Goal: Information Seeking & Learning: Learn about a topic

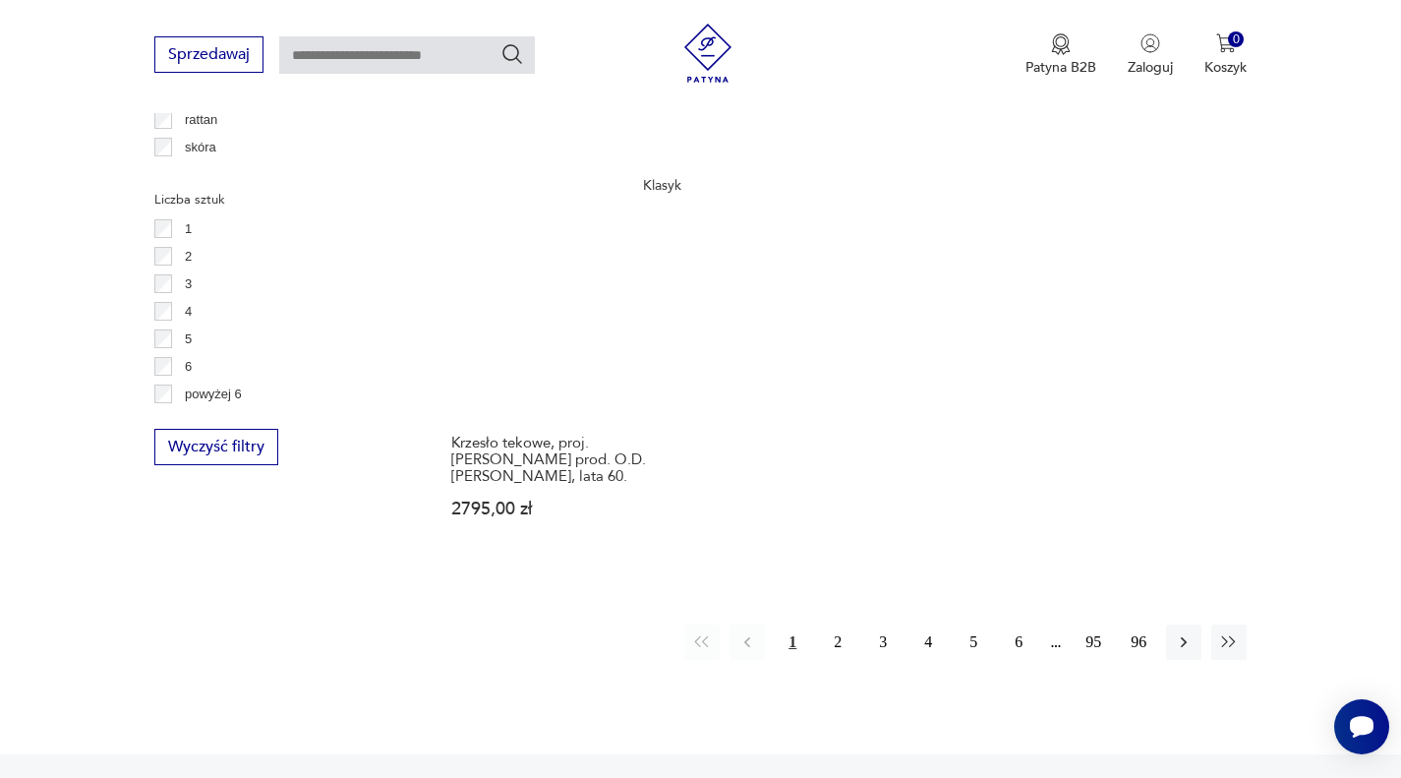
scroll to position [2979, 0]
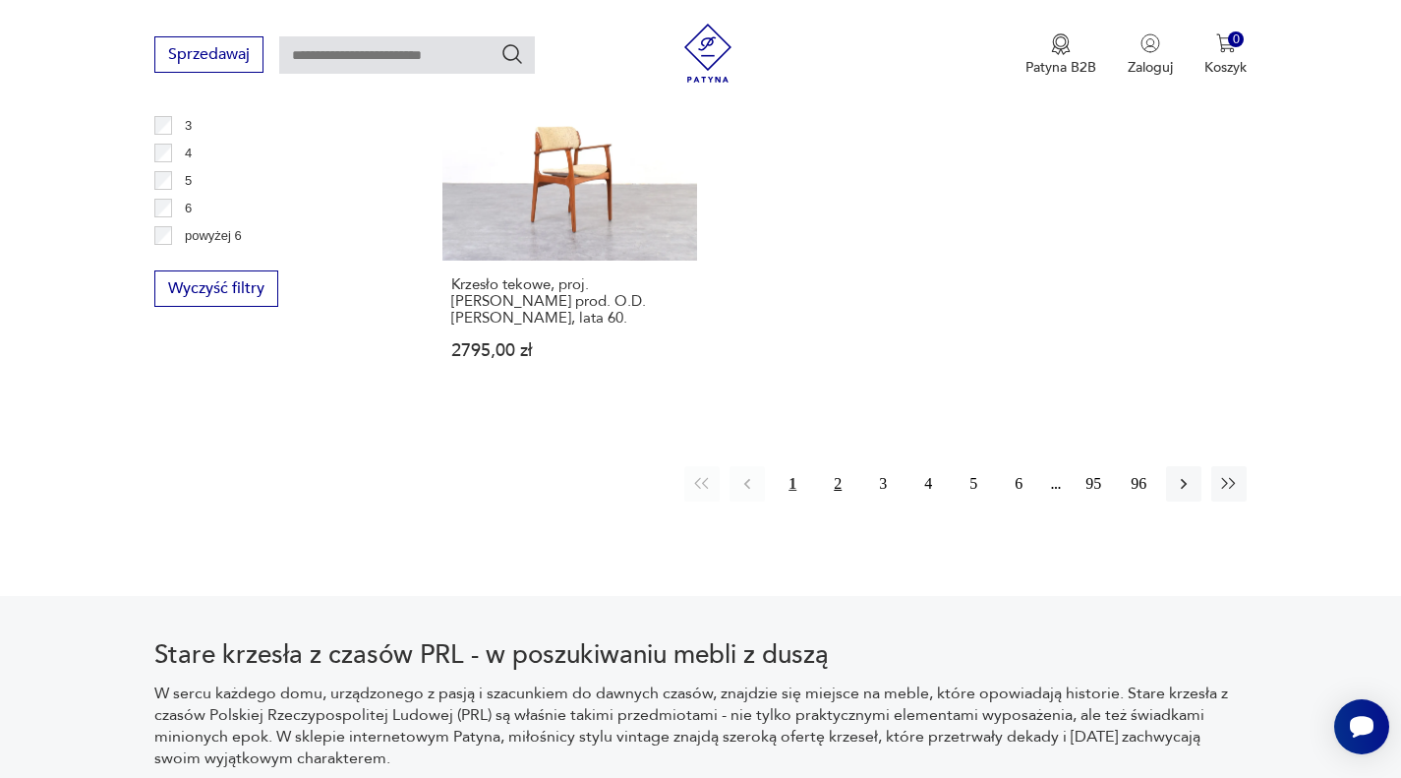
click at [837, 466] on button "2" at bounding box center [837, 483] width 35 height 35
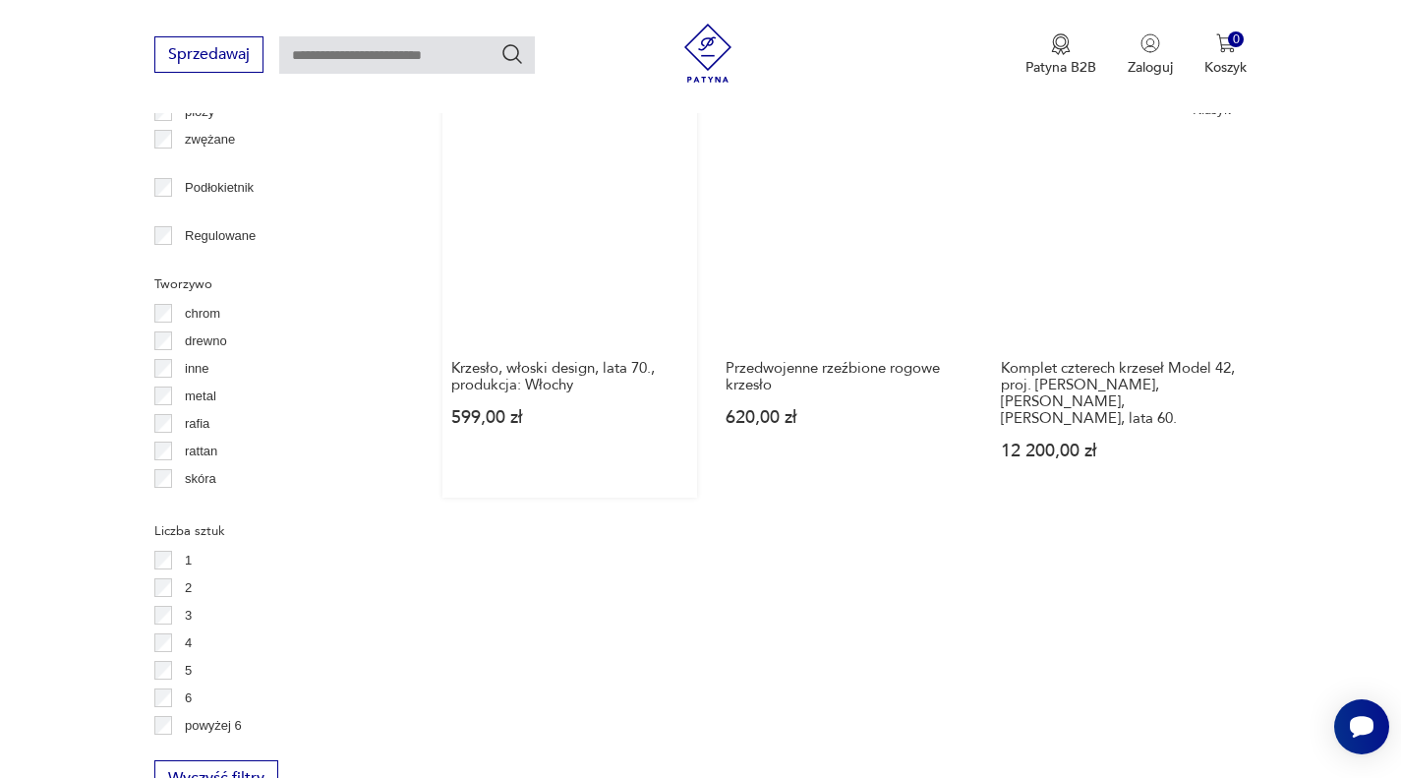
scroll to position [2096, 0]
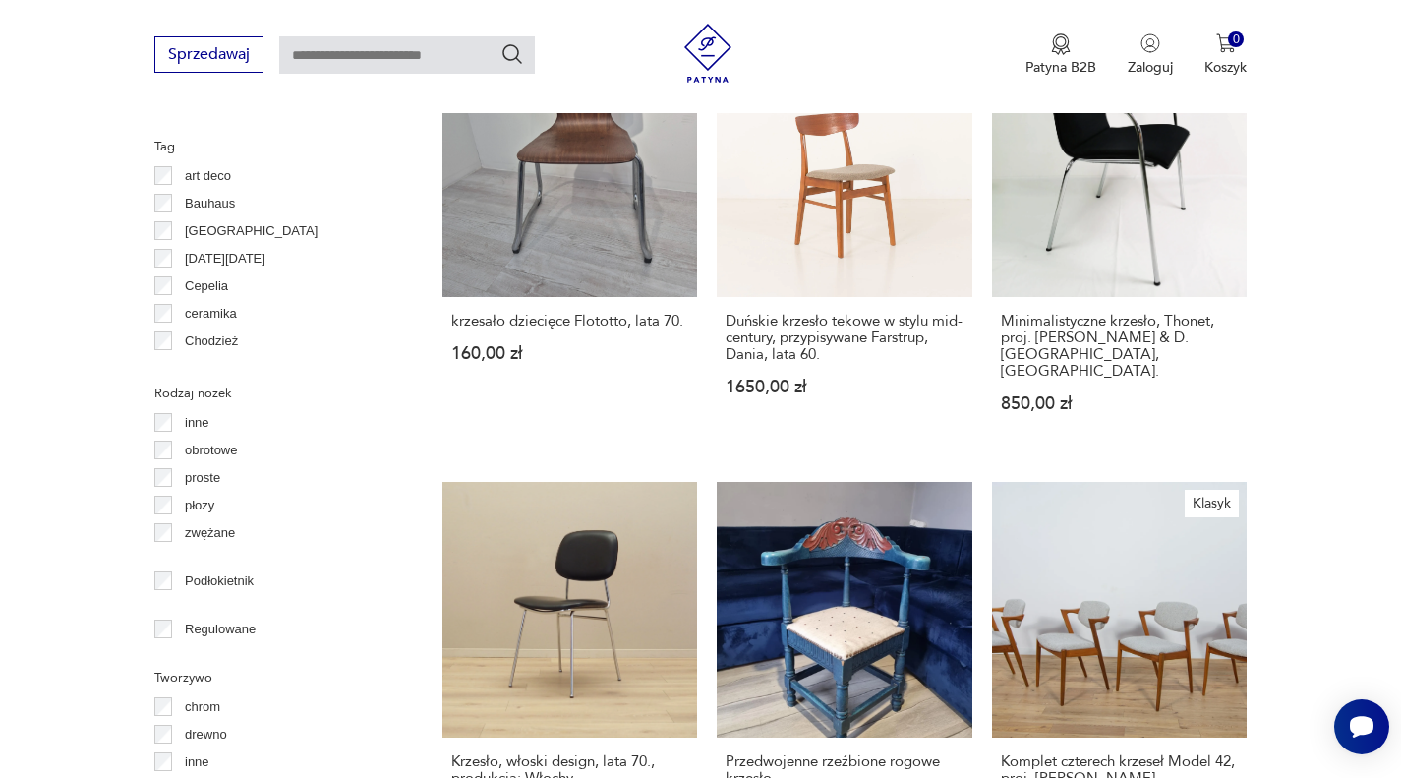
click at [173, 203] on label "Bauhaus" at bounding box center [204, 204] width 63 height 28
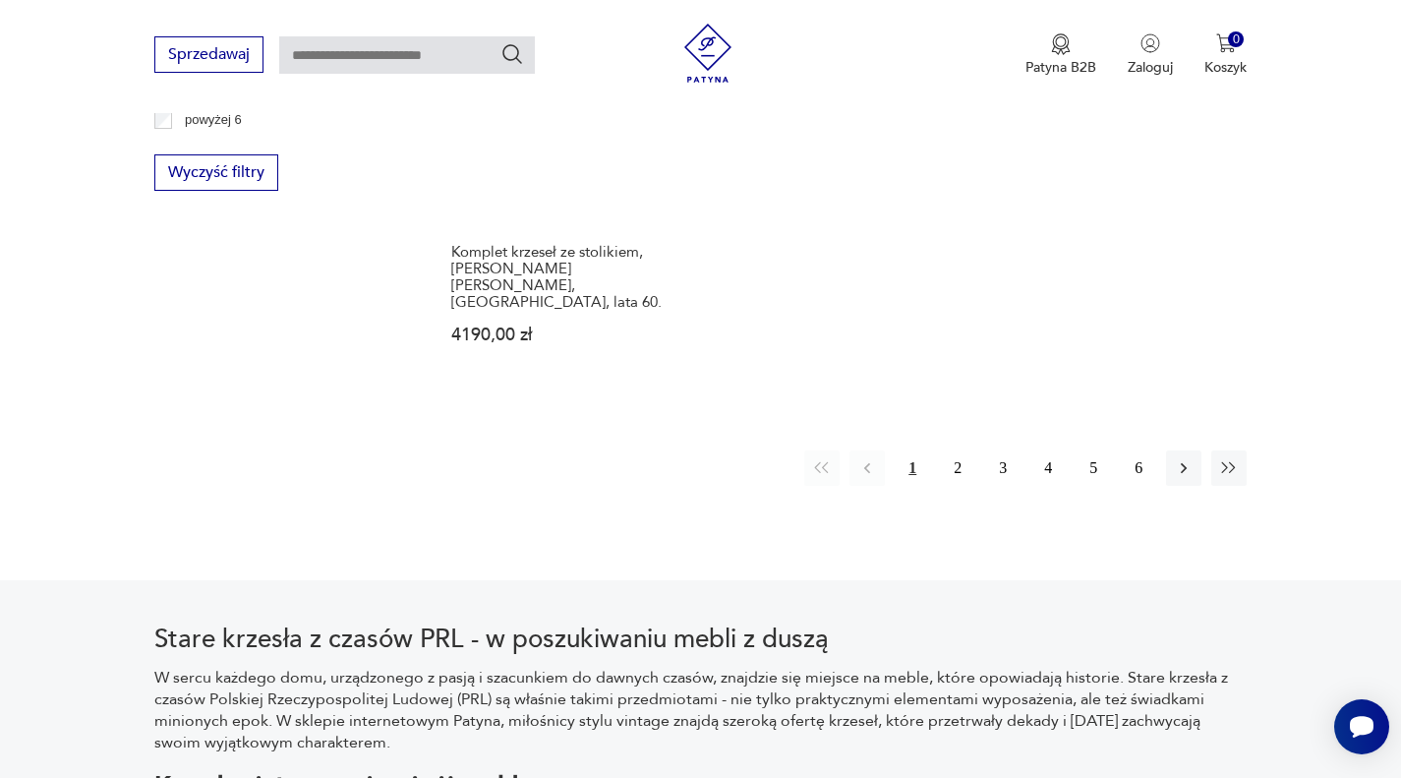
scroll to position [3177, 0]
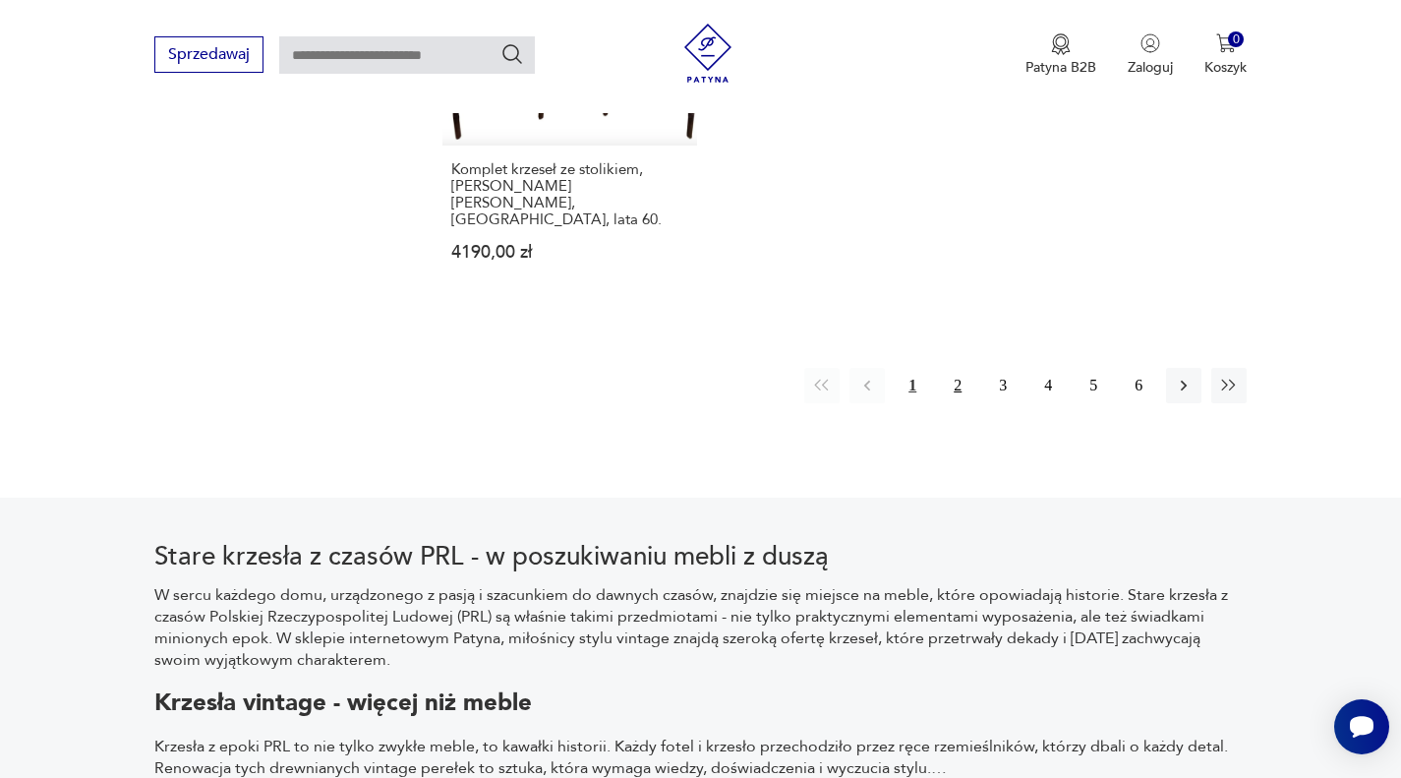
click at [965, 368] on button "2" at bounding box center [957, 385] width 35 height 35
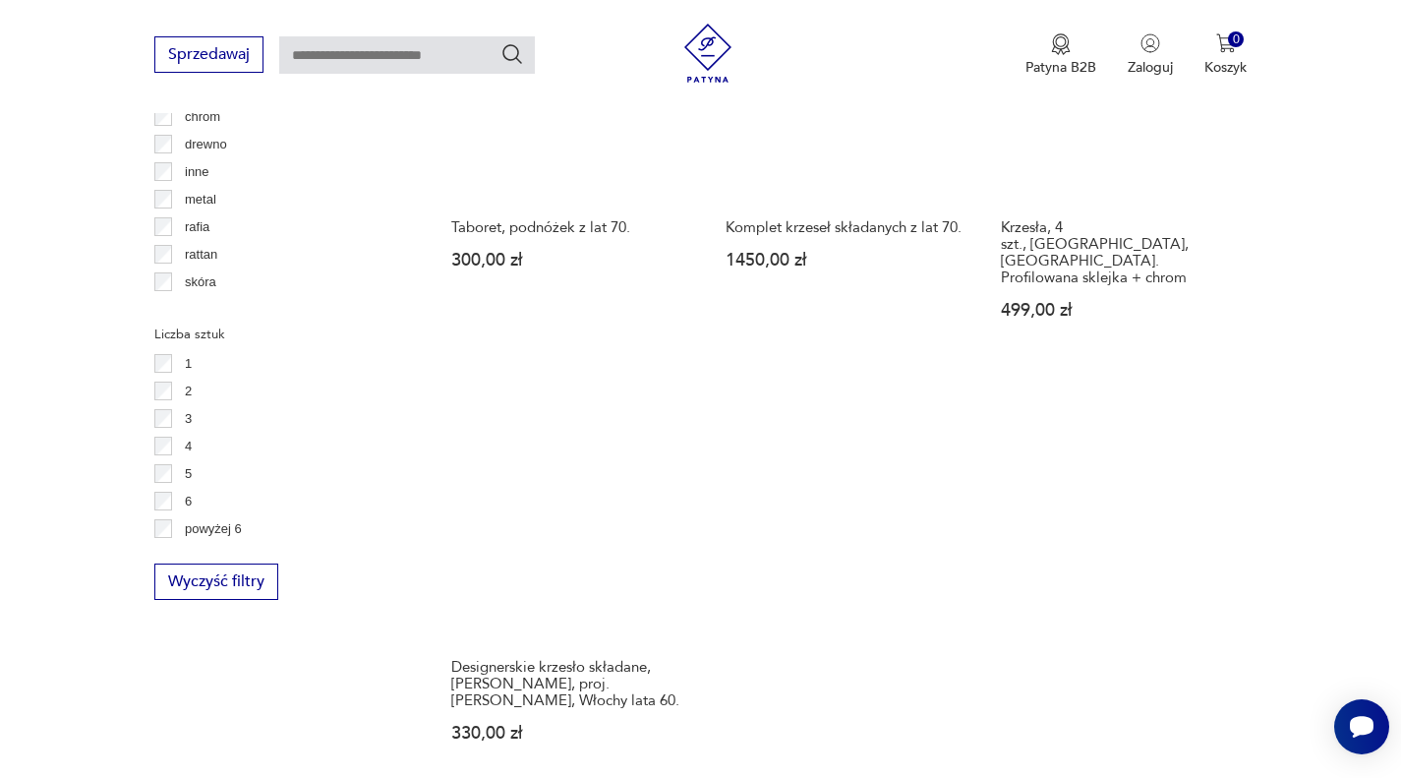
scroll to position [3177, 0]
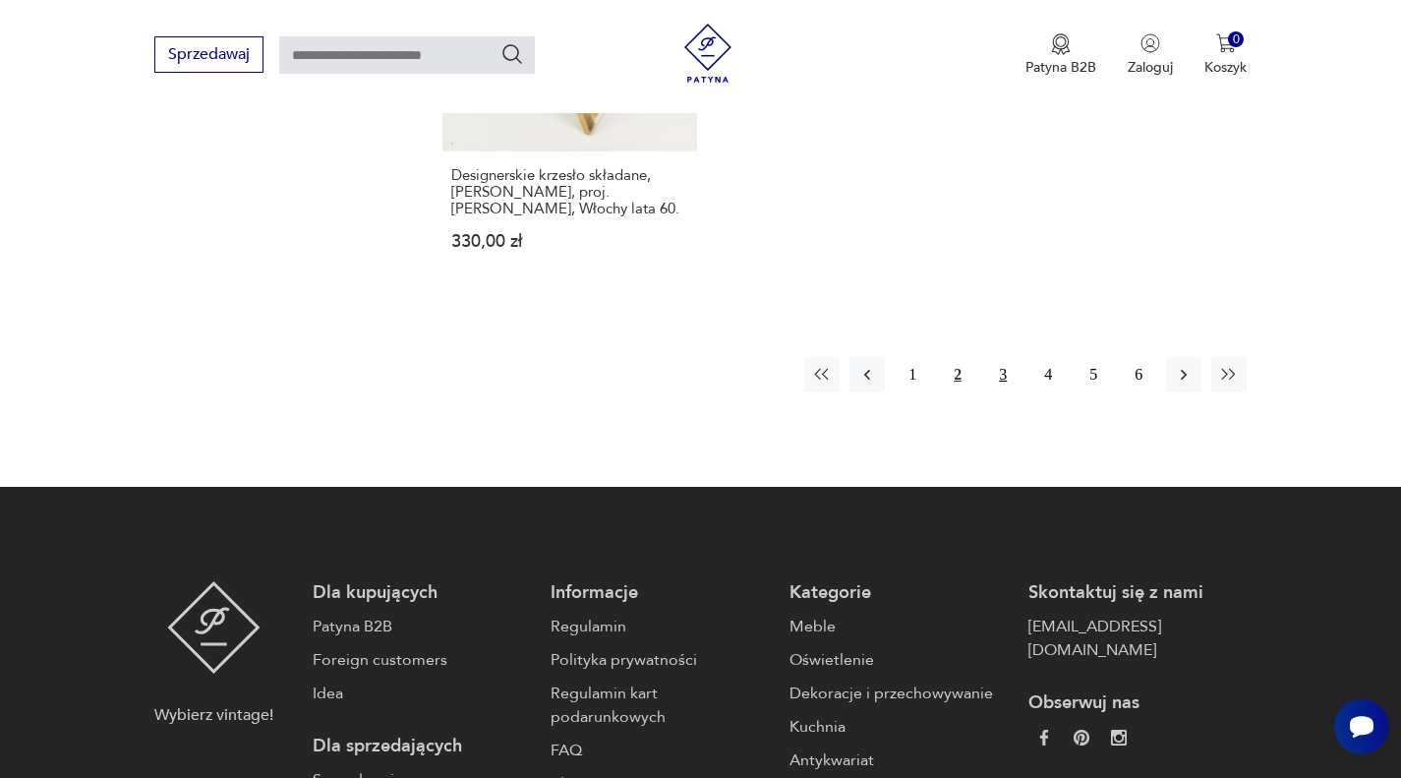
click at [1003, 357] on button "3" at bounding box center [1002, 374] width 35 height 35
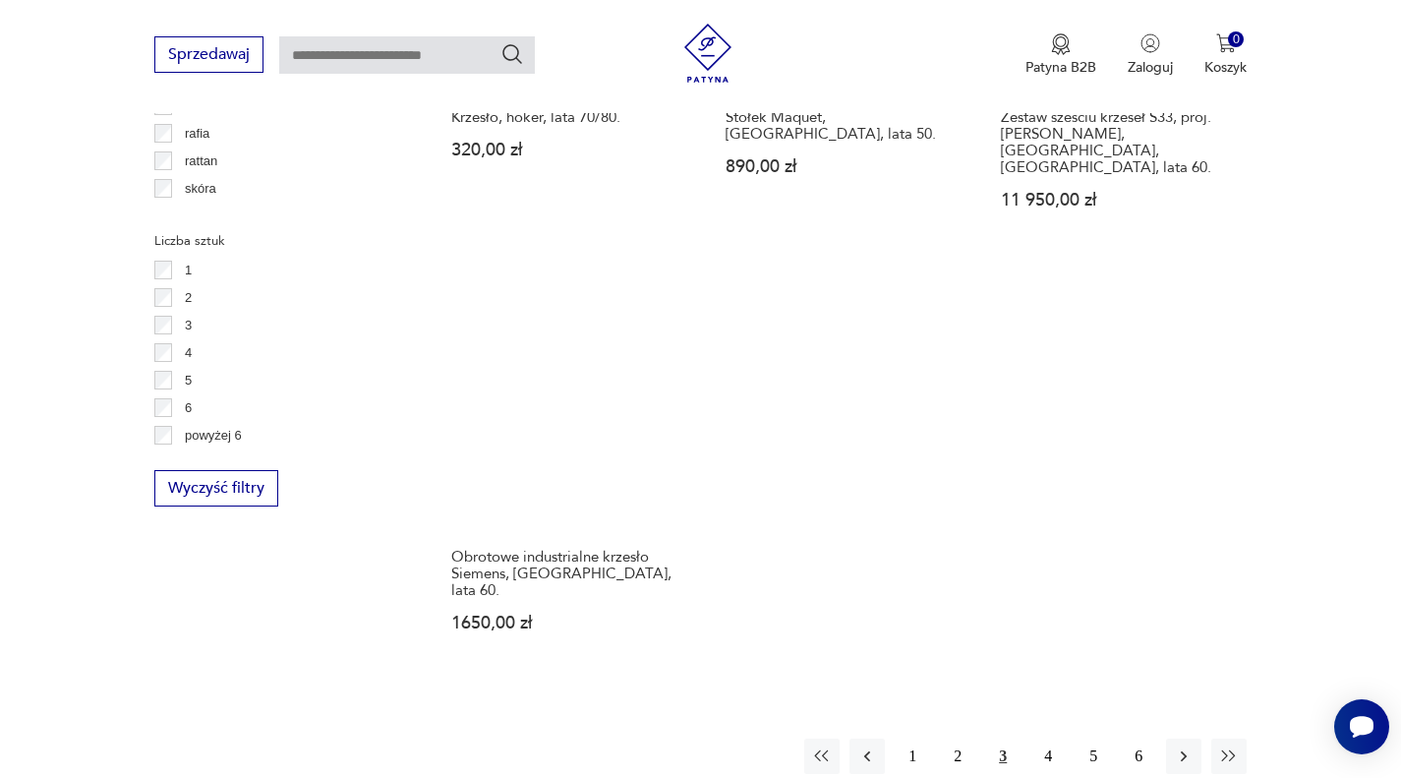
scroll to position [2981, 0]
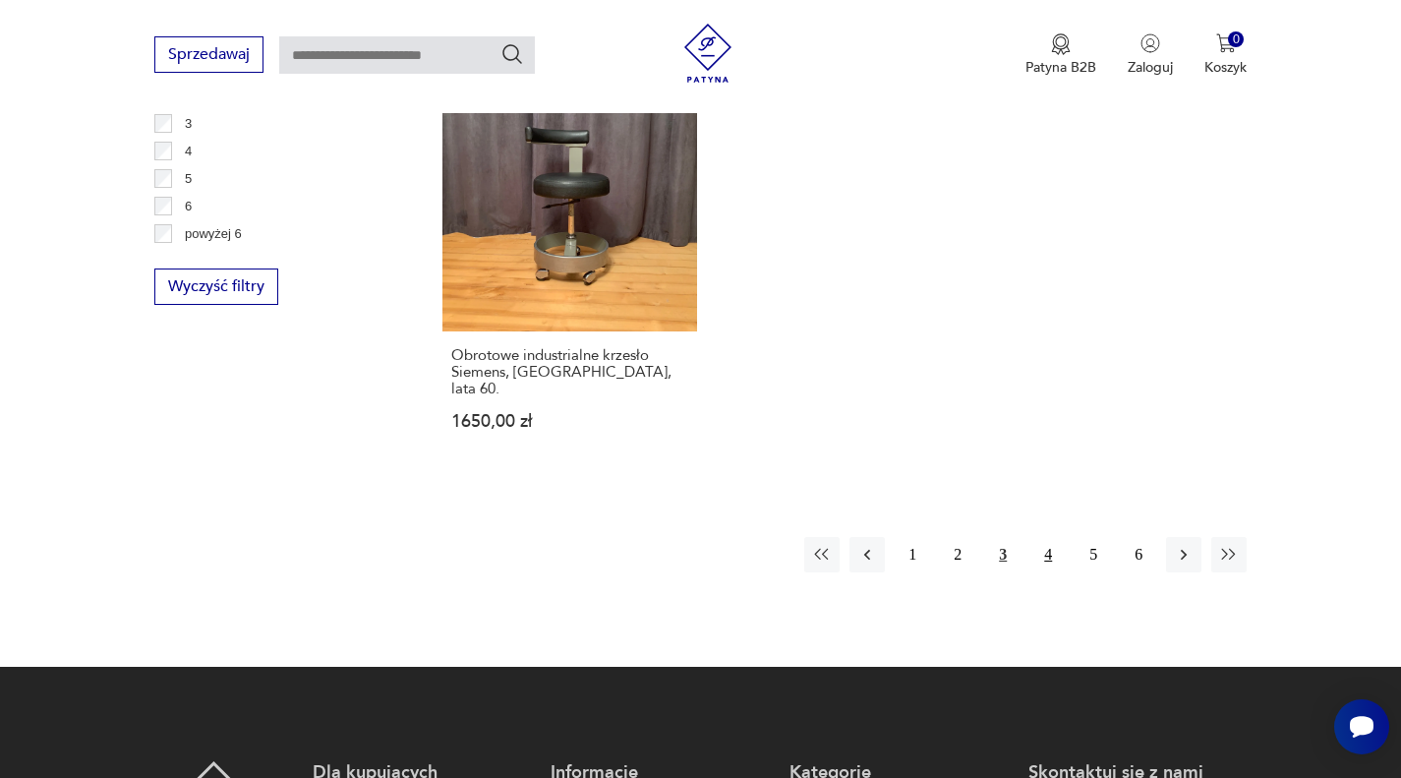
click at [1041, 537] on button "4" at bounding box center [1047, 554] width 35 height 35
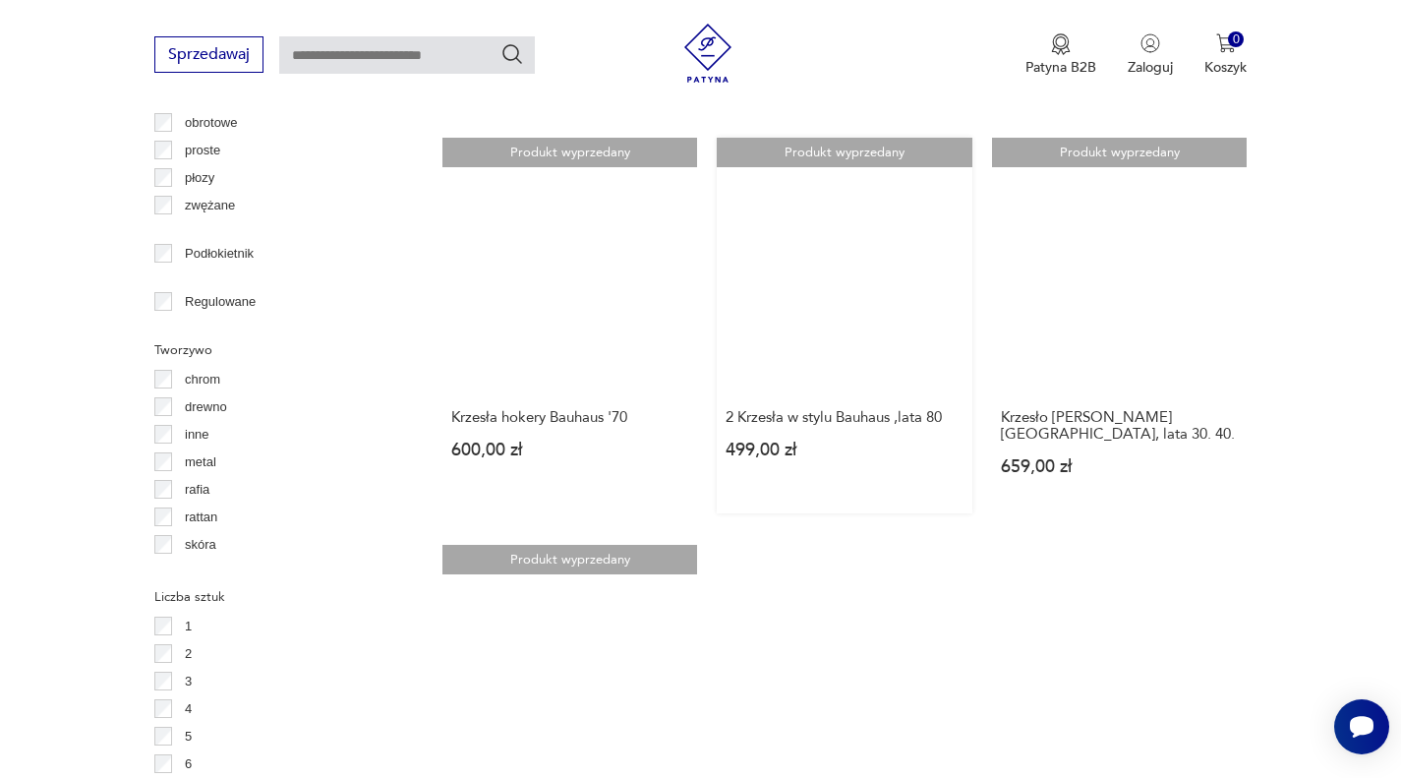
scroll to position [2686, 0]
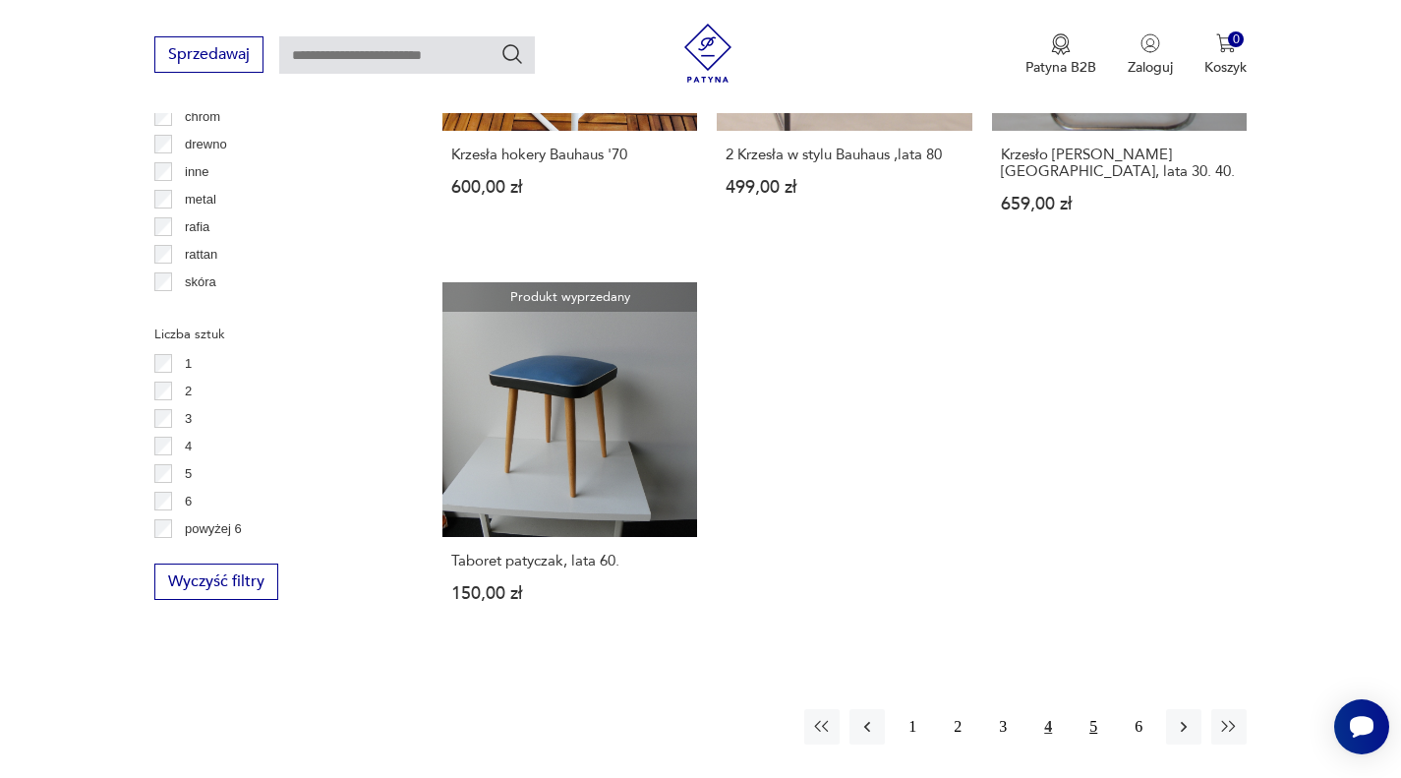
click at [1088, 712] on button "5" at bounding box center [1092, 726] width 35 height 35
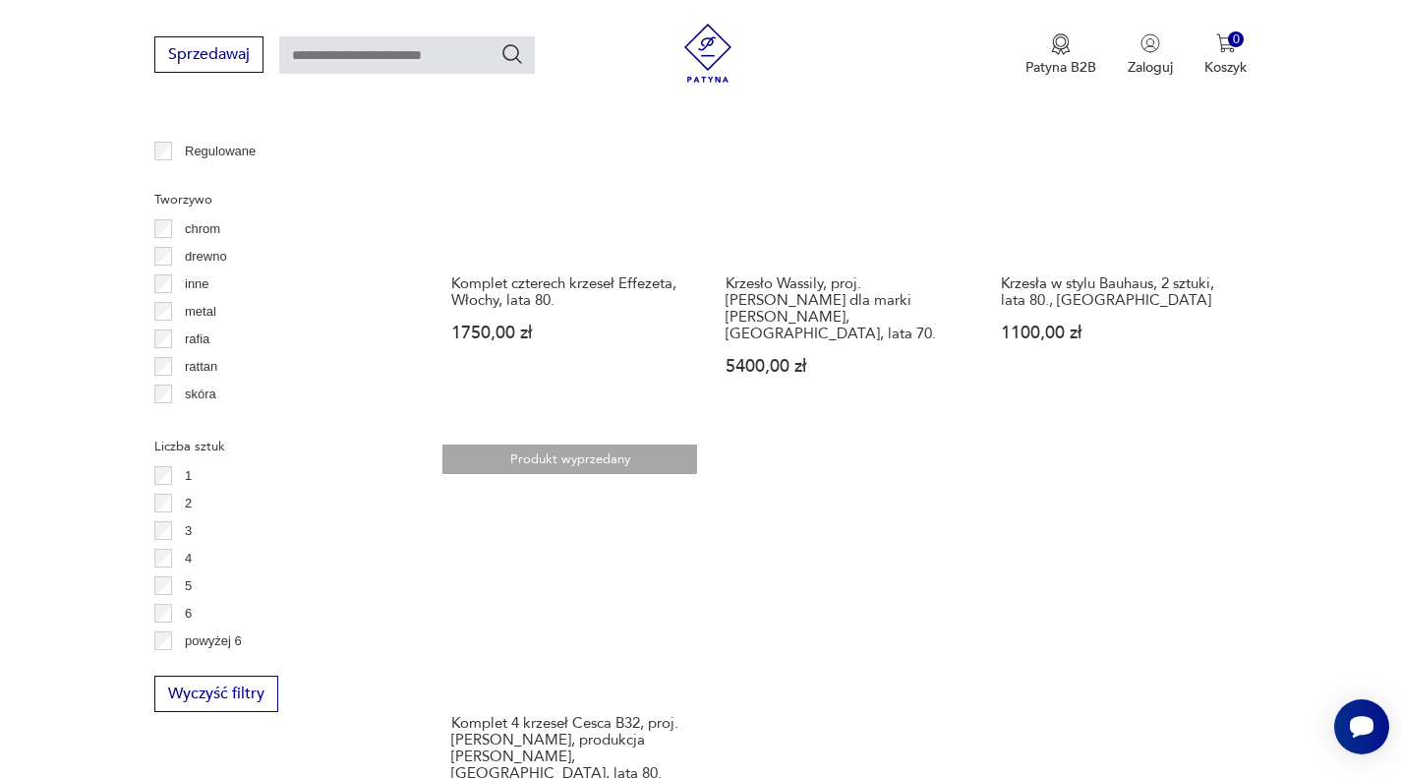
scroll to position [2784, 0]
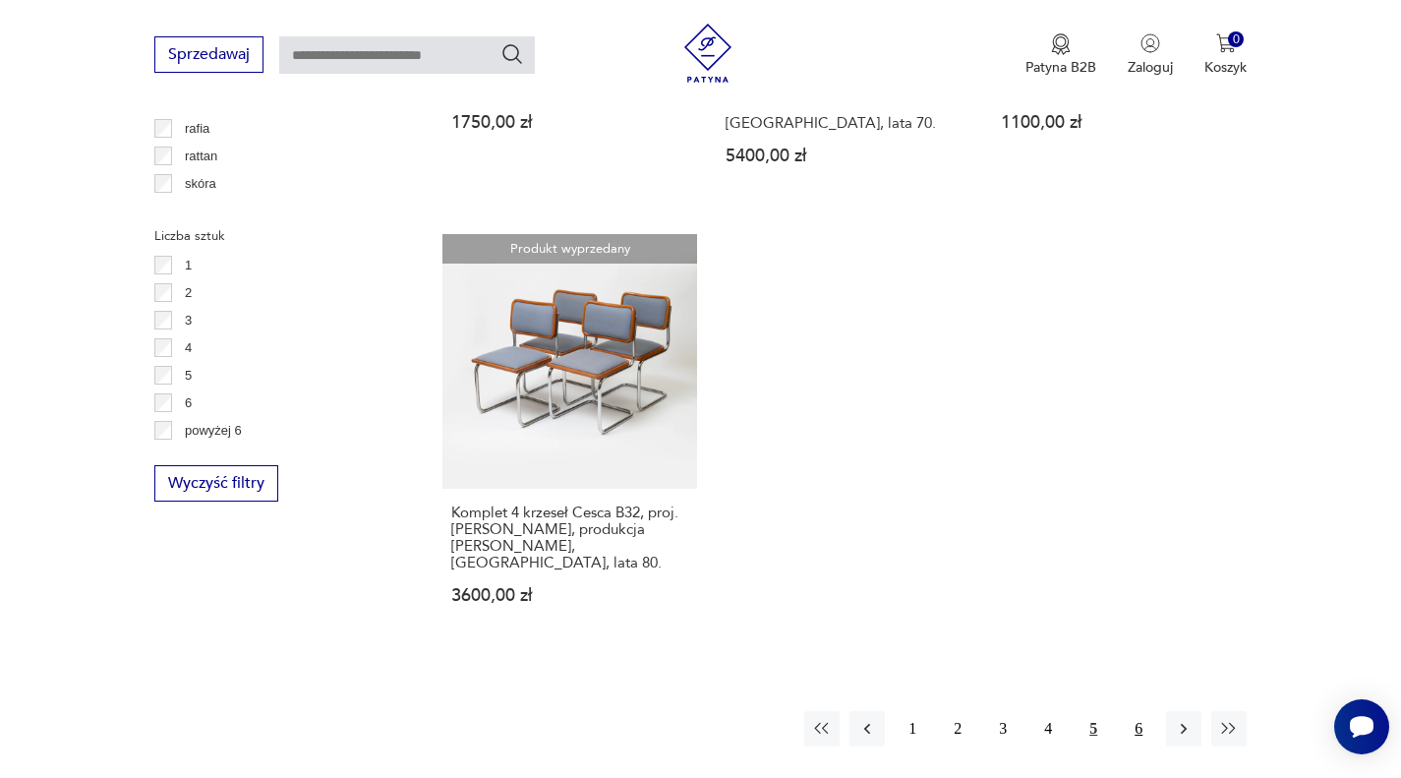
click at [1142, 711] on button "6" at bounding box center [1138, 728] width 35 height 35
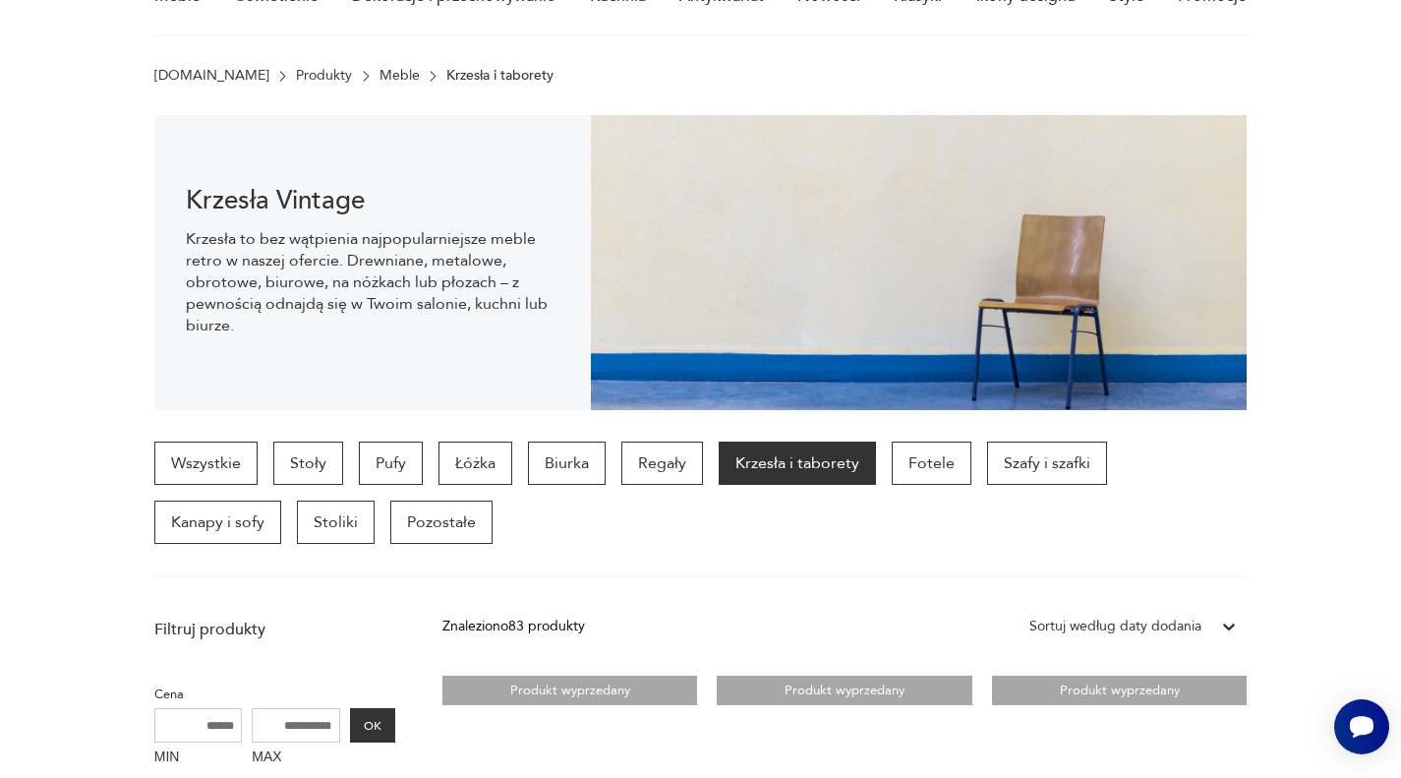
scroll to position [295, 0]
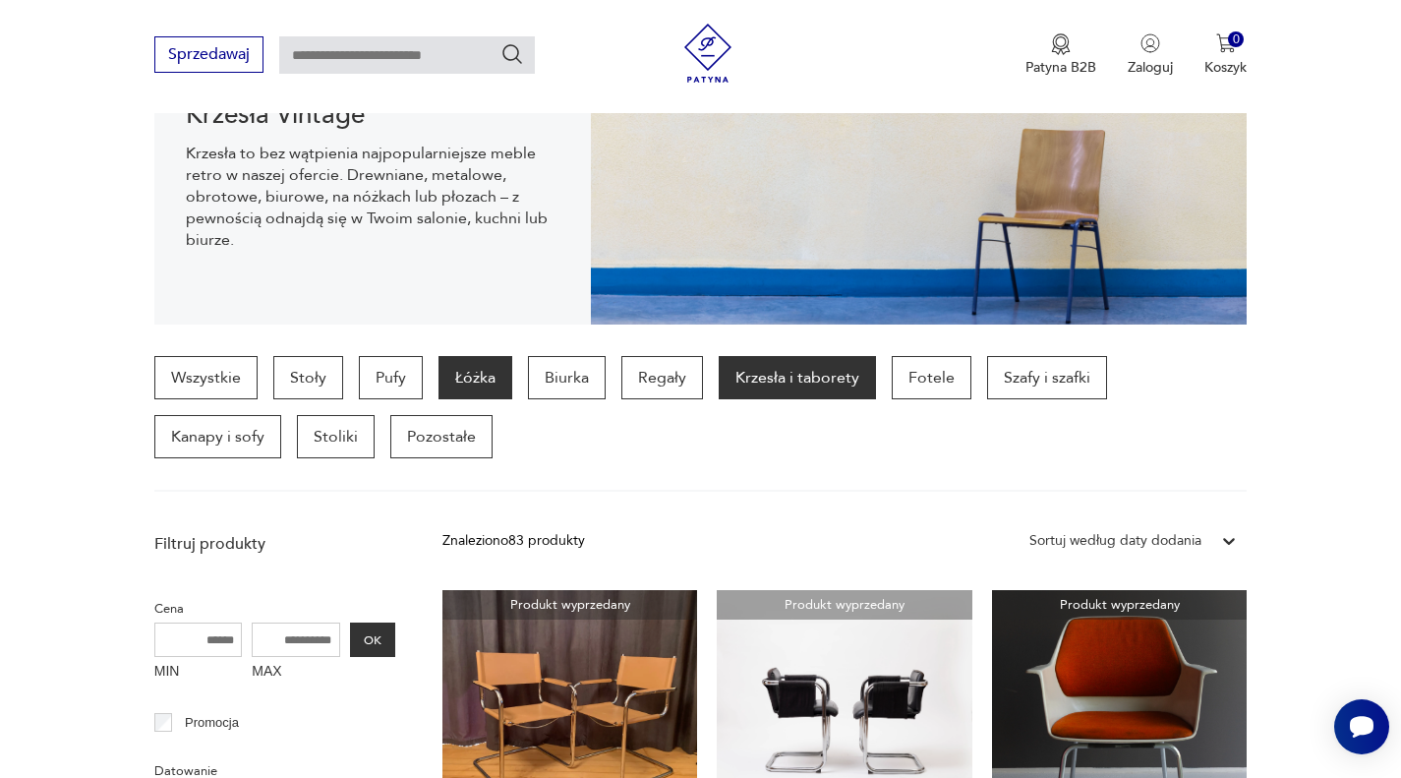
click at [464, 385] on p "Łóżka" at bounding box center [475, 377] width 74 height 43
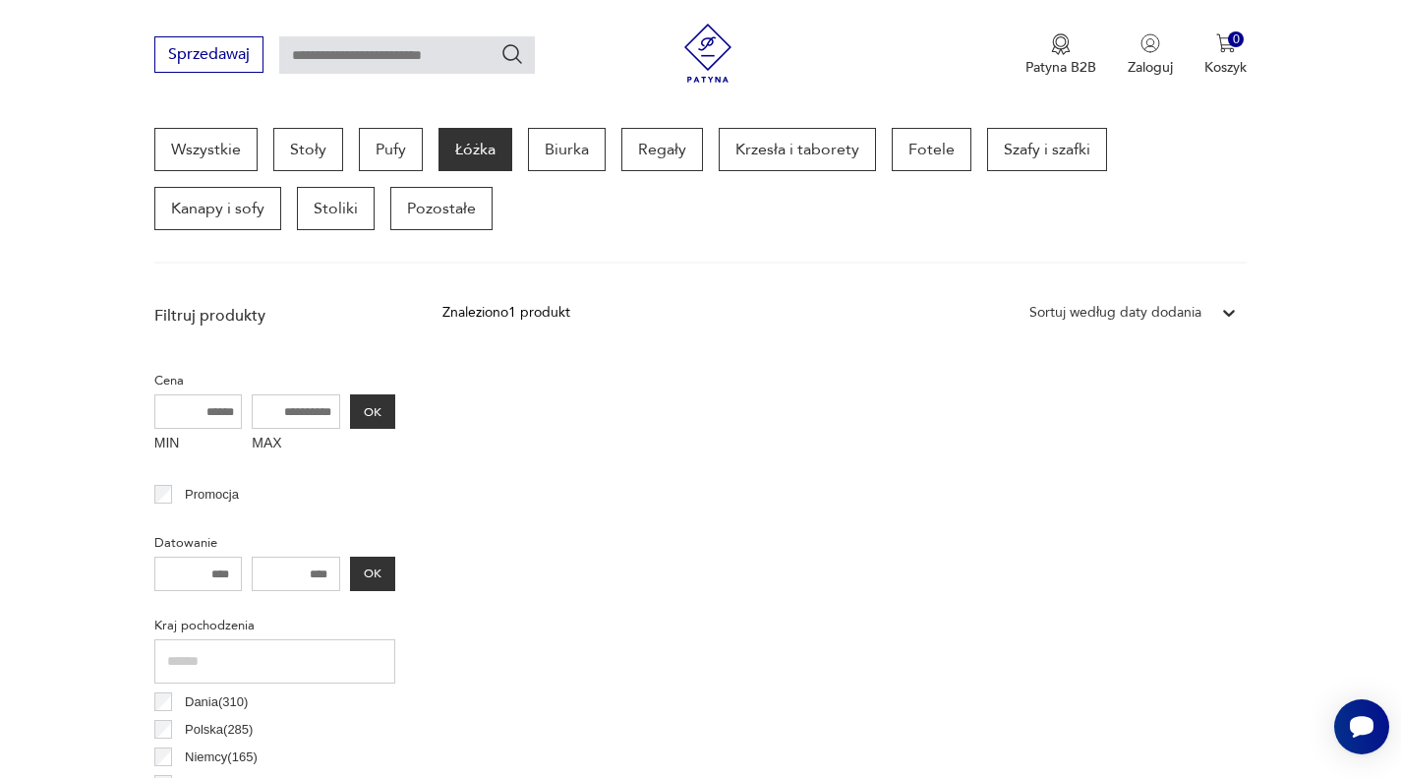
scroll to position [31, 0]
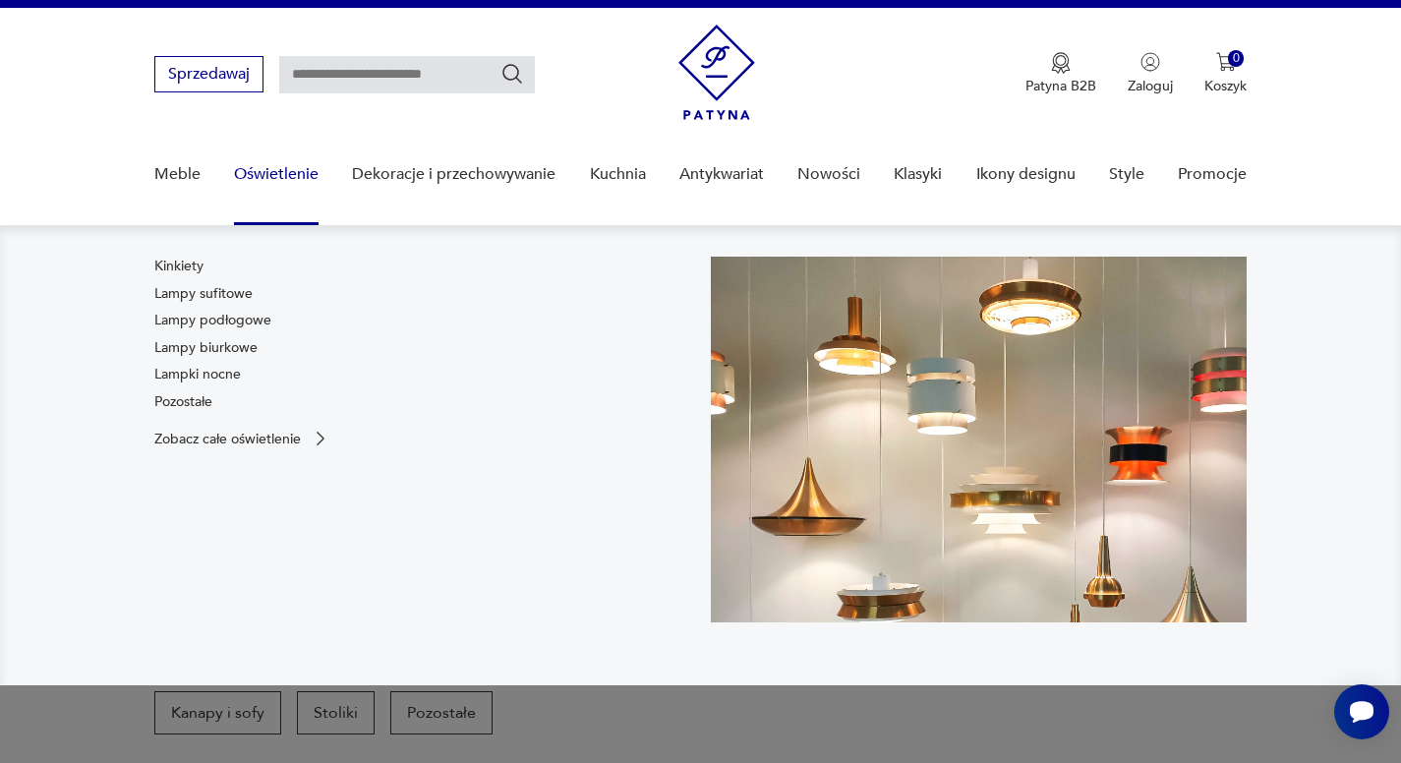
click at [275, 181] on link "Oświetlenie" at bounding box center [276, 175] width 85 height 76
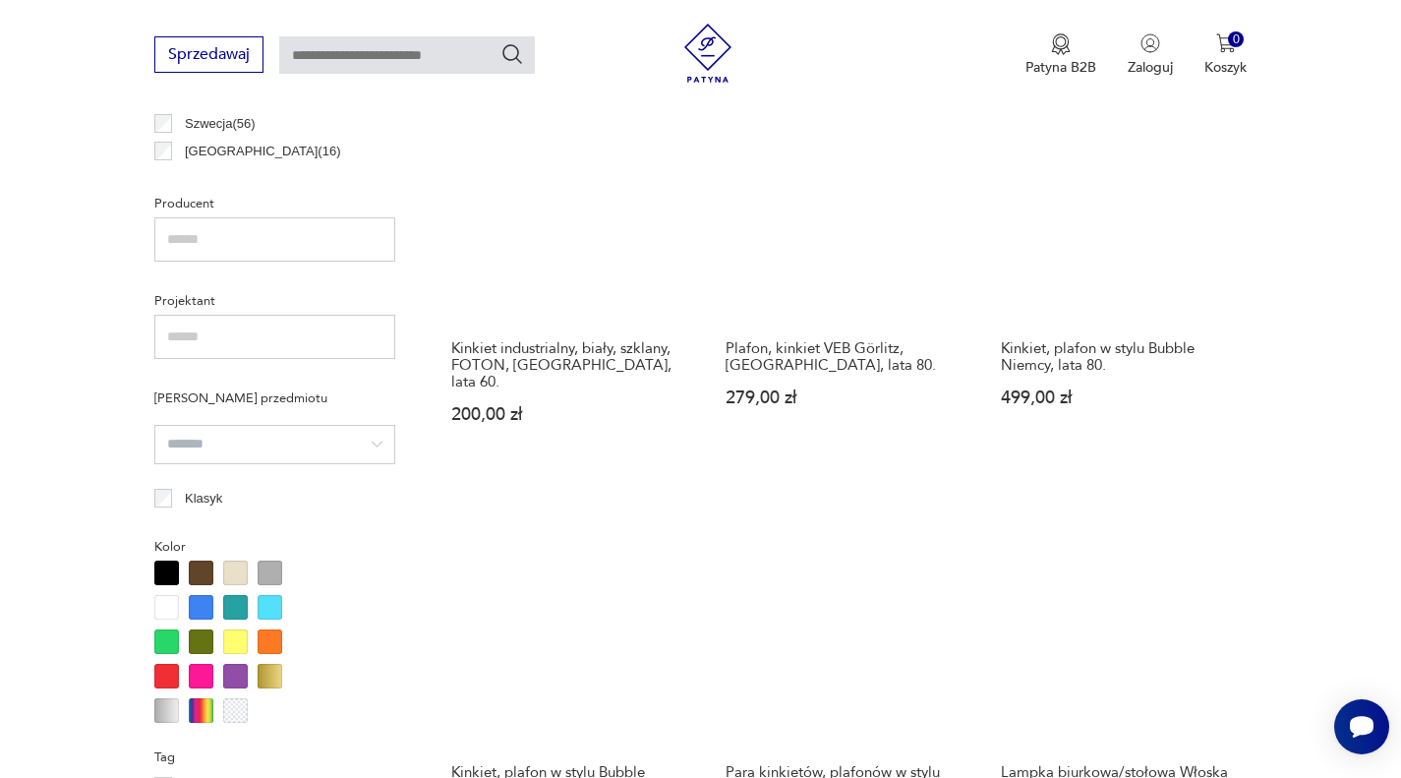
scroll to position [492, 0]
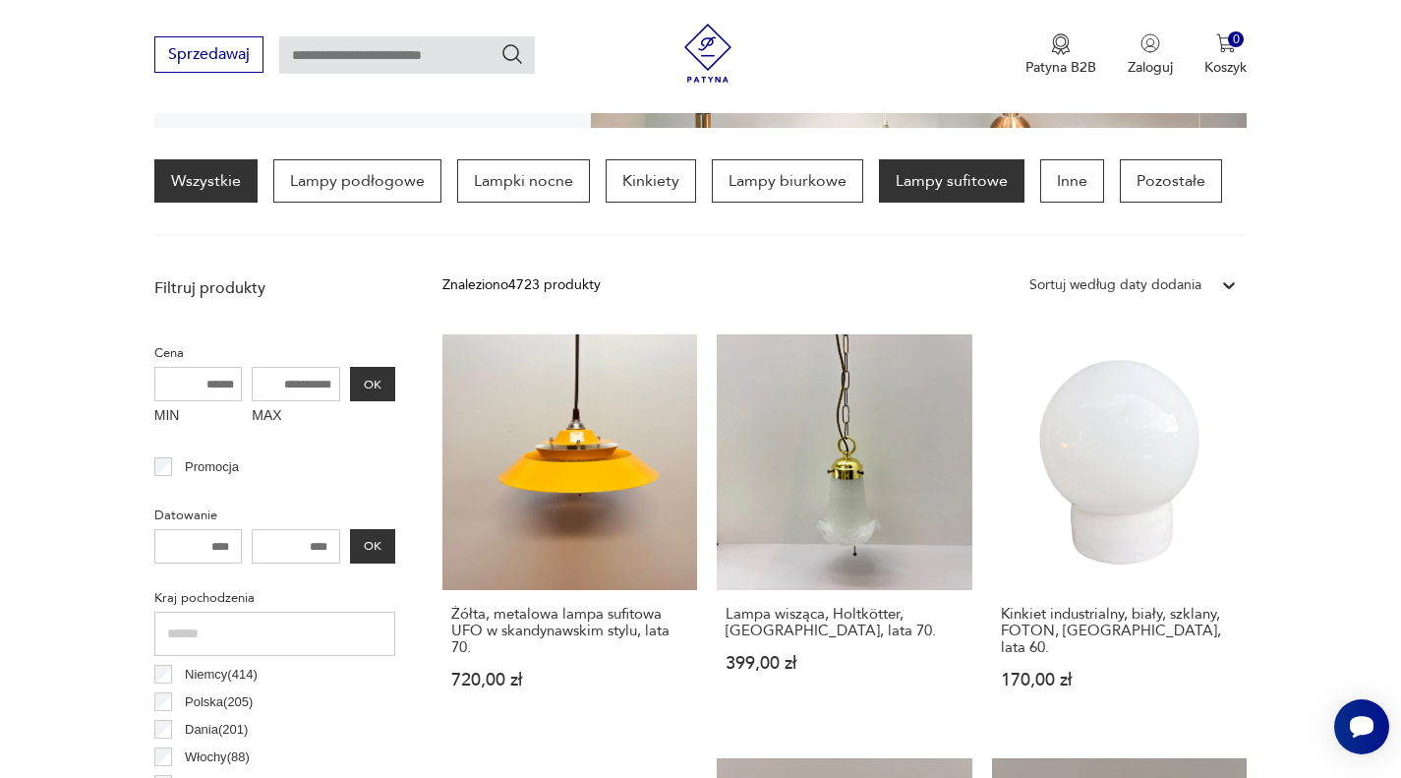
click at [959, 180] on p "Lampy sufitowe" at bounding box center [951, 180] width 145 height 43
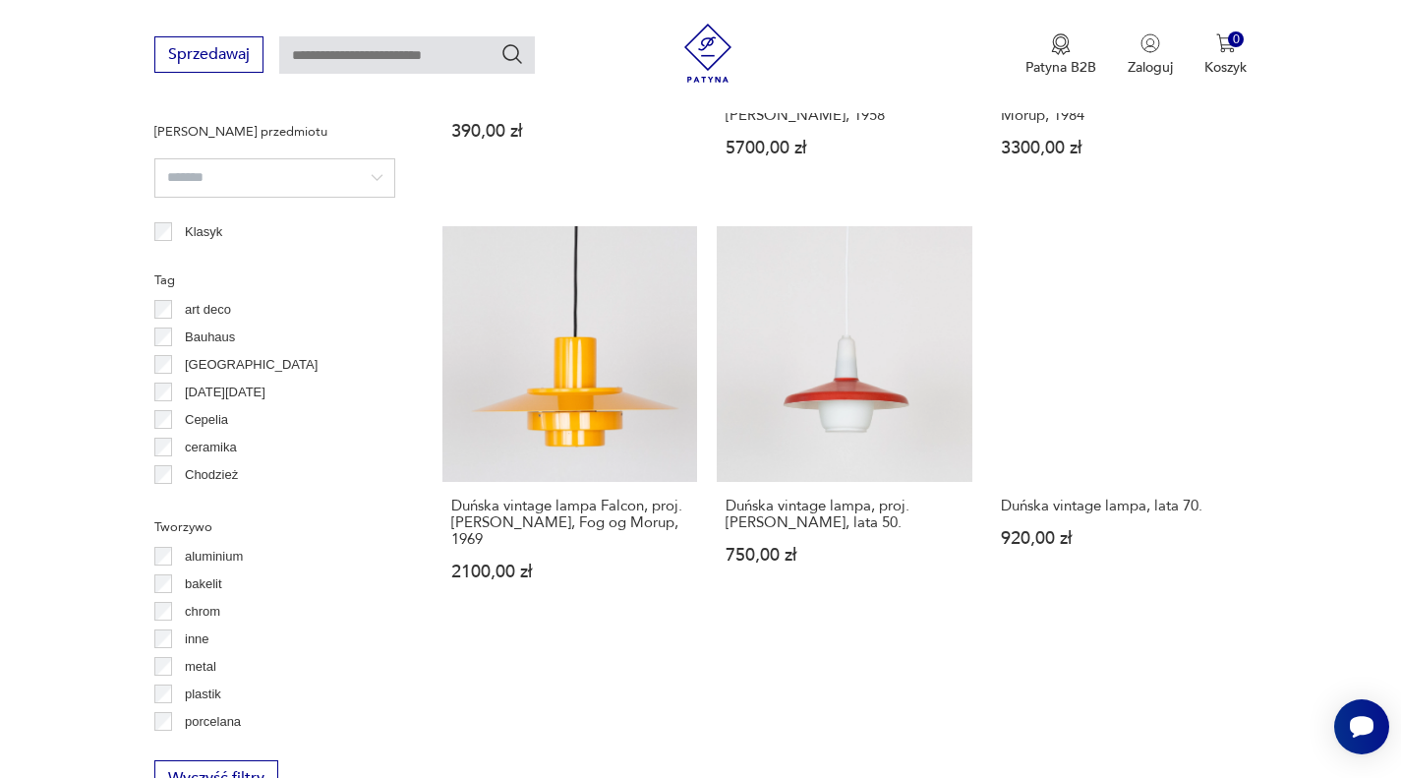
scroll to position [1545, 0]
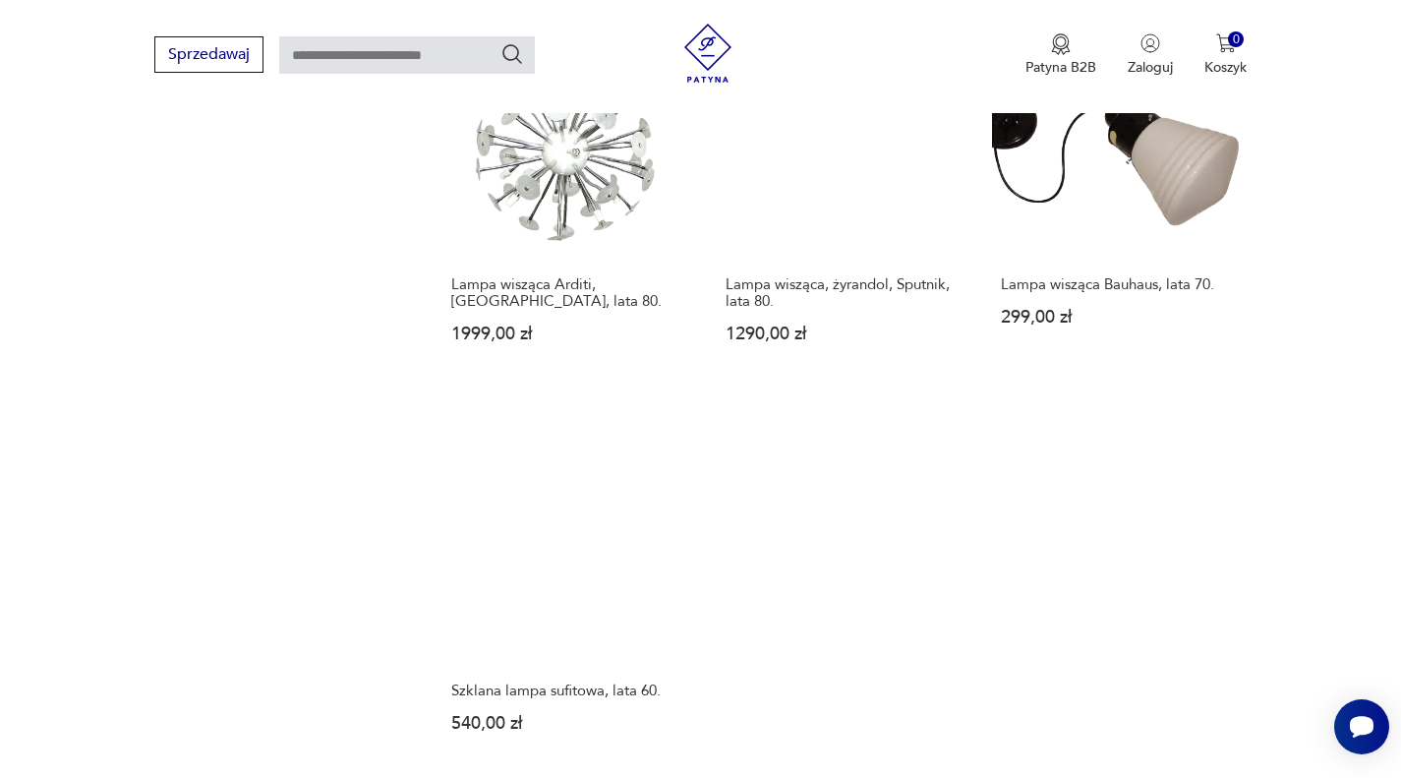
scroll to position [2725, 0]
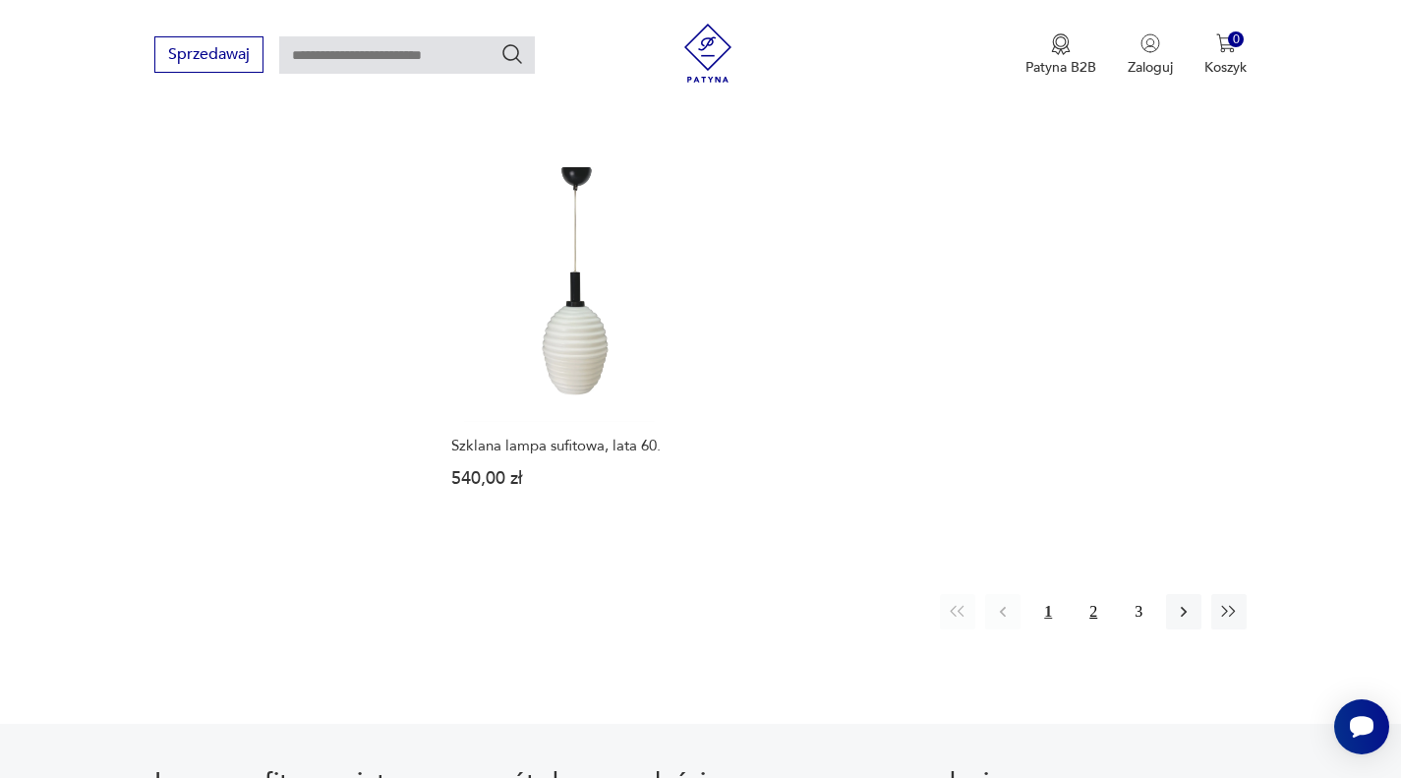
click at [1093, 596] on button "2" at bounding box center [1092, 611] width 35 height 35
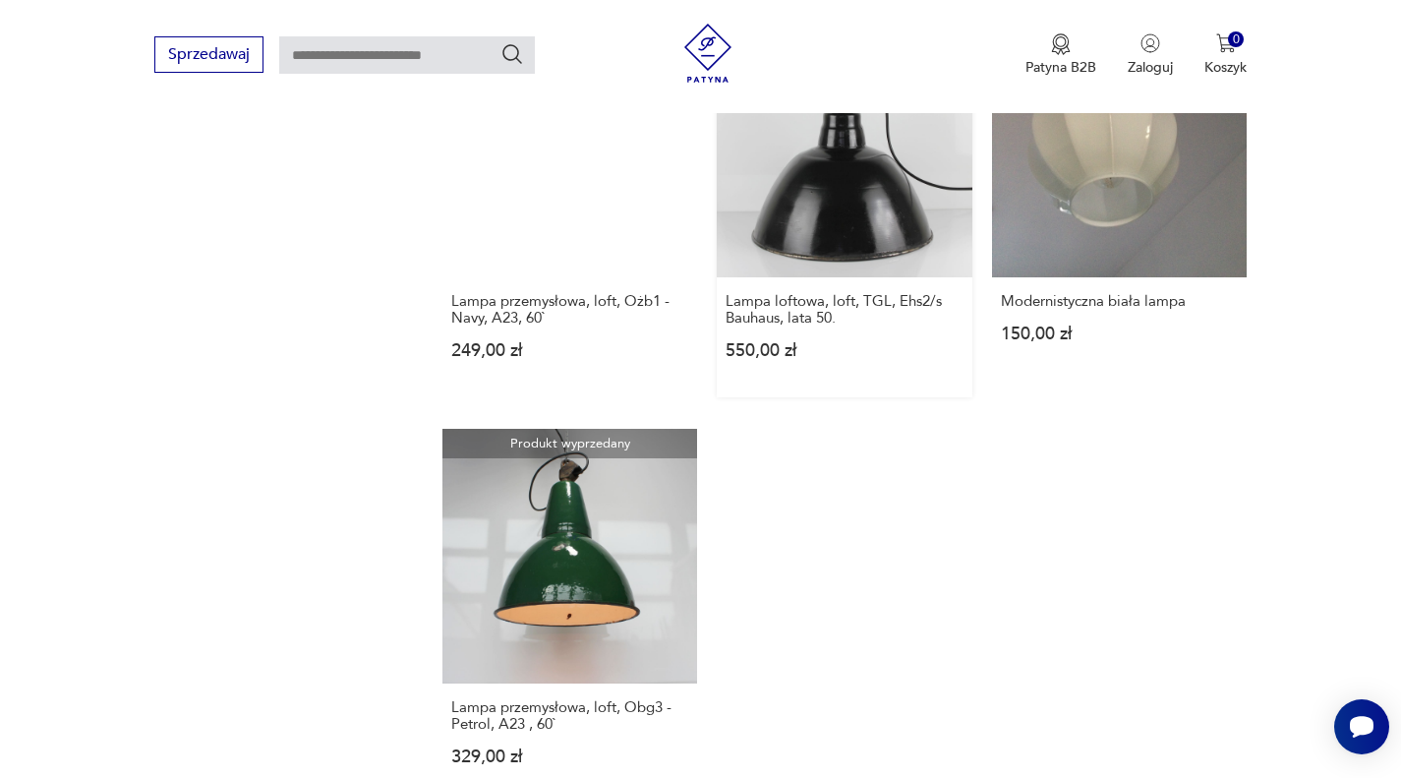
scroll to position [2627, 0]
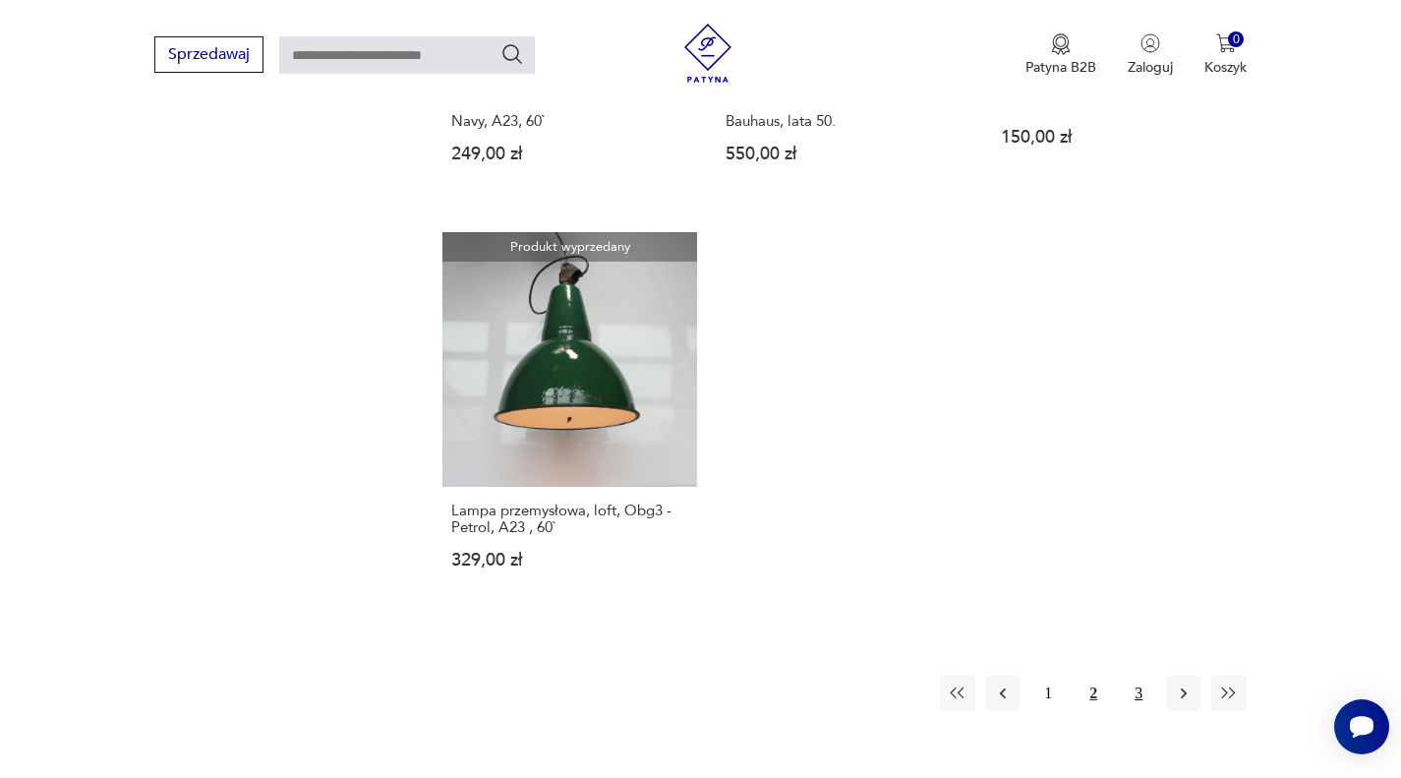
click at [1134, 690] on button "3" at bounding box center [1138, 692] width 35 height 35
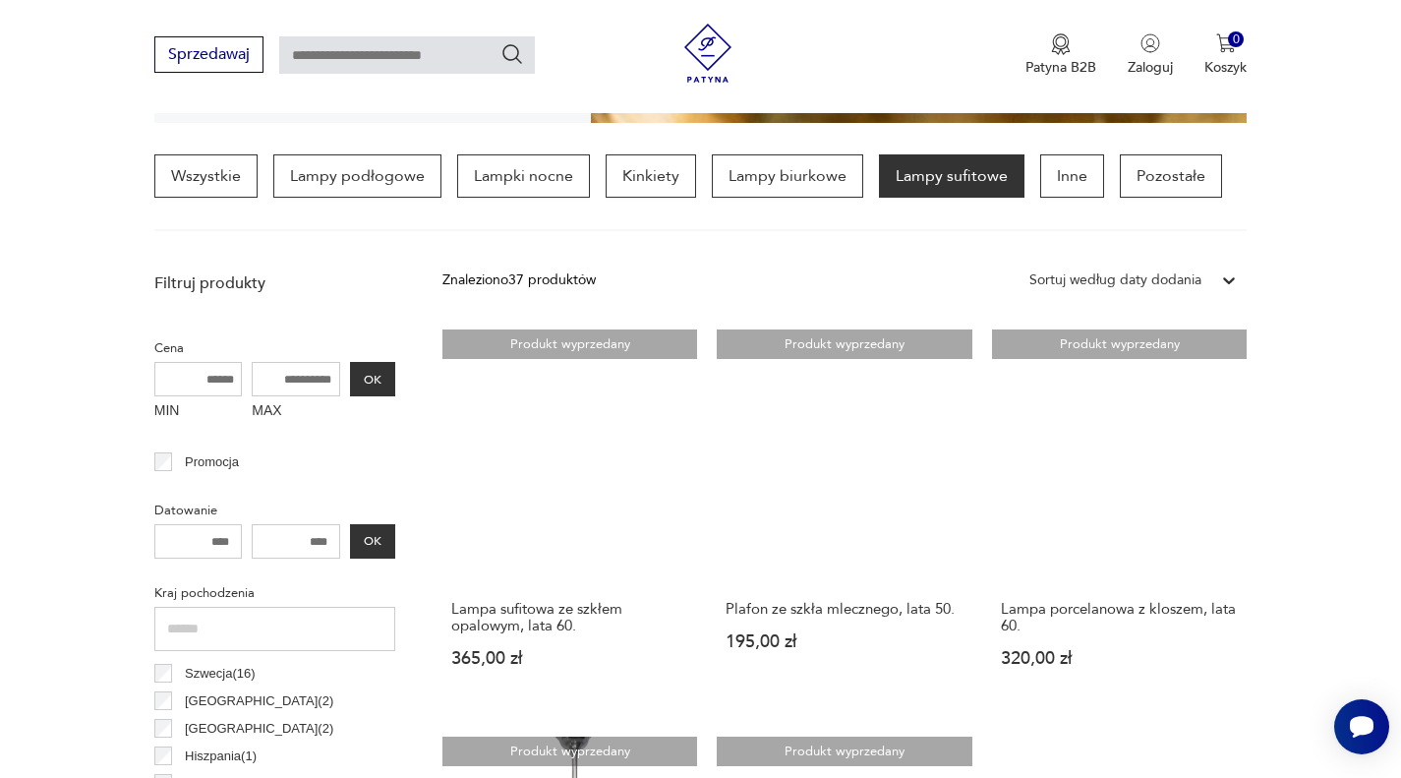
scroll to position [366, 0]
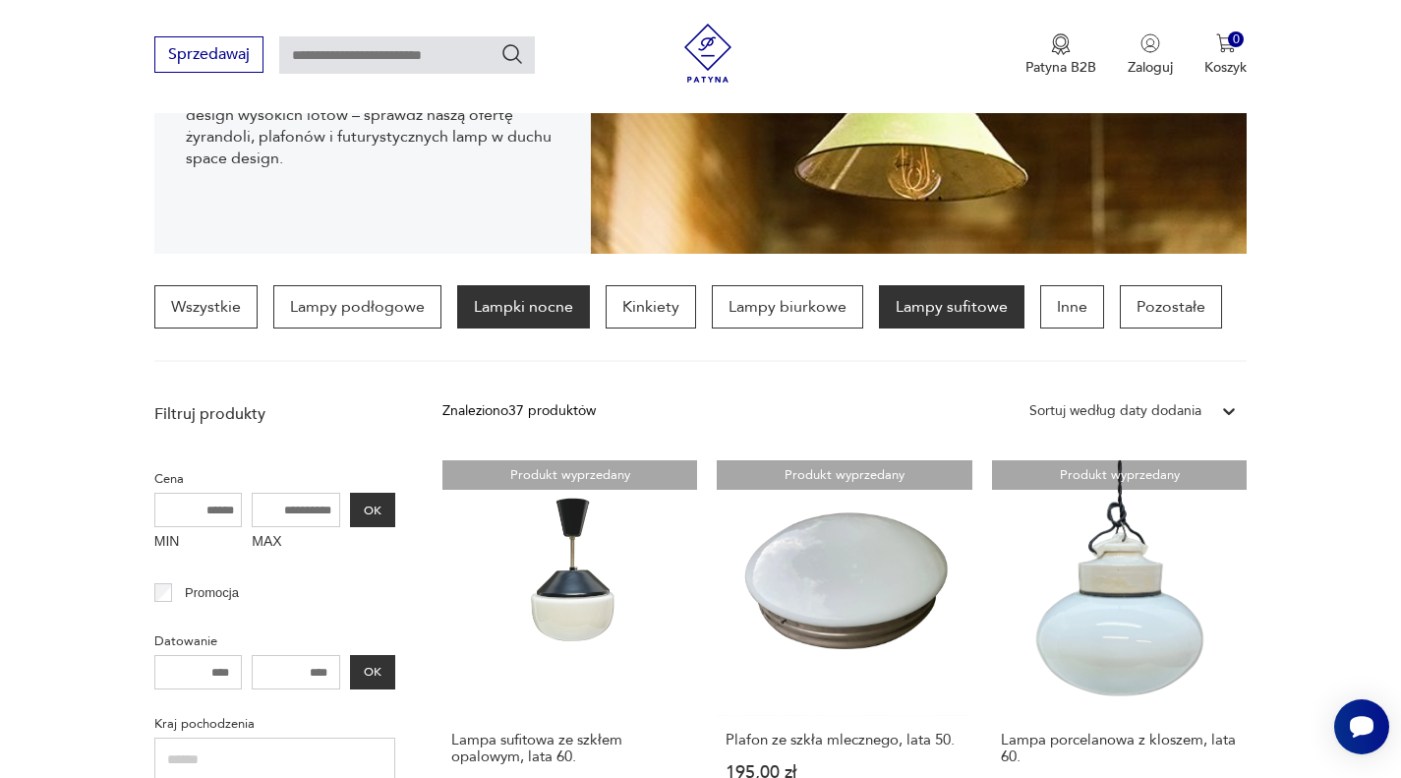
click at [495, 312] on p "Lampki nocne" at bounding box center [523, 306] width 133 height 43
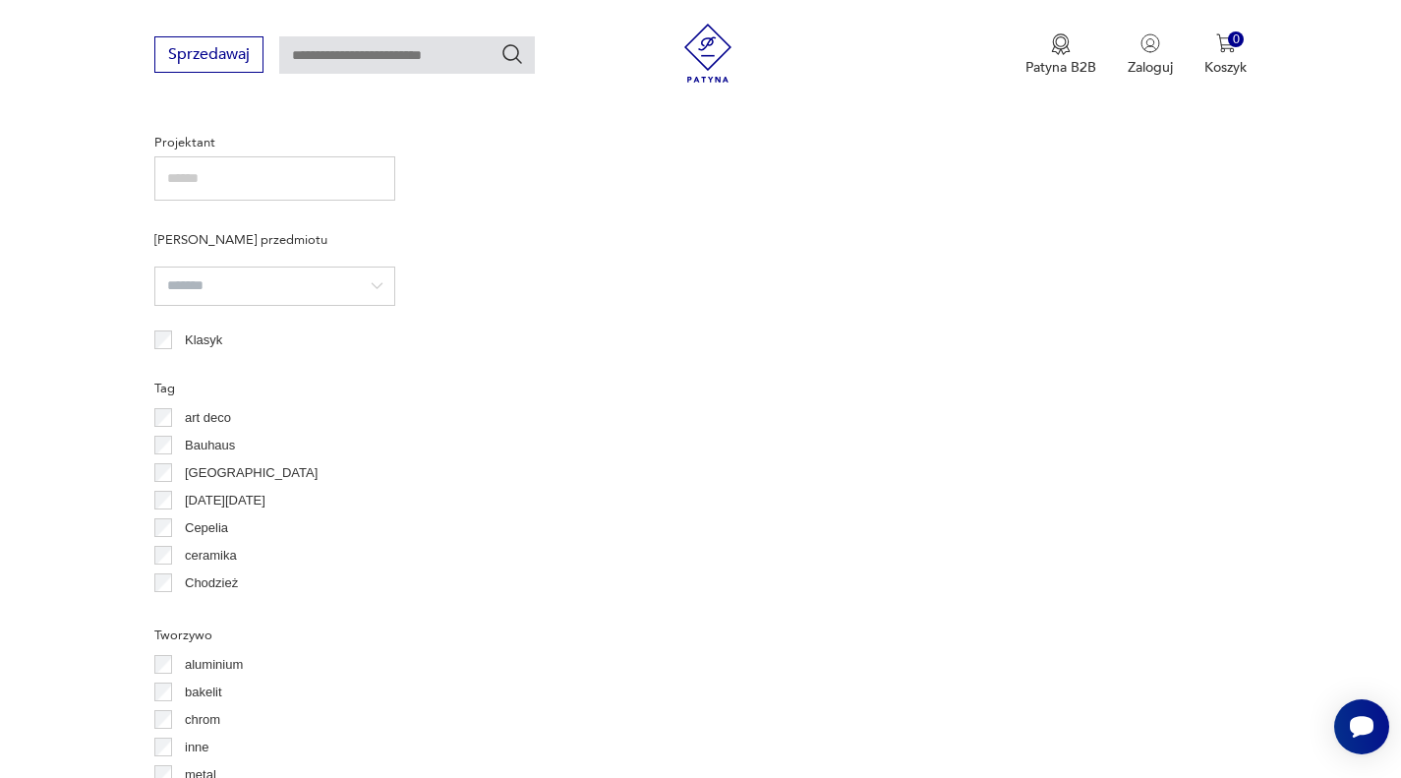
scroll to position [1447, 0]
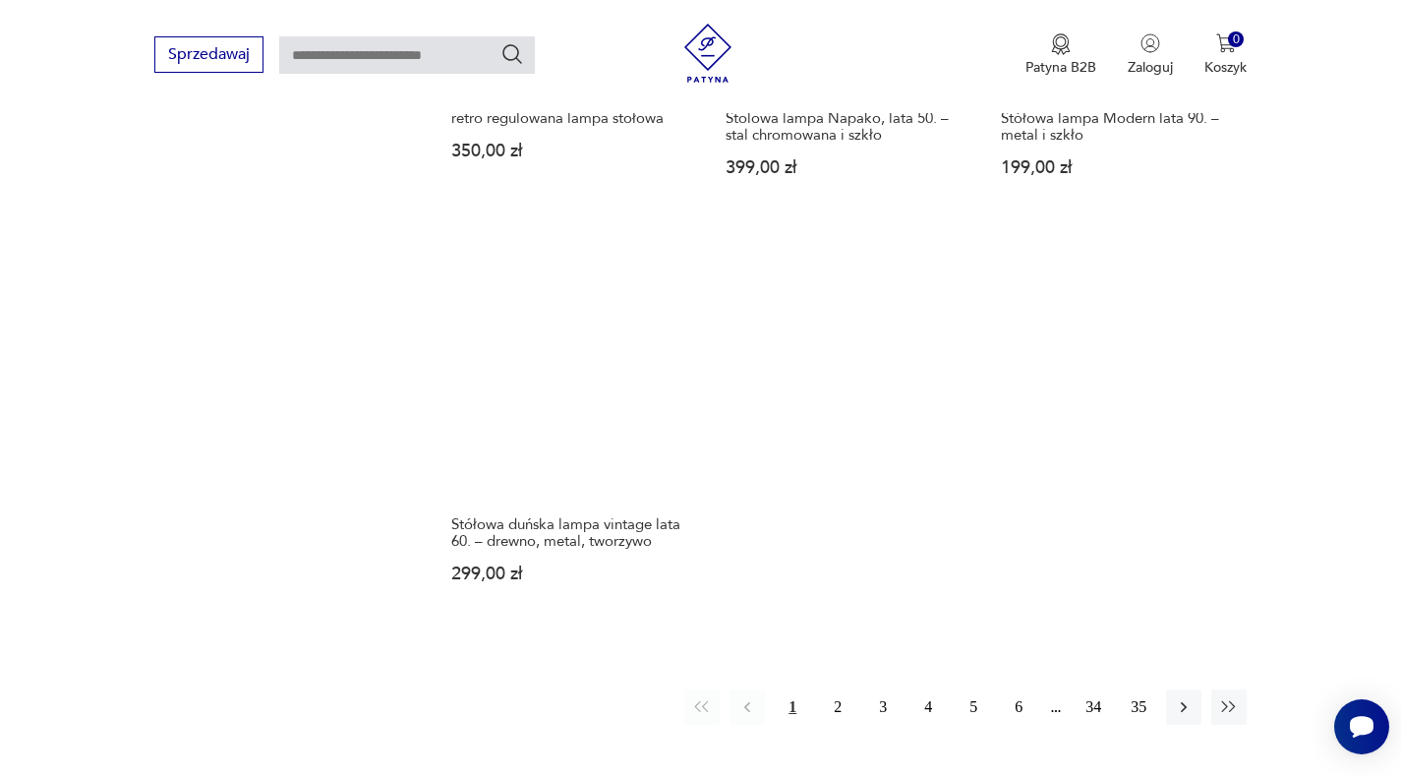
scroll to position [2922, 0]
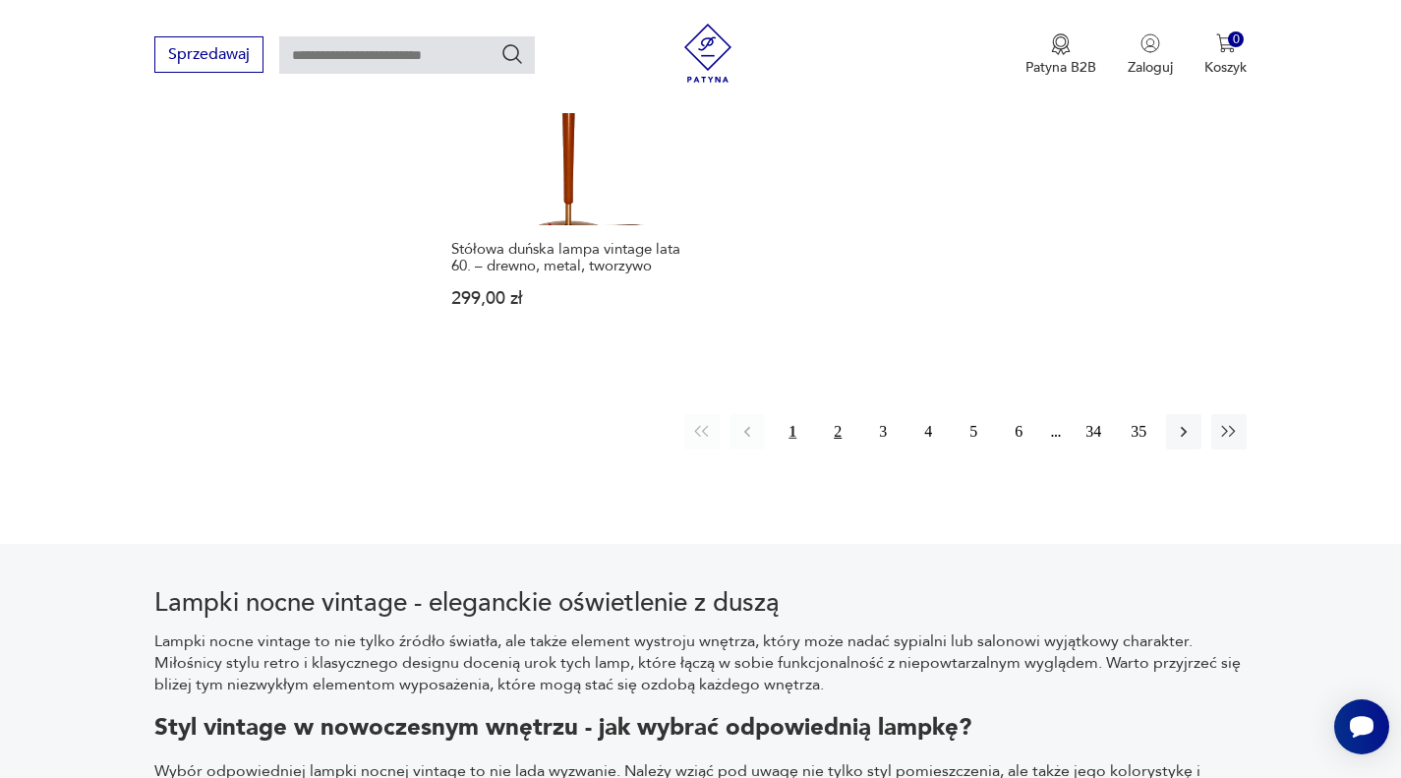
click at [838, 438] on button "2" at bounding box center [837, 431] width 35 height 35
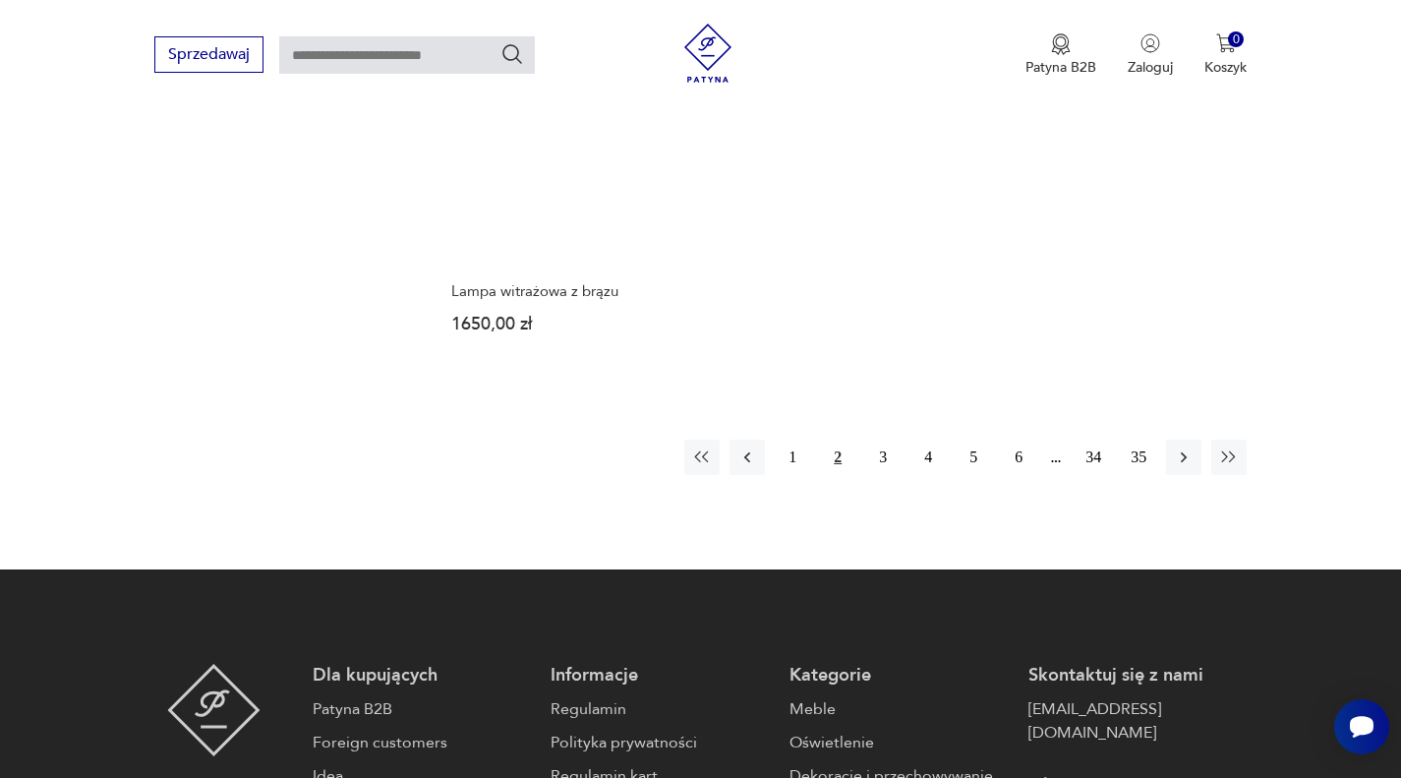
scroll to position [3020, 0]
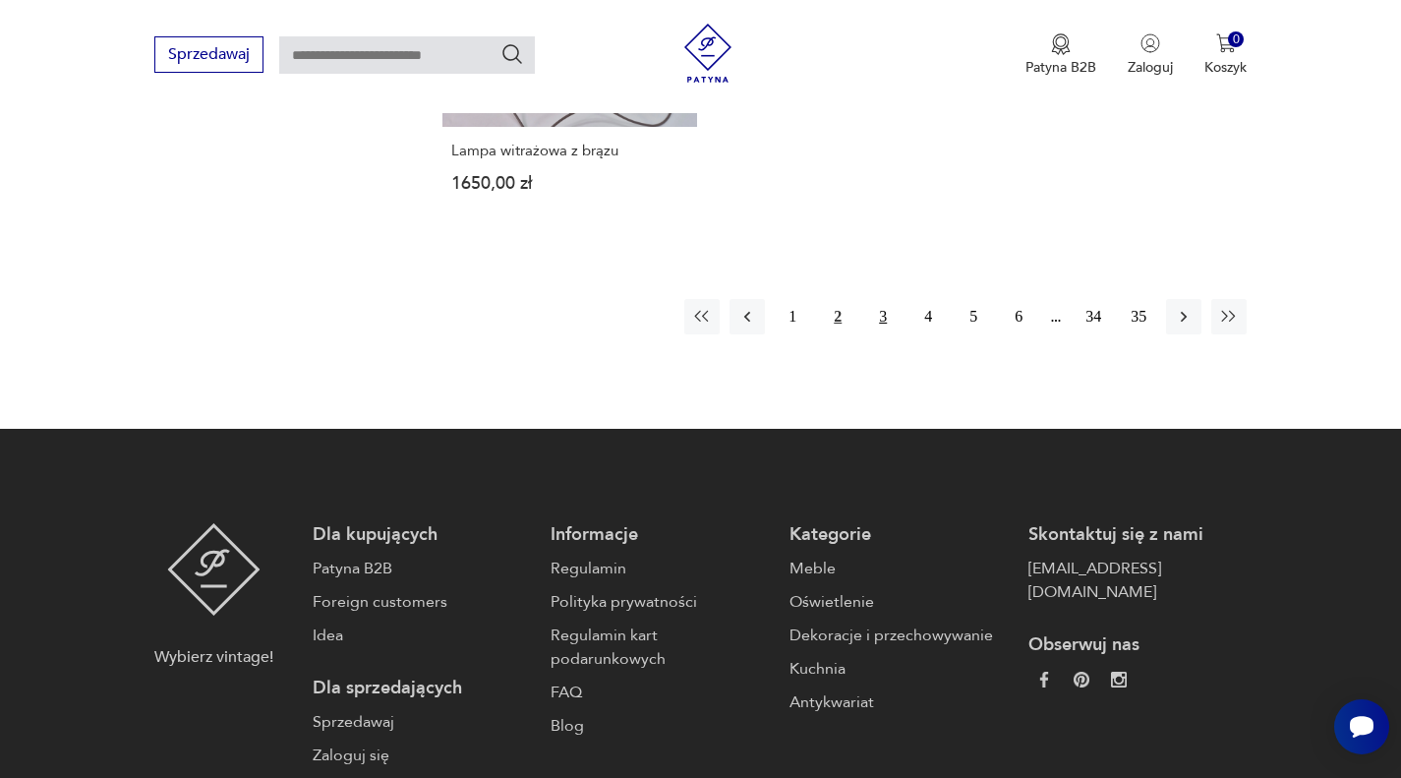
click at [877, 317] on button "3" at bounding box center [882, 316] width 35 height 35
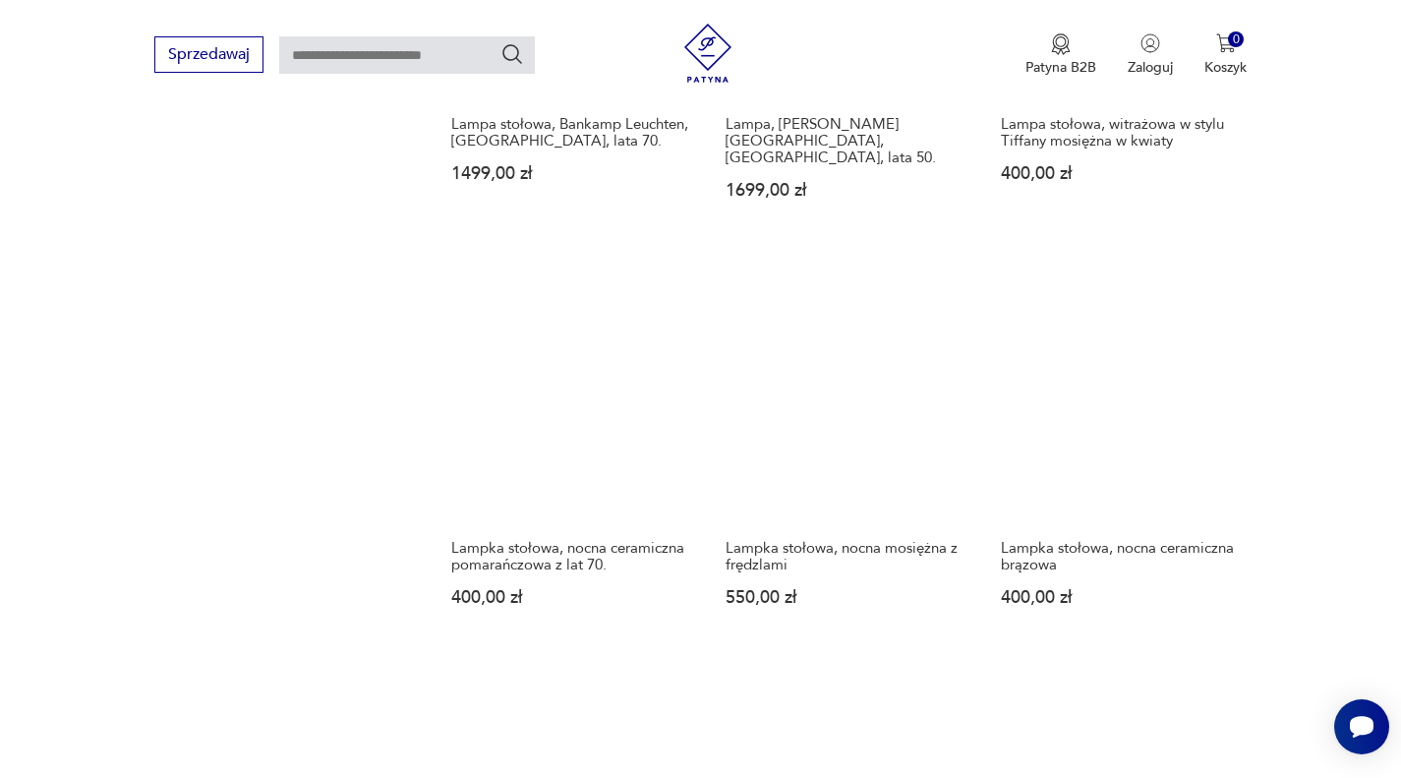
scroll to position [2627, 0]
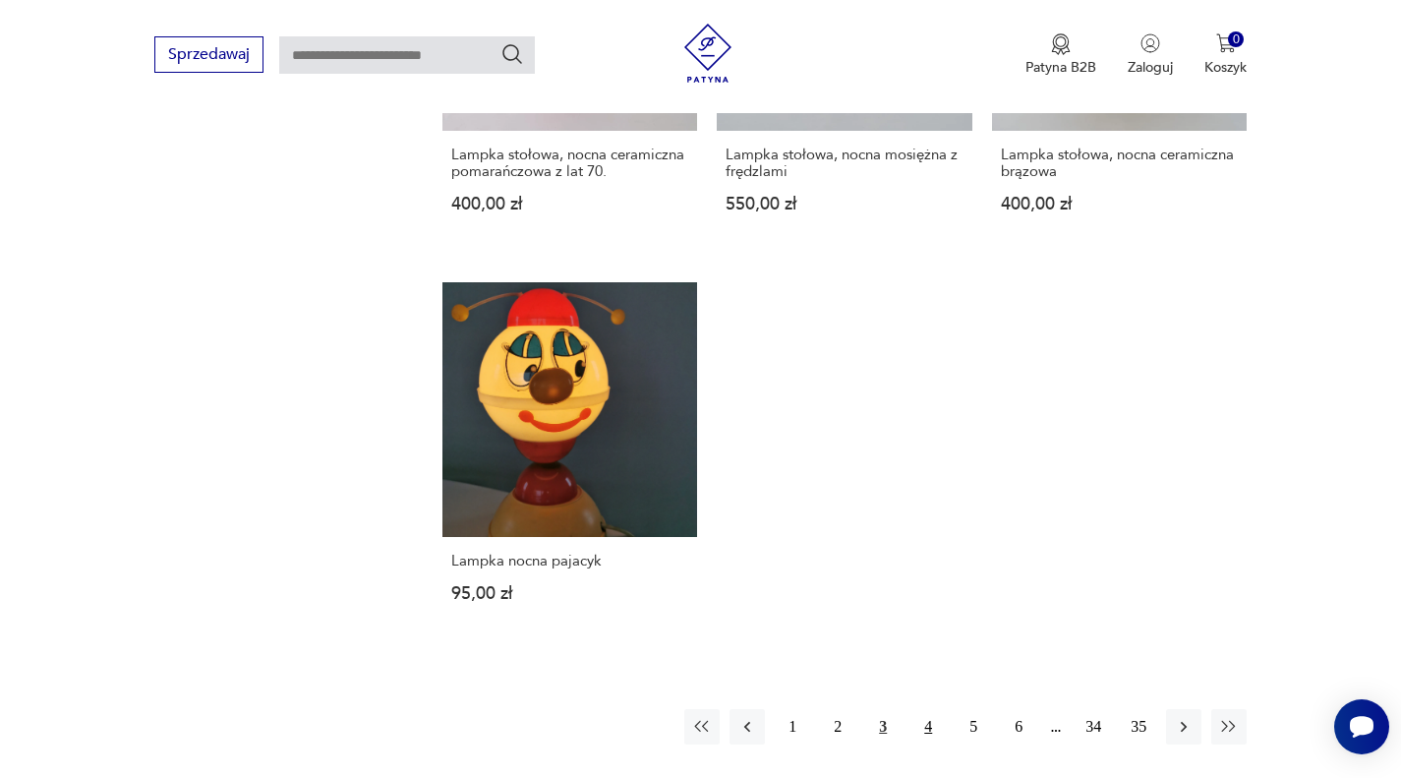
click at [931, 709] on button "4" at bounding box center [927, 726] width 35 height 35
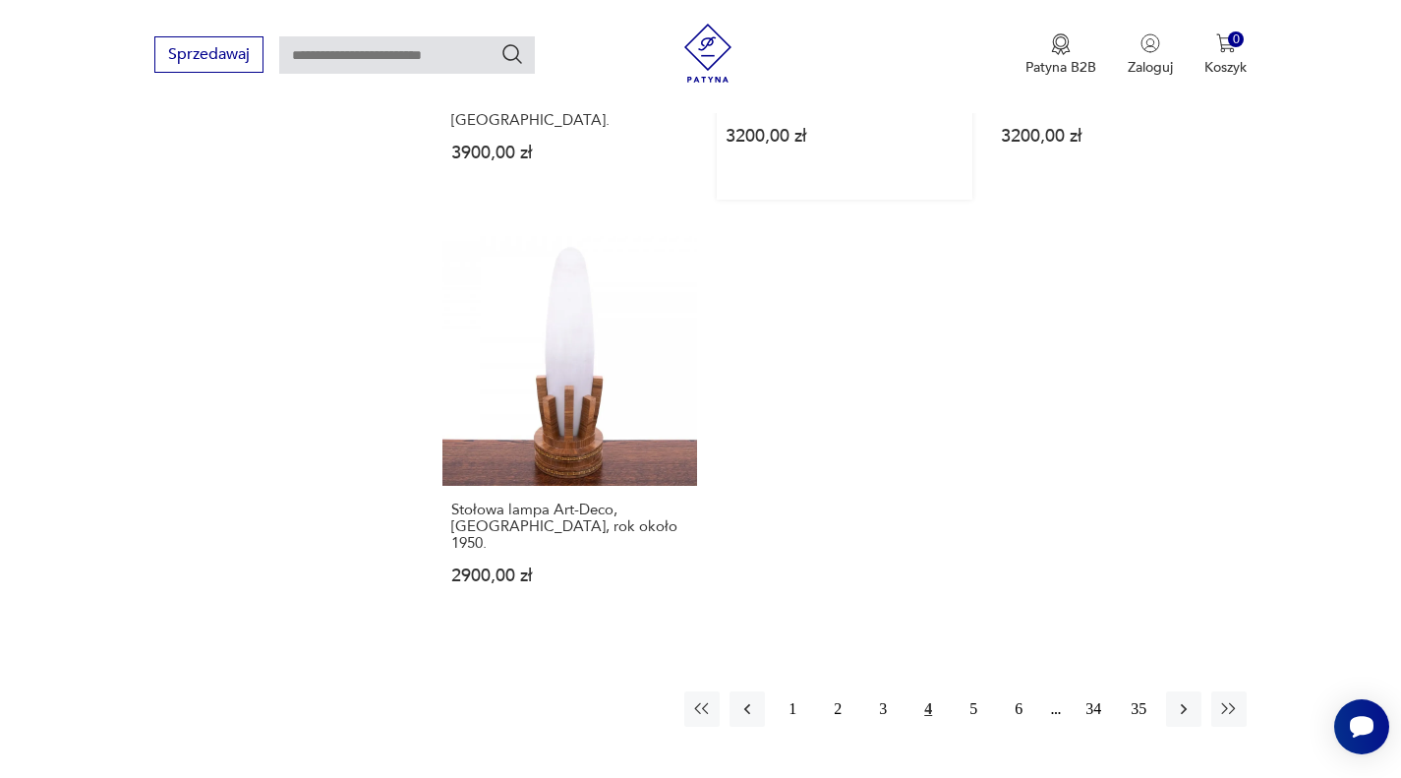
scroll to position [2823, 0]
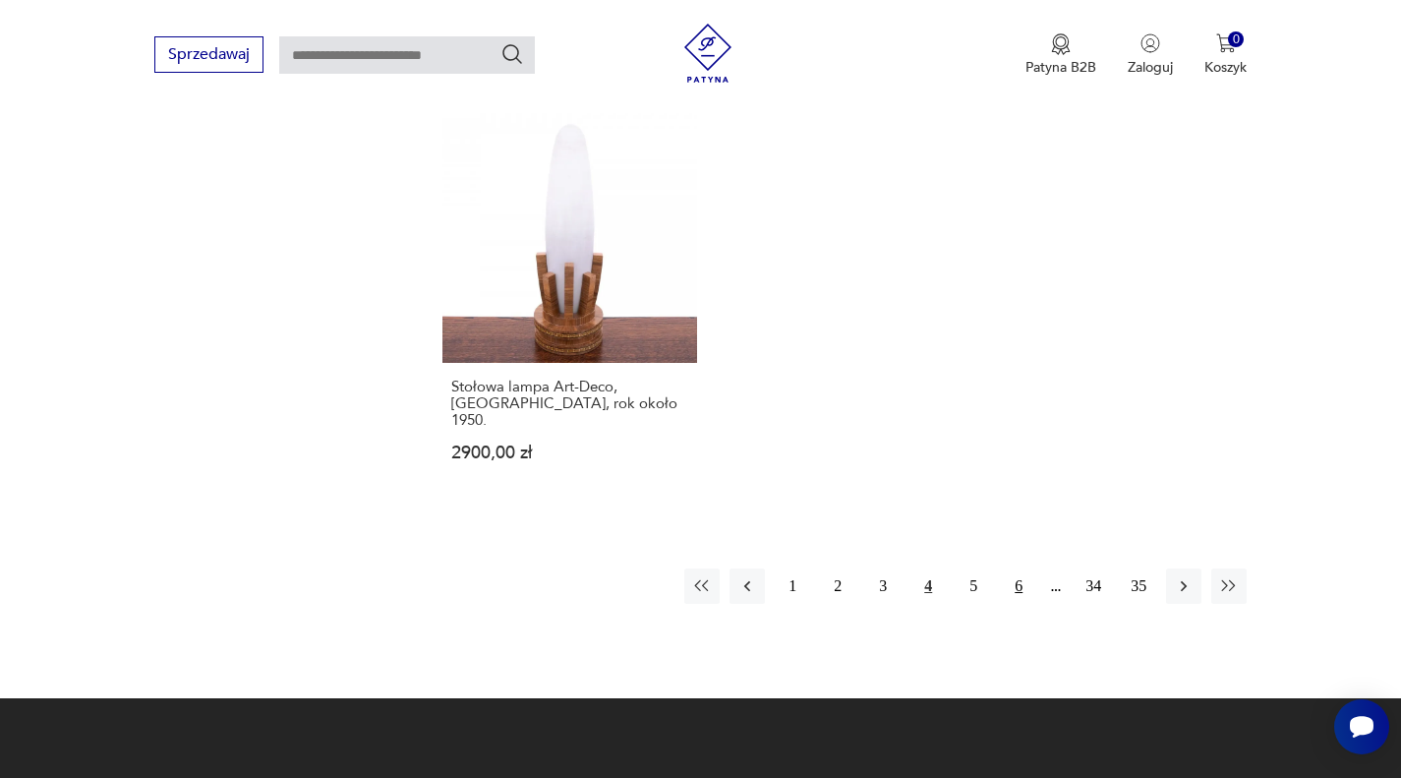
click at [1012, 568] on button "6" at bounding box center [1018, 585] width 35 height 35
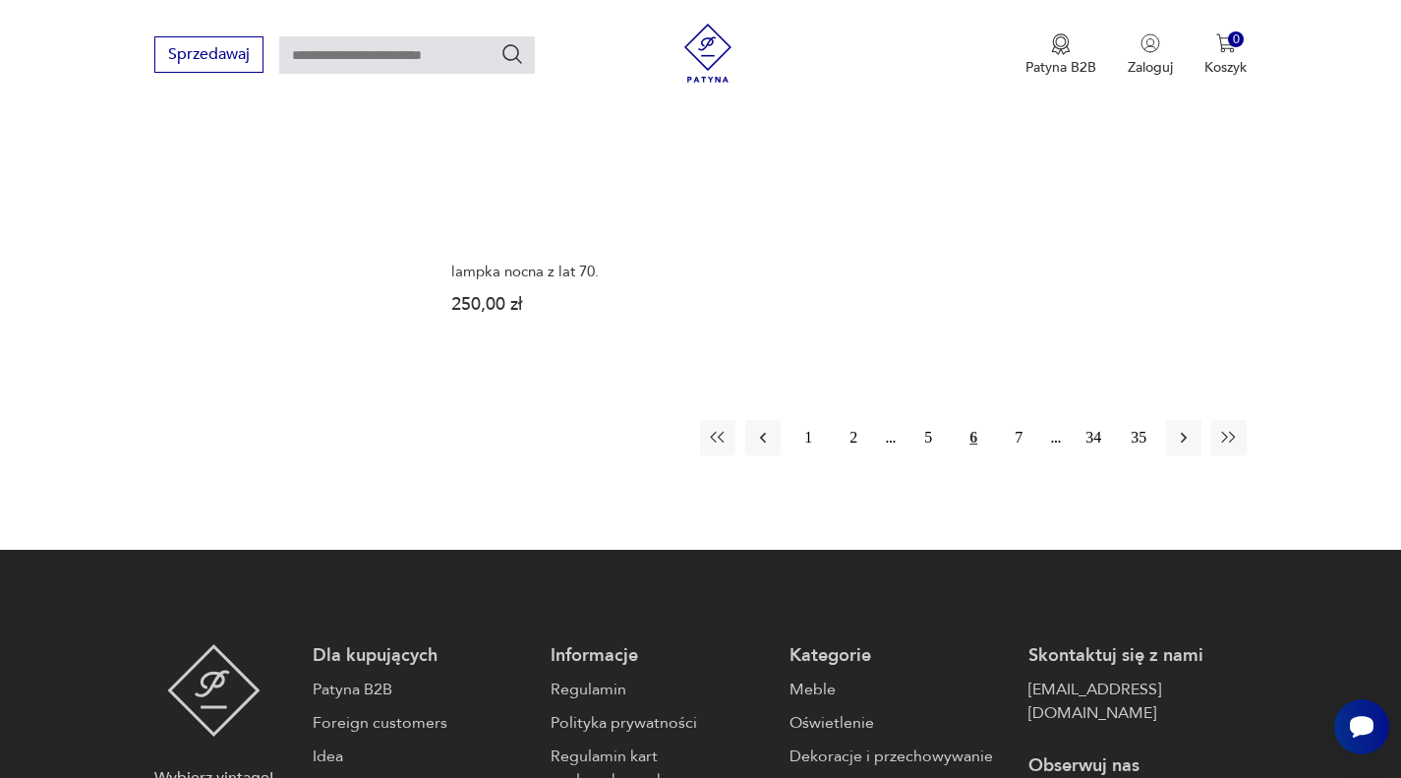
scroll to position [3020, 0]
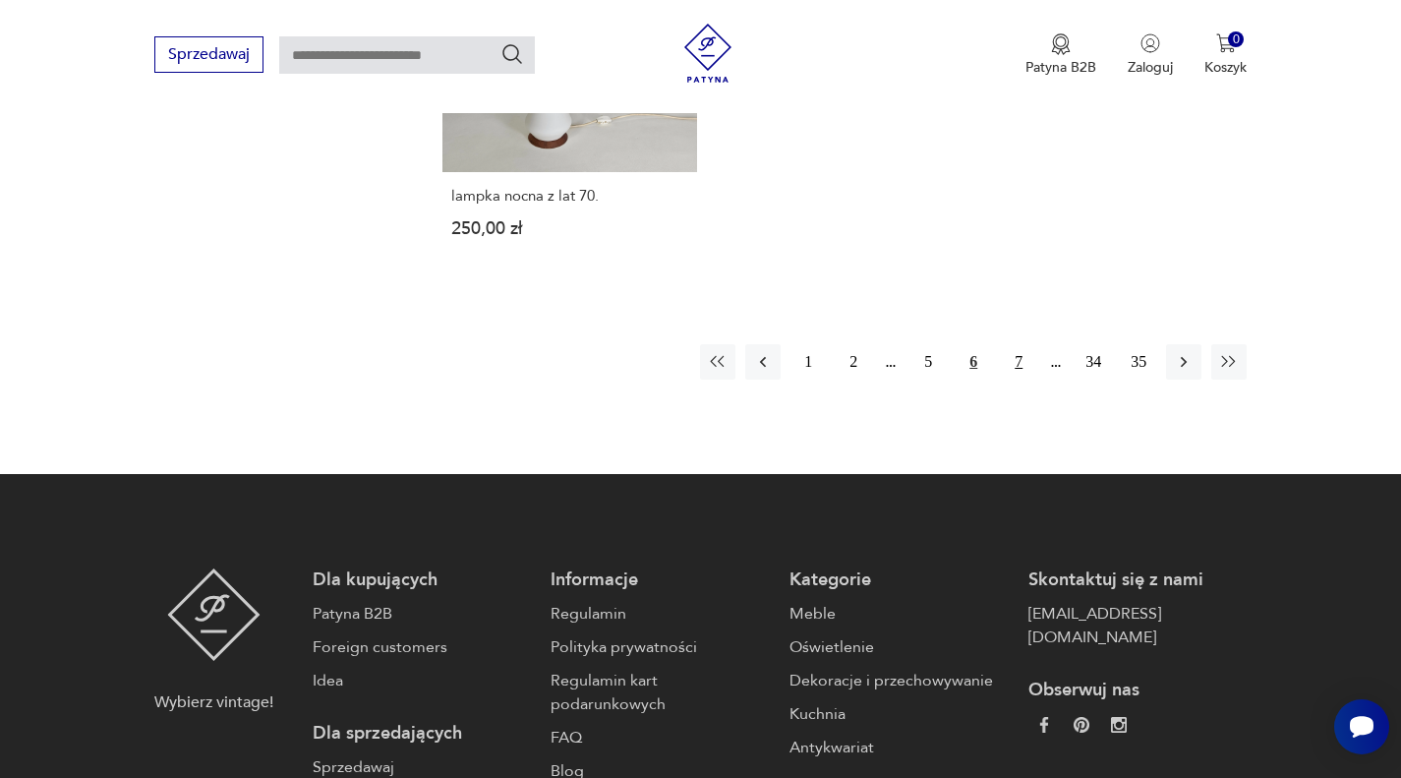
click at [1024, 344] on button "7" at bounding box center [1018, 361] width 35 height 35
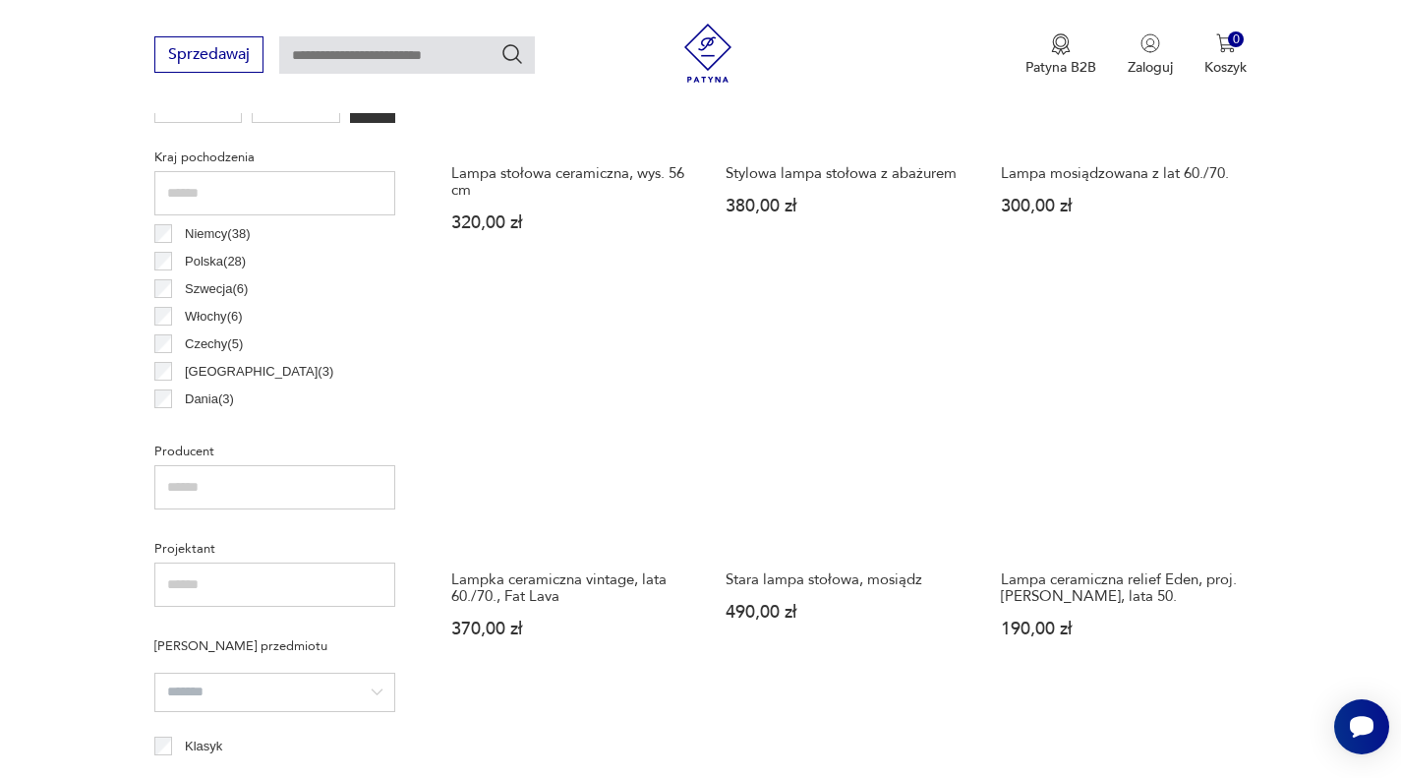
scroll to position [1054, 0]
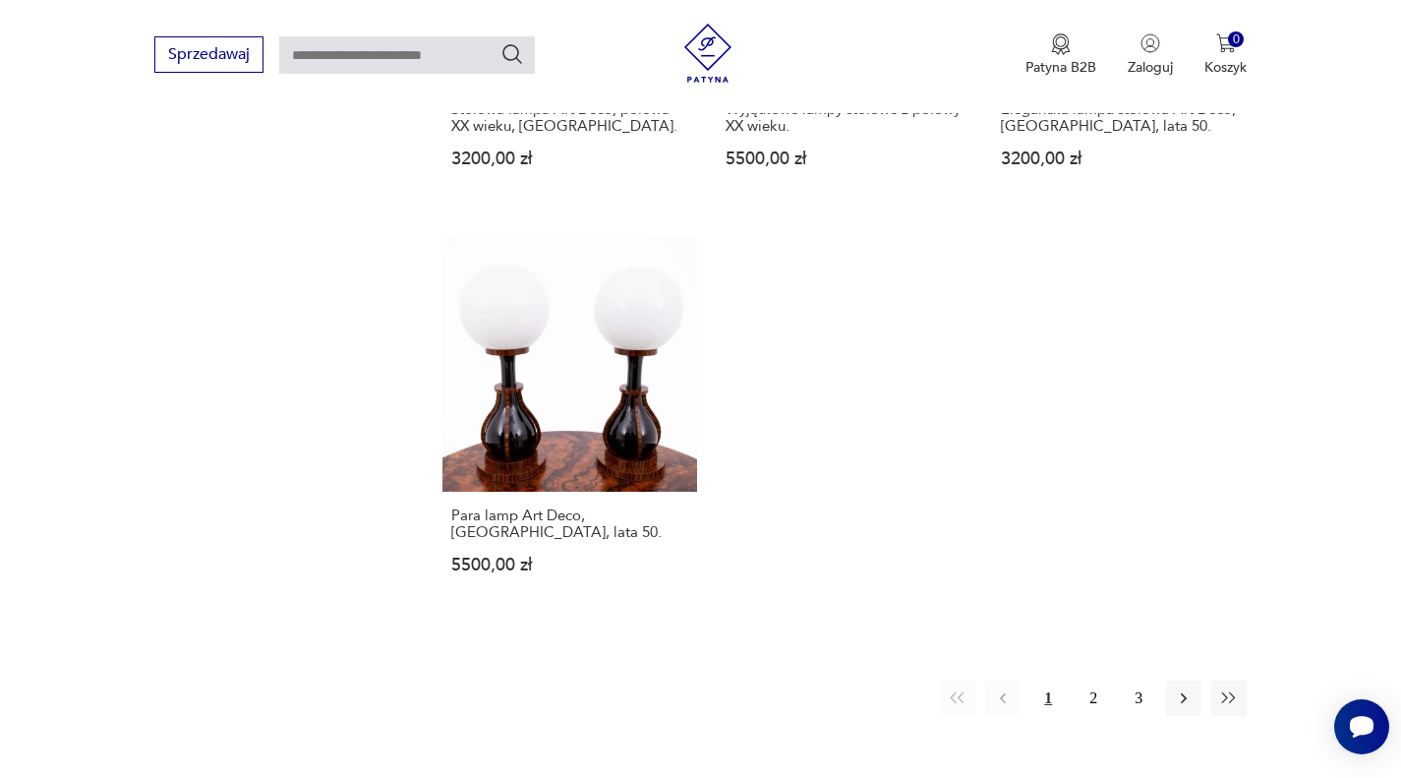
scroll to position [2725, 0]
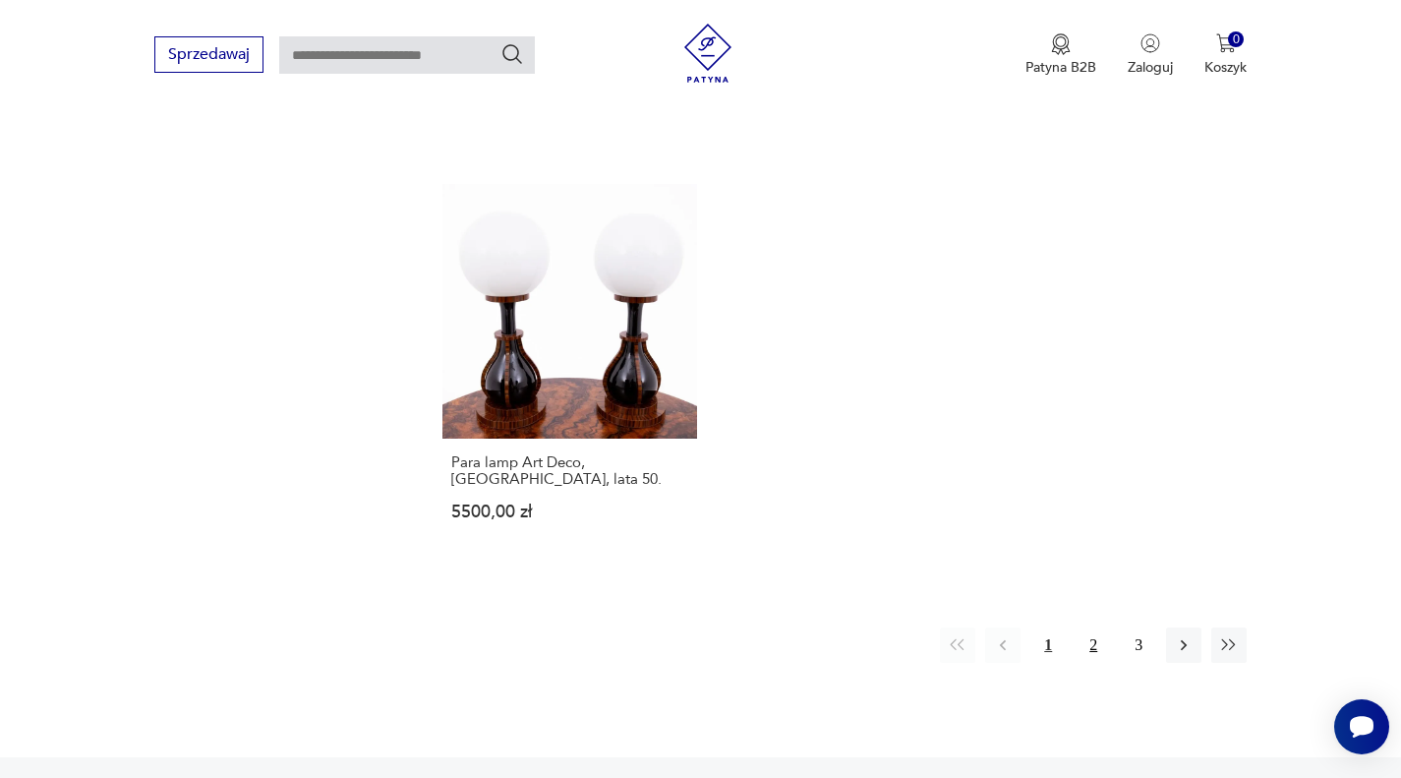
click at [1090, 627] on button "2" at bounding box center [1092, 644] width 35 height 35
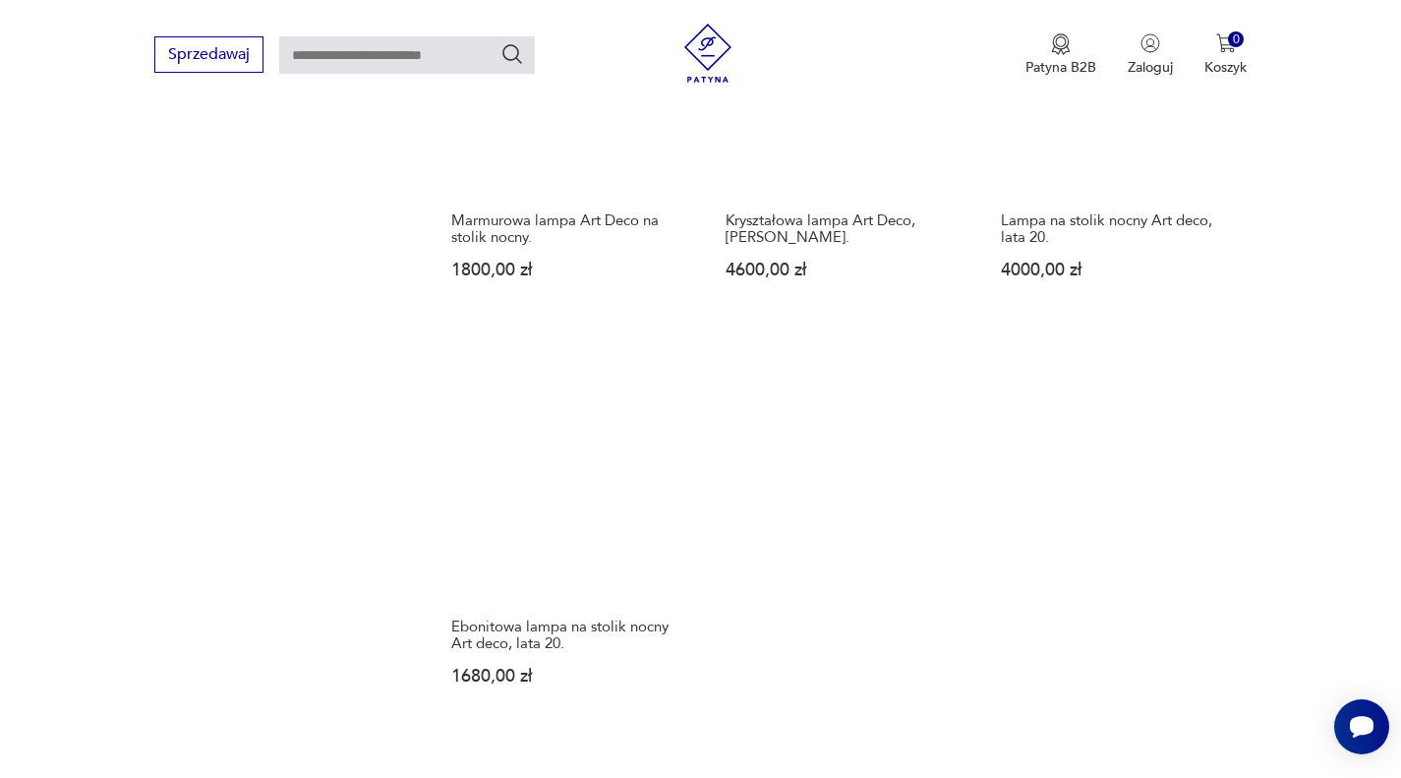
scroll to position [2627, 0]
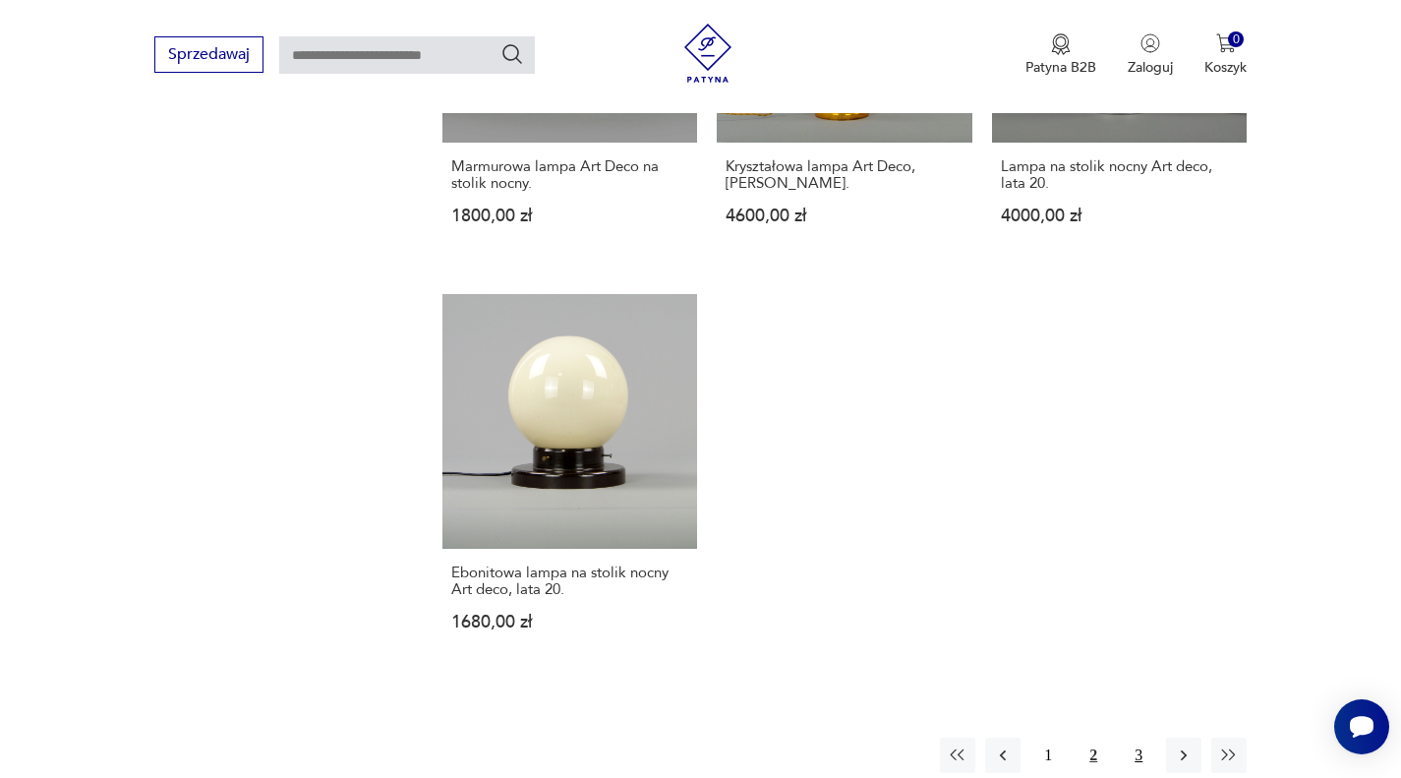
click at [1141, 737] on button "3" at bounding box center [1138, 754] width 35 height 35
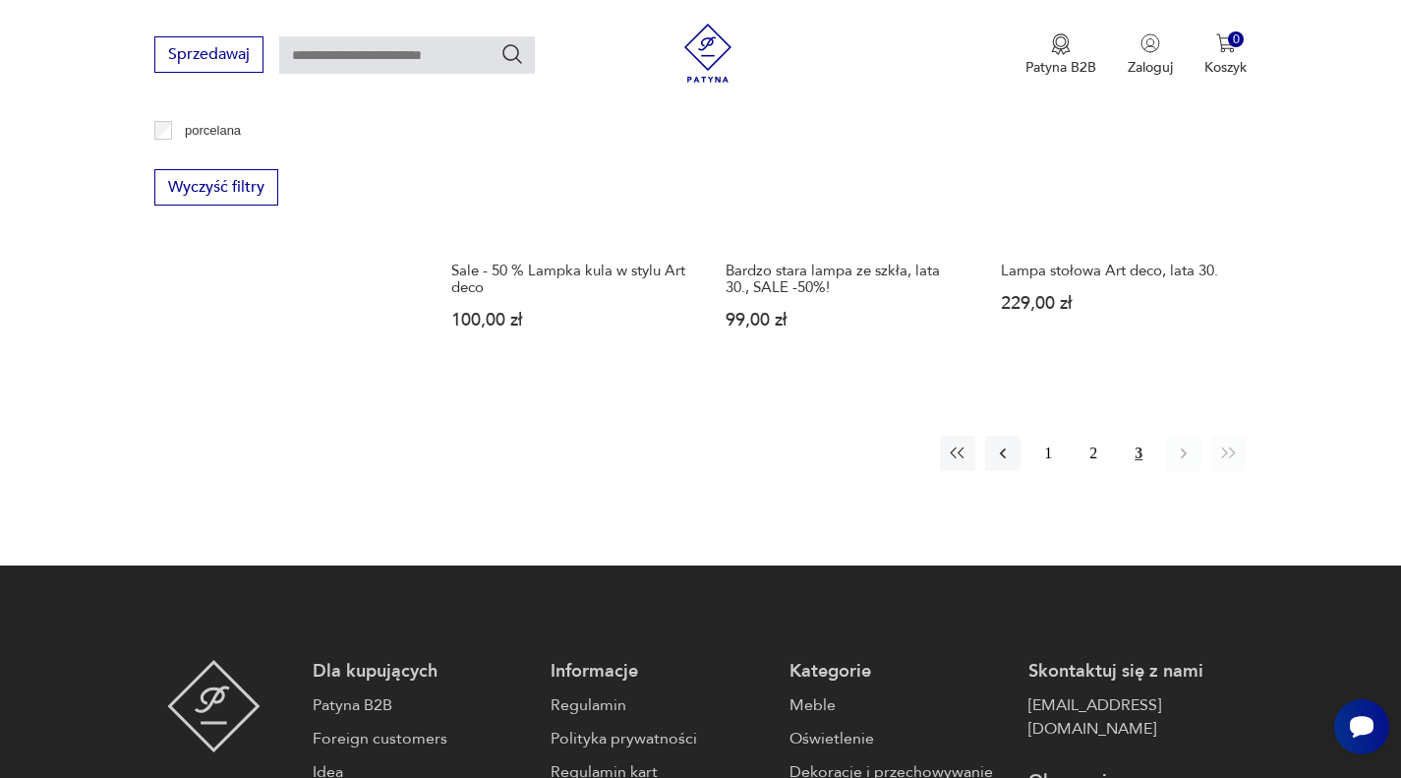
scroll to position [1742, 0]
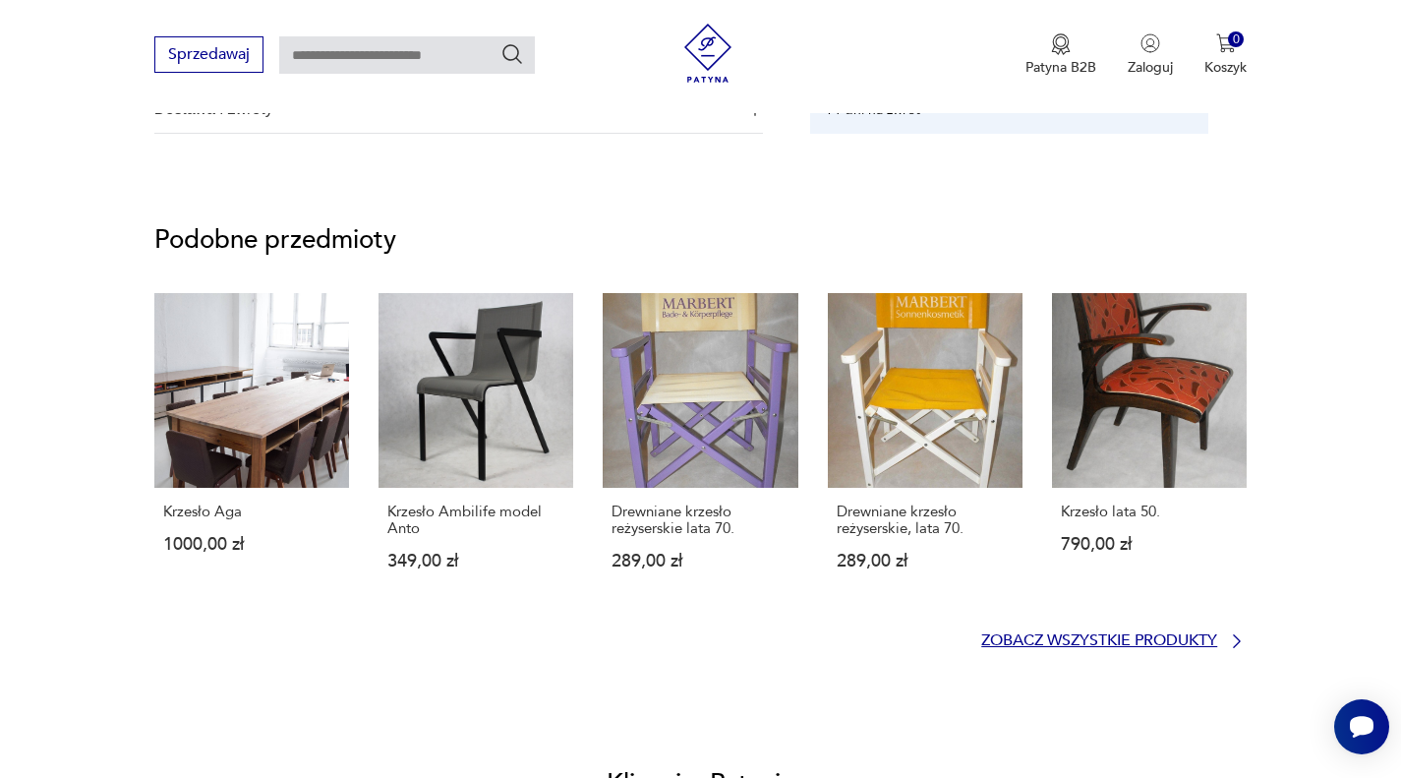
click at [1105, 640] on p "Zobacz wszystkie produkty" at bounding box center [1099, 640] width 236 height 13
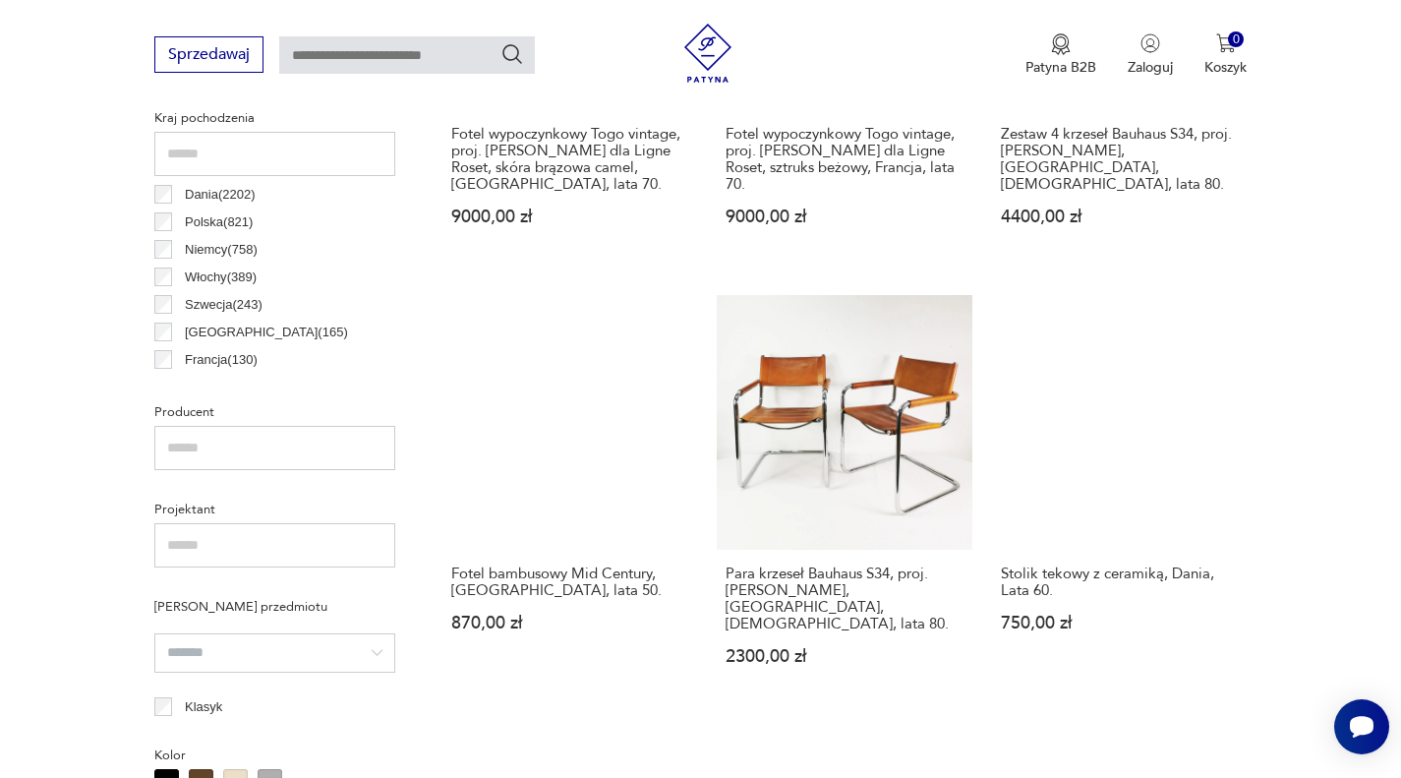
scroll to position [1013, 0]
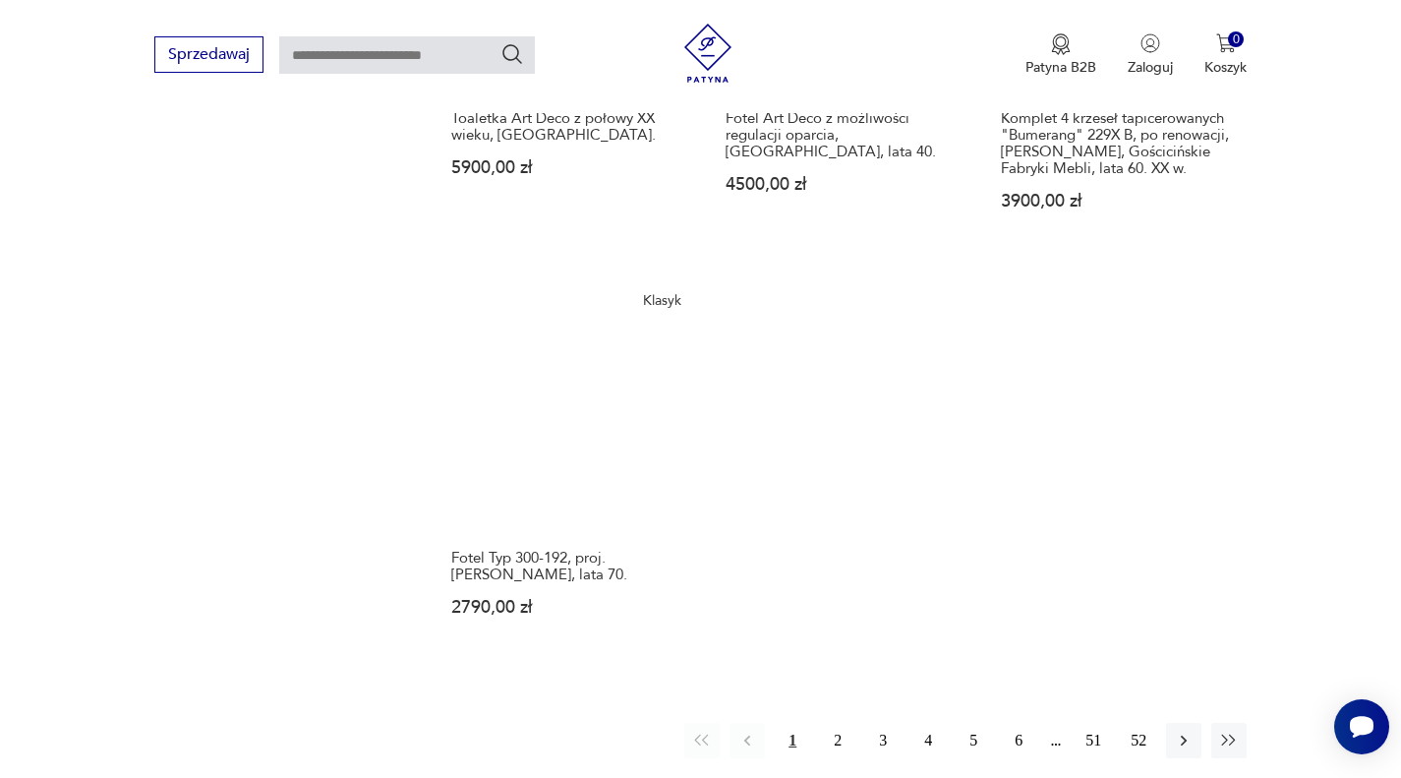
scroll to position [2882, 0]
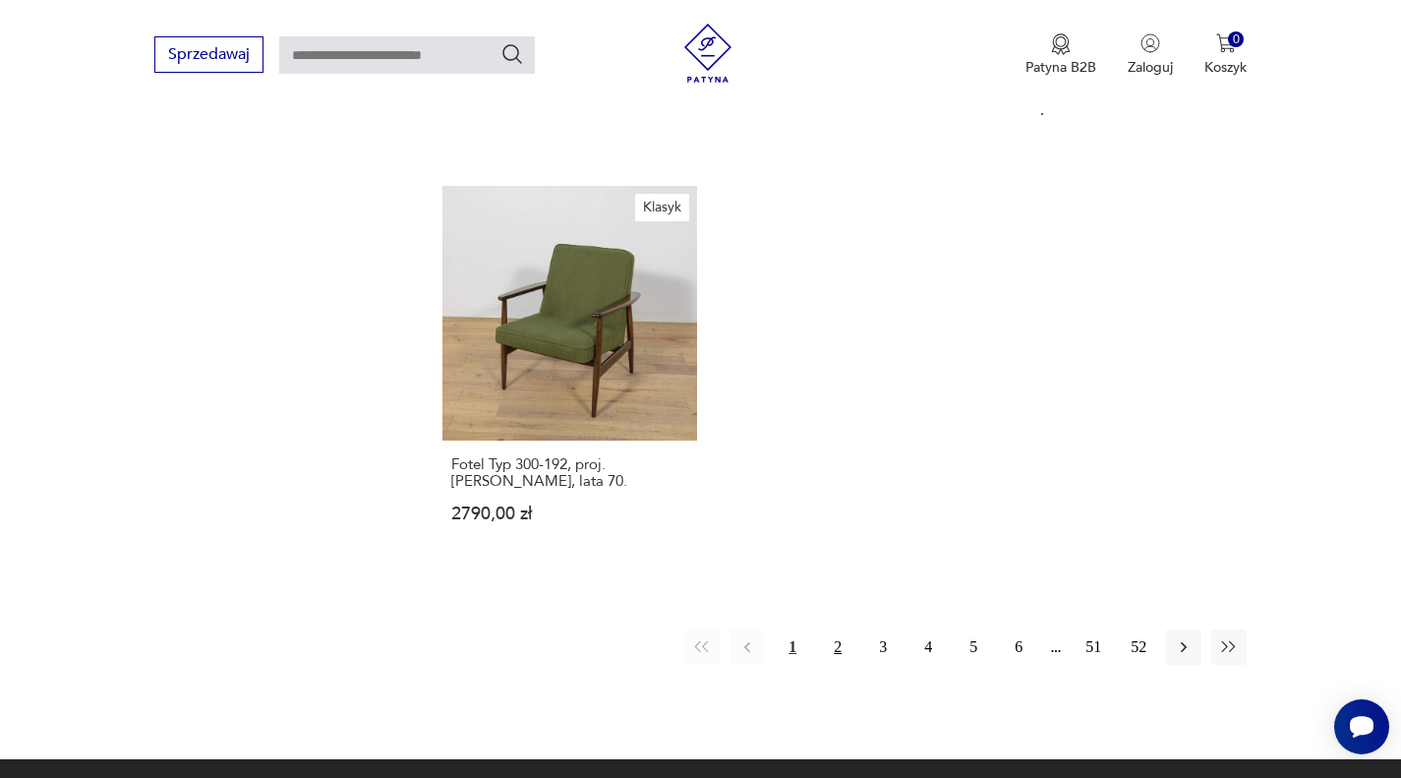
click at [844, 629] on button "2" at bounding box center [837, 646] width 35 height 35
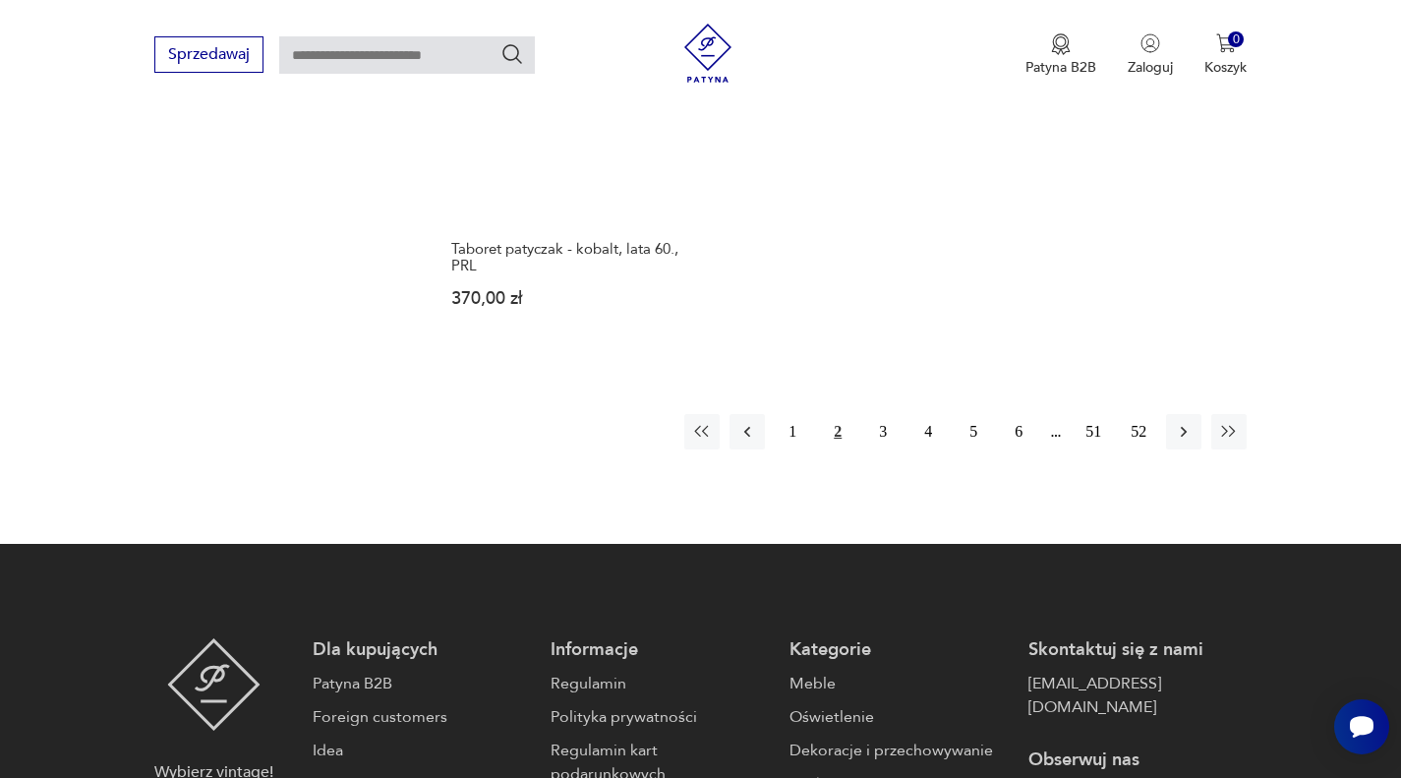
scroll to position [3079, 0]
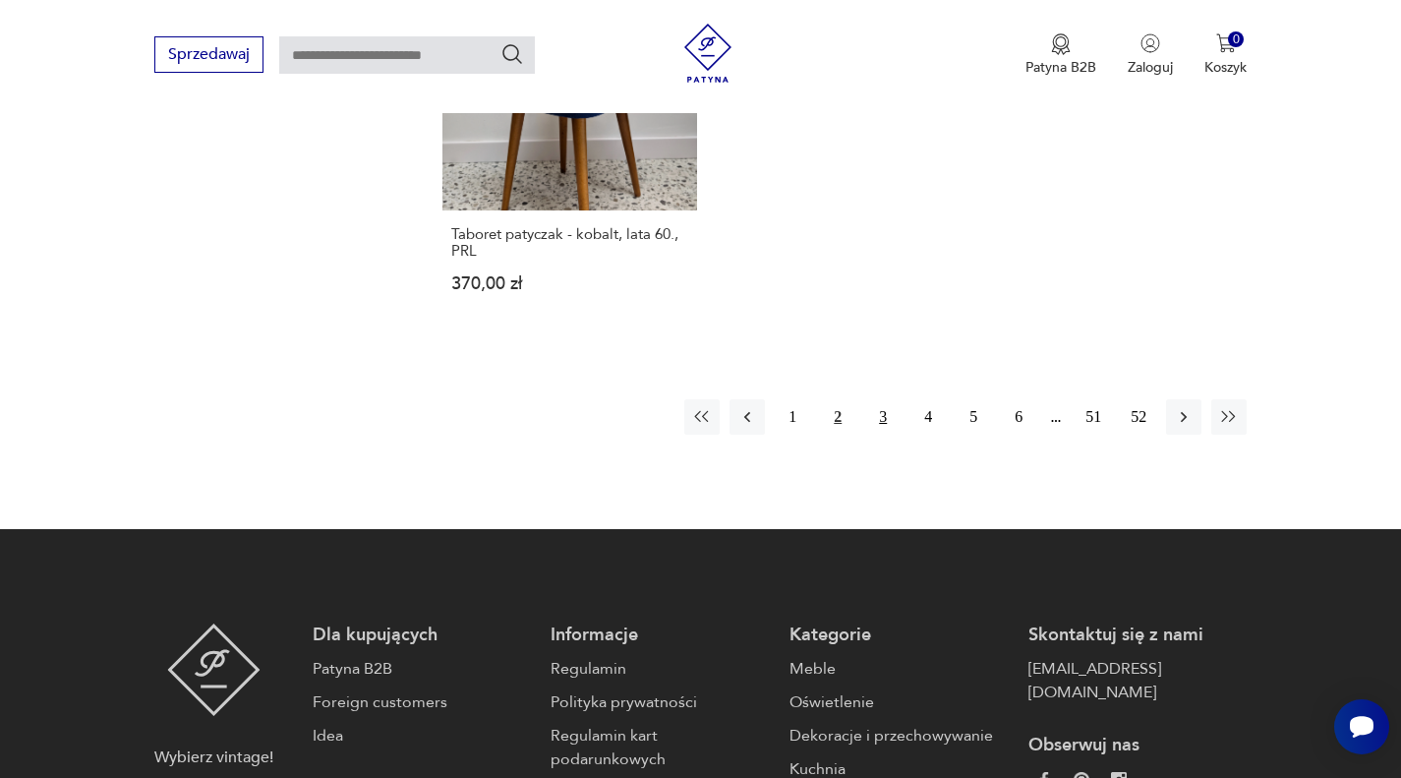
click at [891, 399] on button "3" at bounding box center [882, 416] width 35 height 35
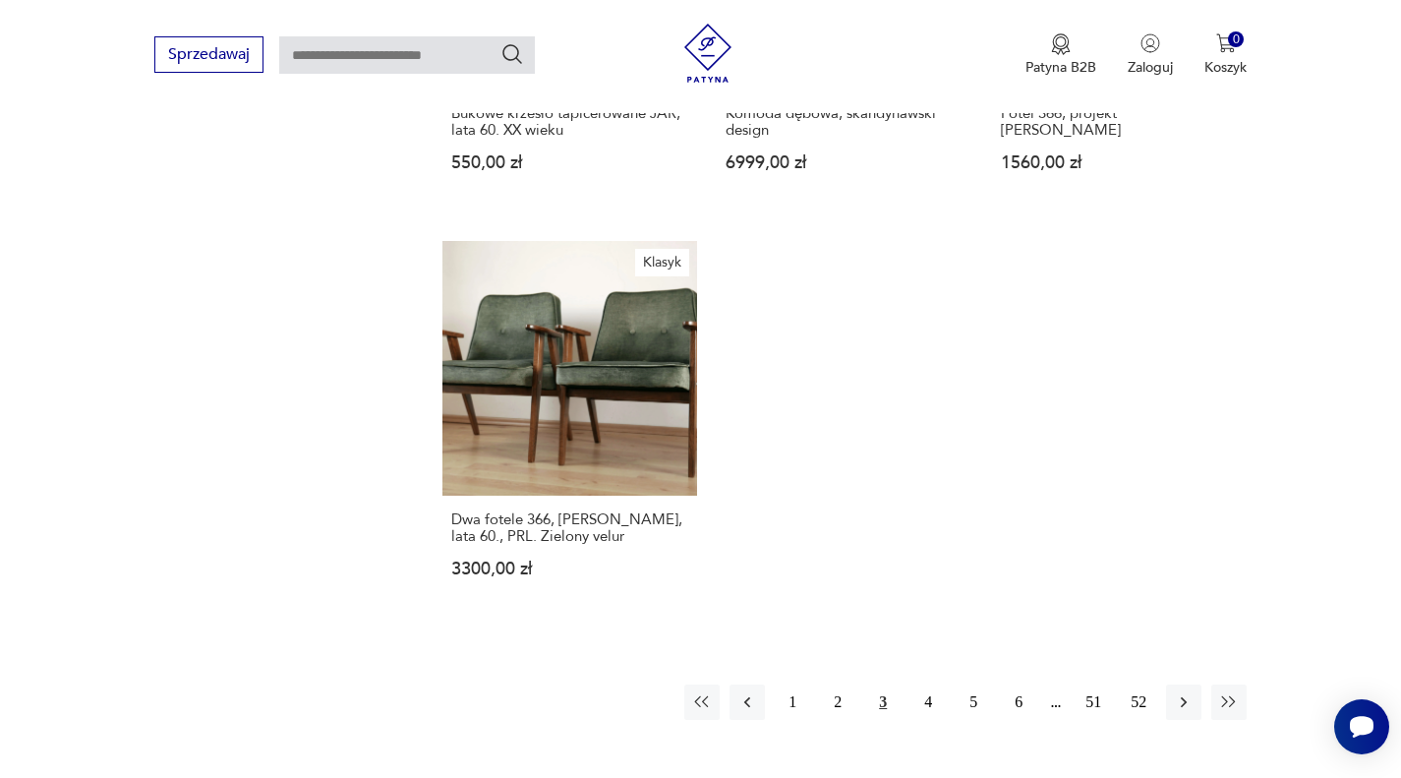
scroll to position [2981, 0]
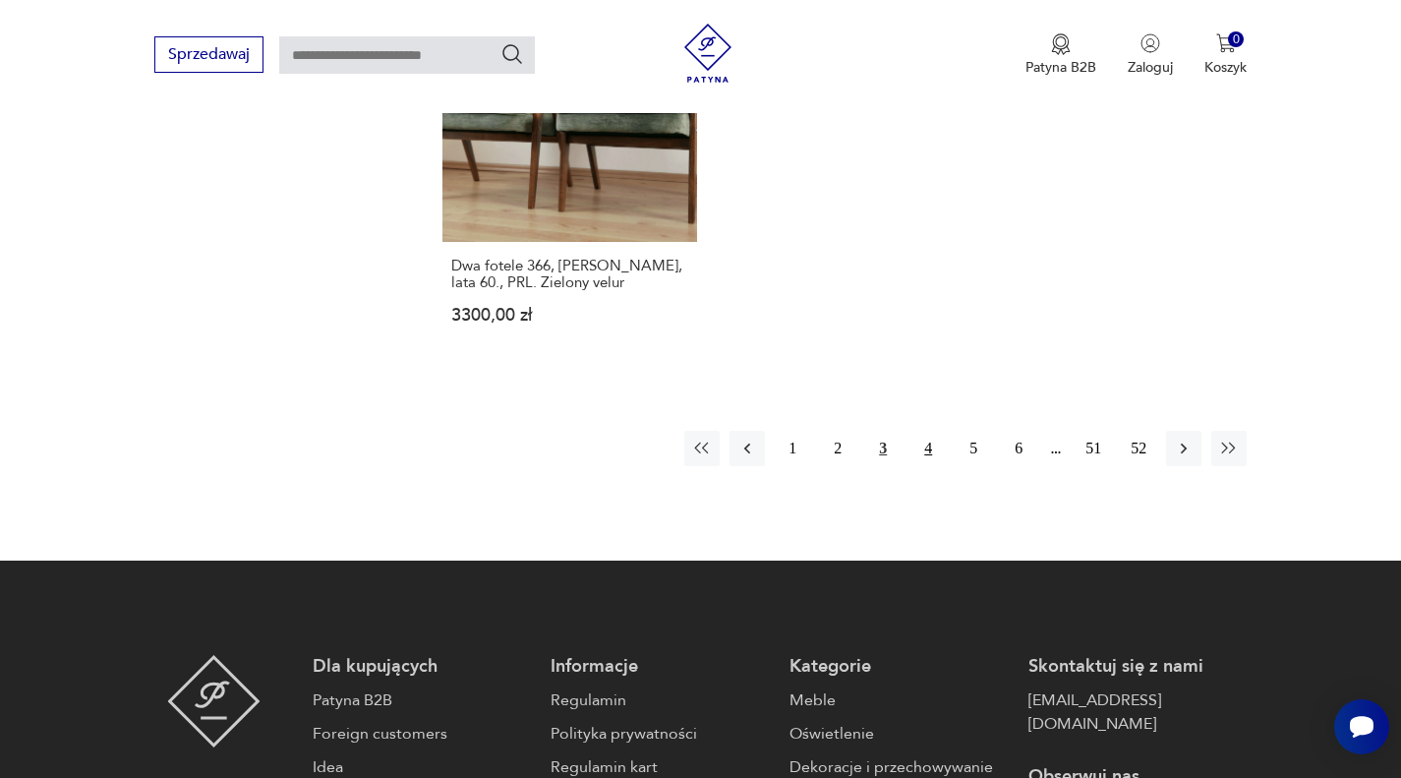
click at [939, 431] on button "4" at bounding box center [927, 448] width 35 height 35
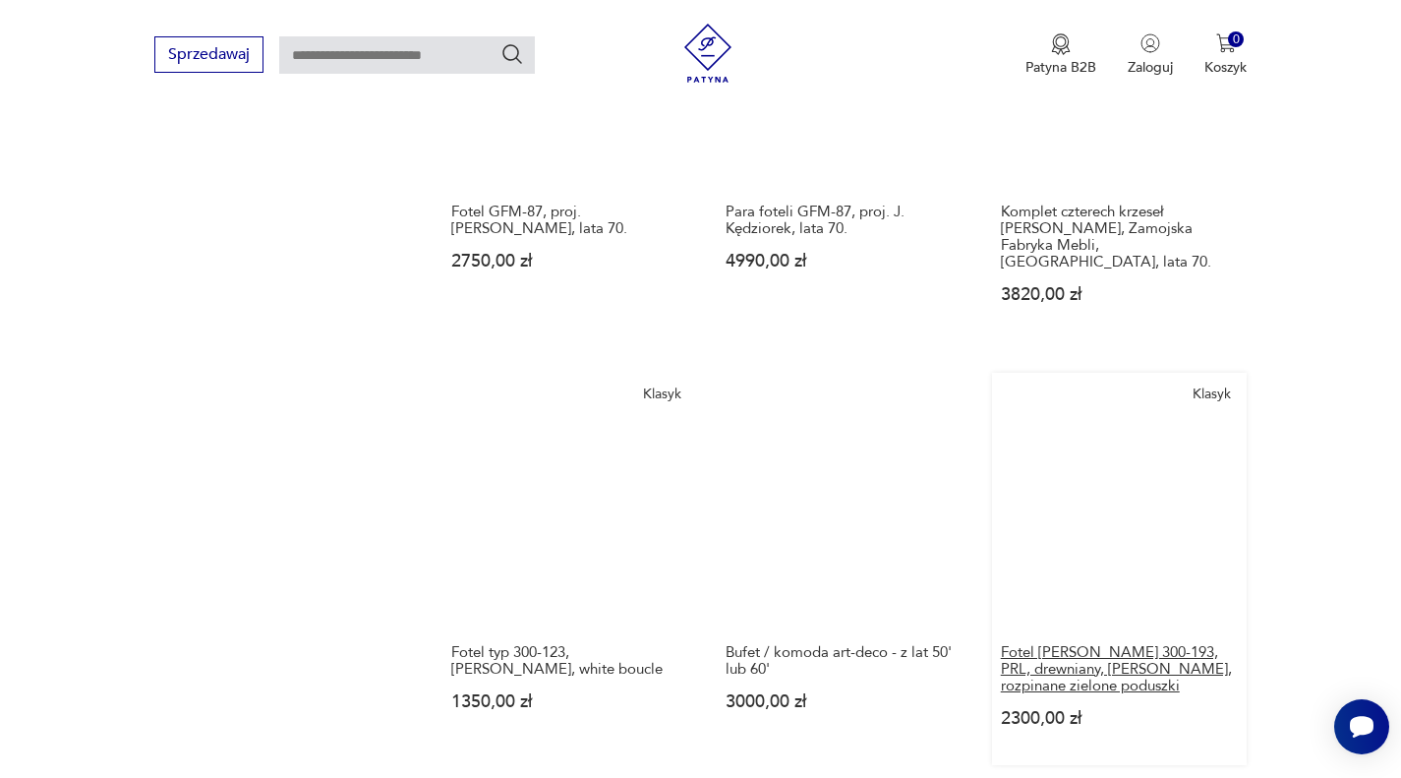
scroll to position [2784, 0]
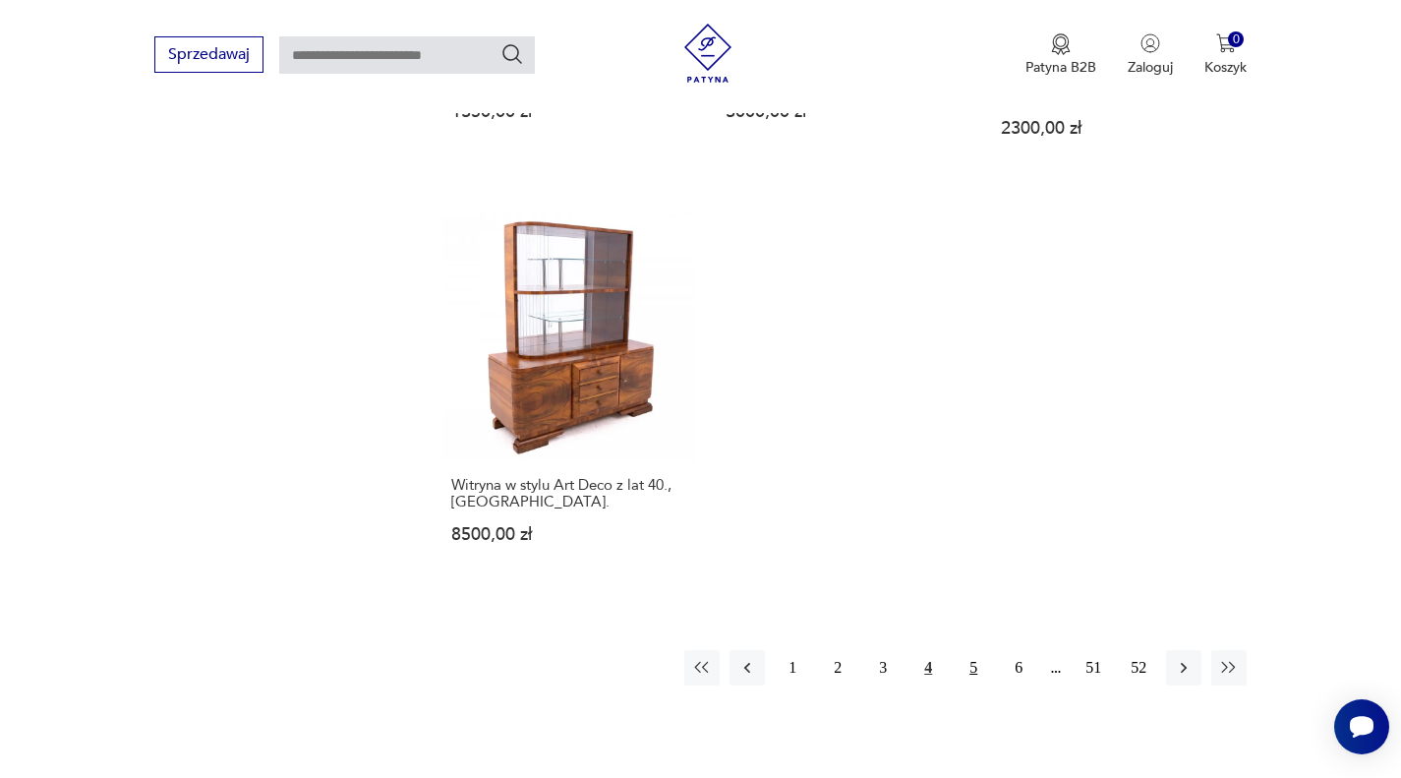
click at [973, 659] on button "5" at bounding box center [973, 667] width 35 height 35
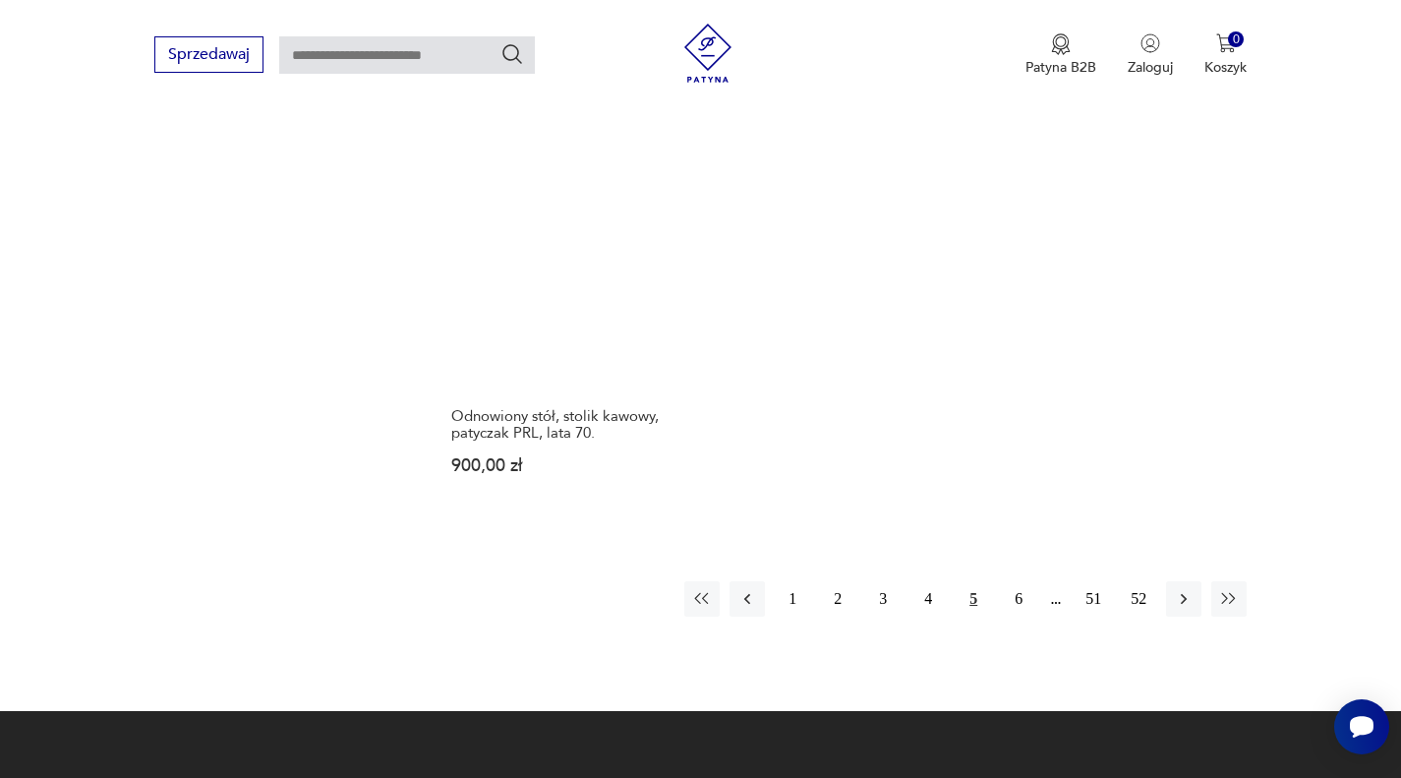
scroll to position [2981, 0]
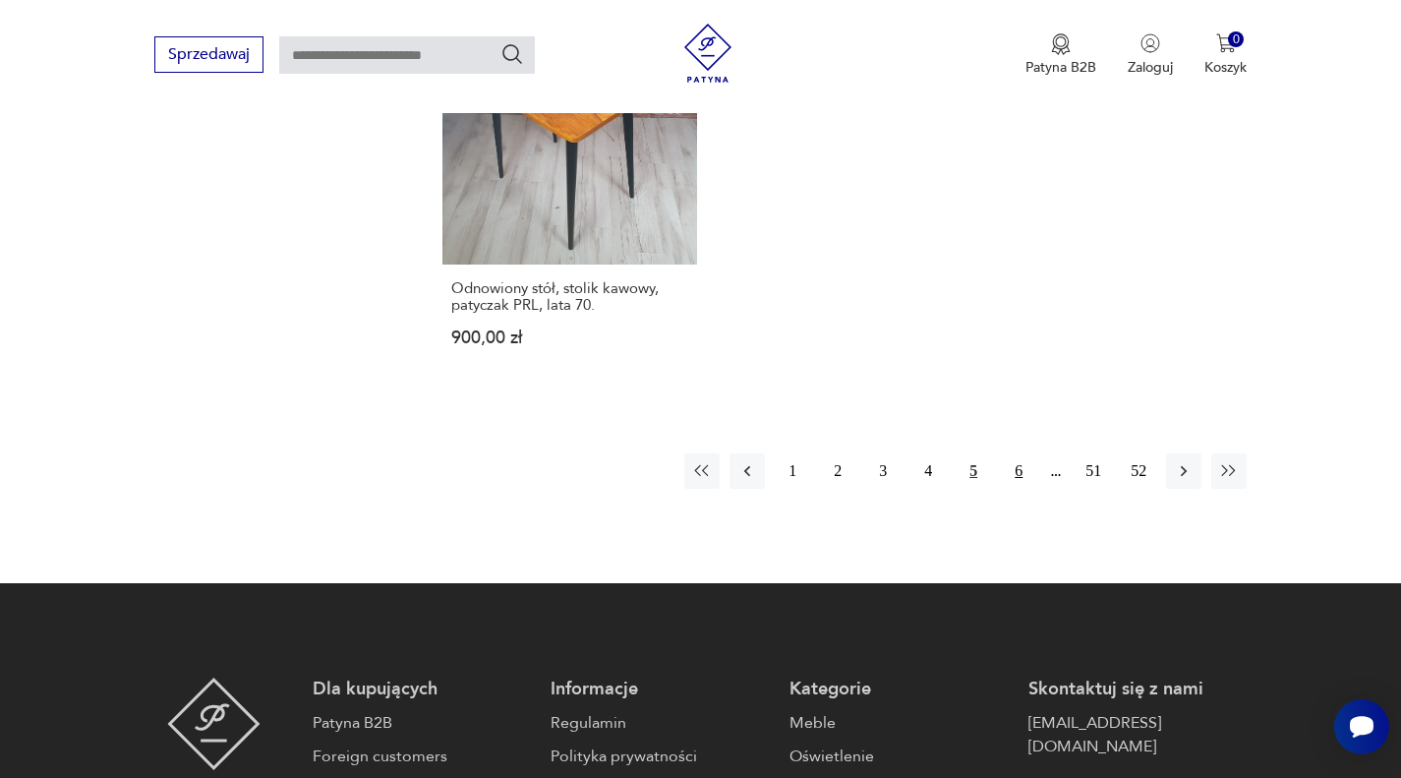
click at [1011, 453] on button "6" at bounding box center [1018, 470] width 35 height 35
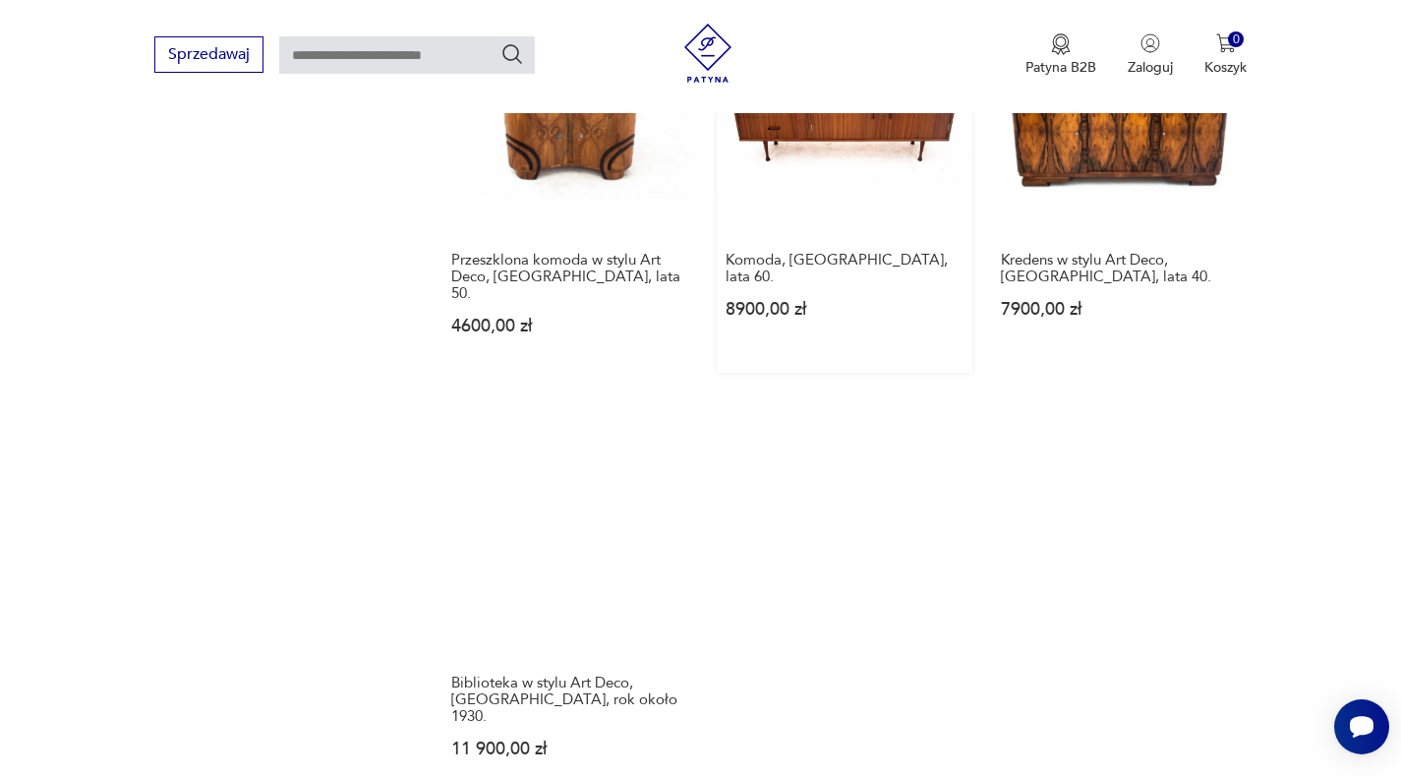
scroll to position [2784, 0]
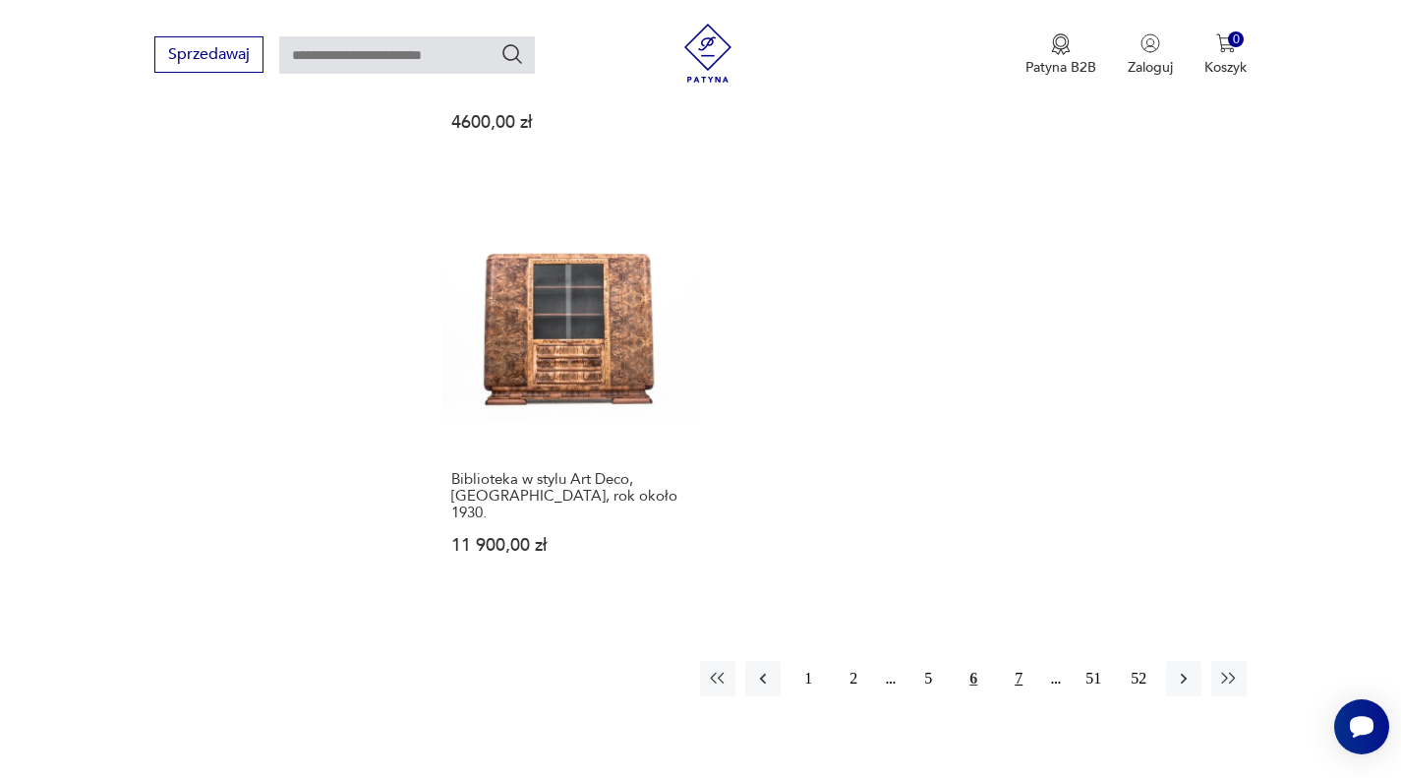
click at [1025, 661] on button "7" at bounding box center [1018, 678] width 35 height 35
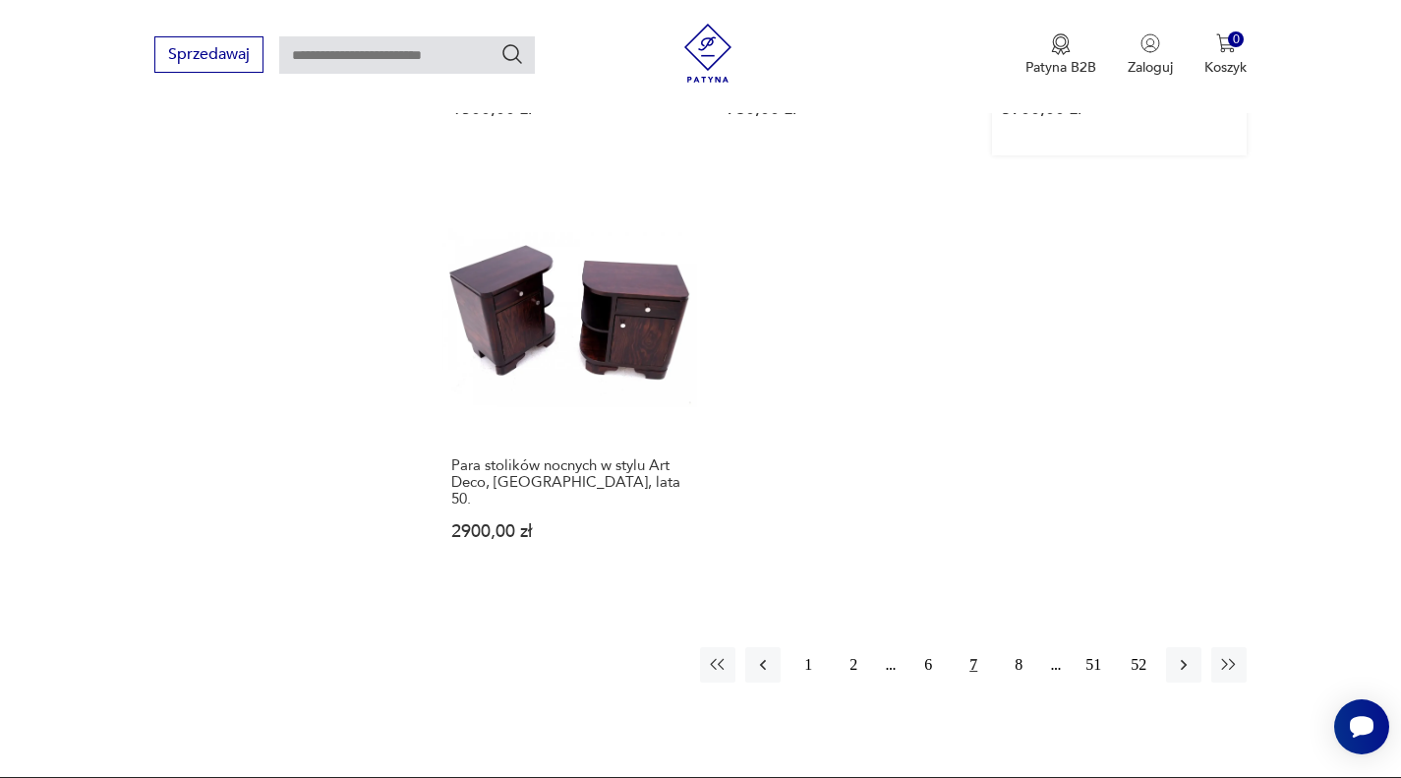
scroll to position [2784, 0]
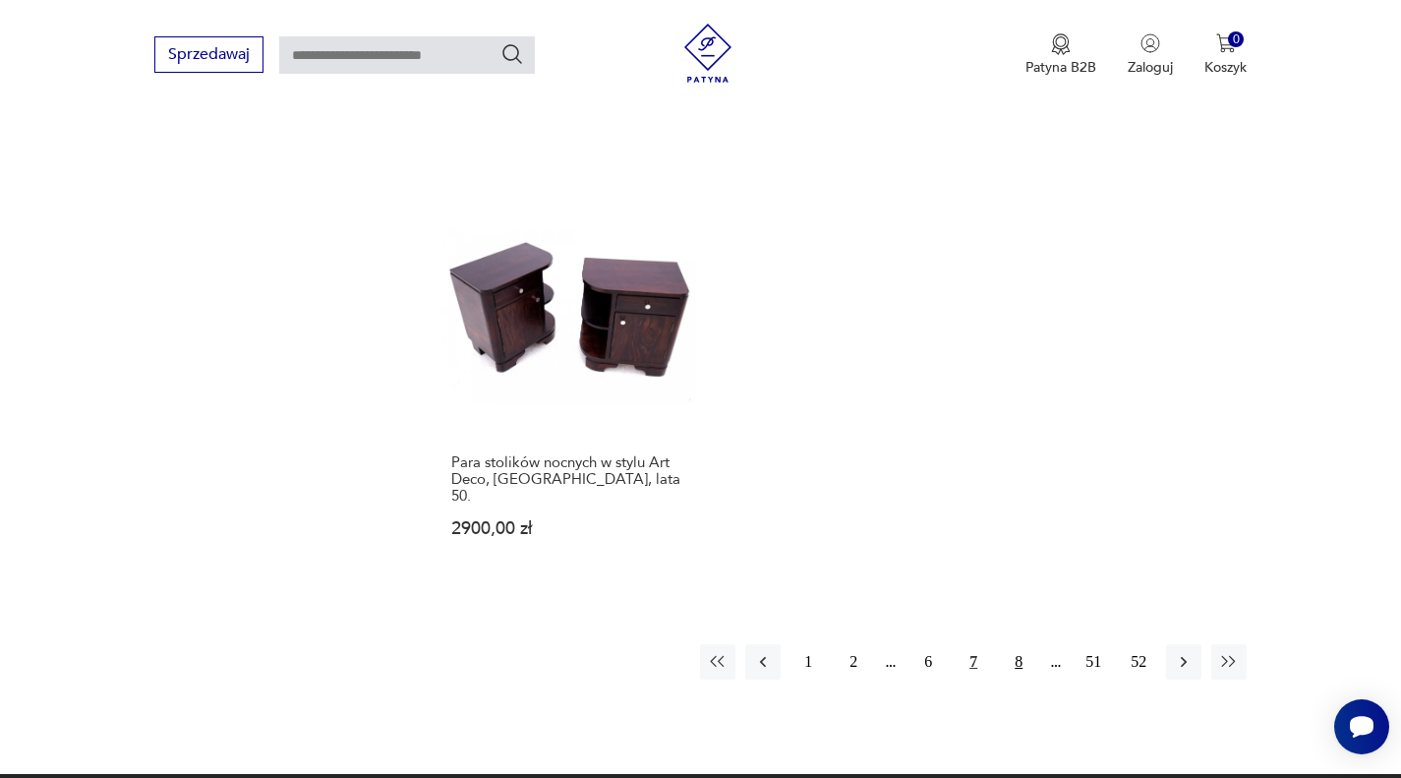
click at [1020, 644] on button "8" at bounding box center [1018, 661] width 35 height 35
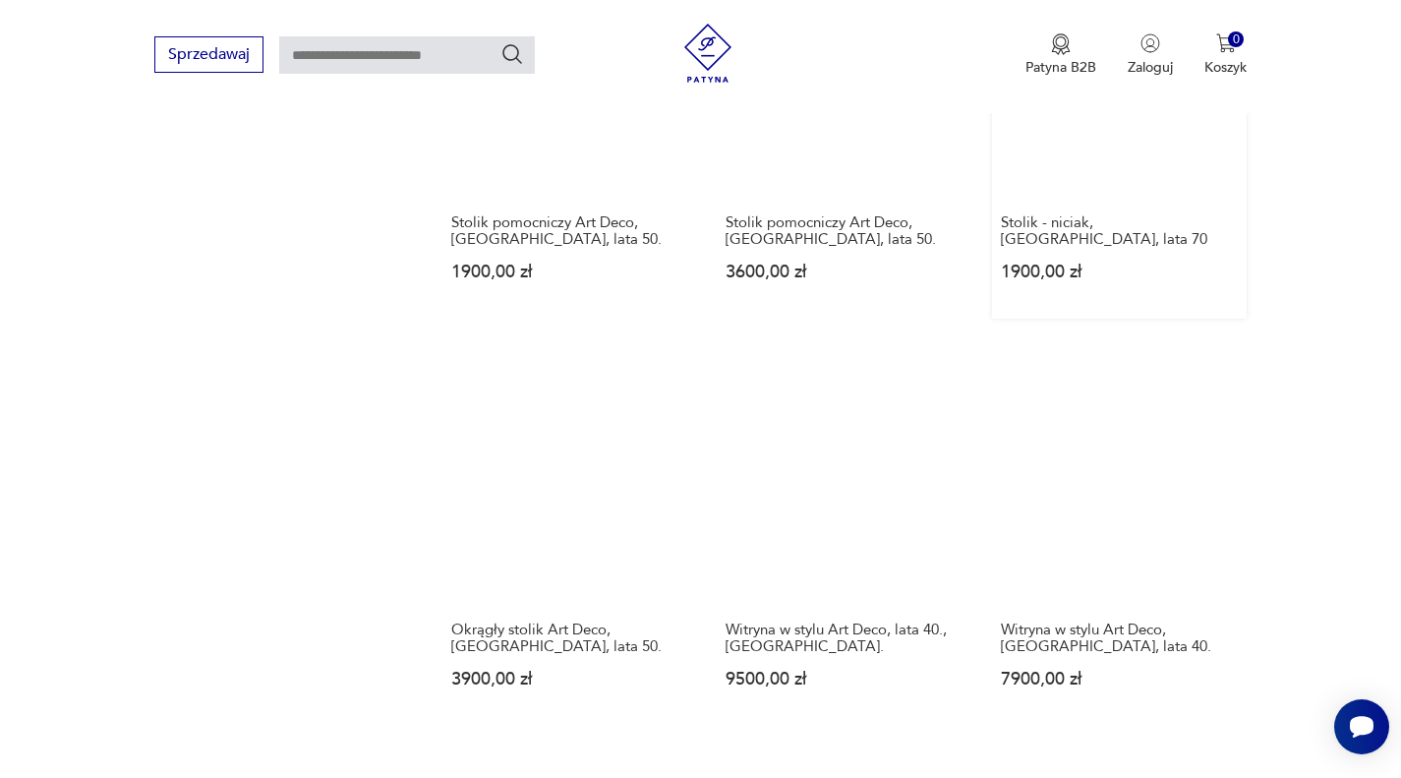
scroll to position [2784, 0]
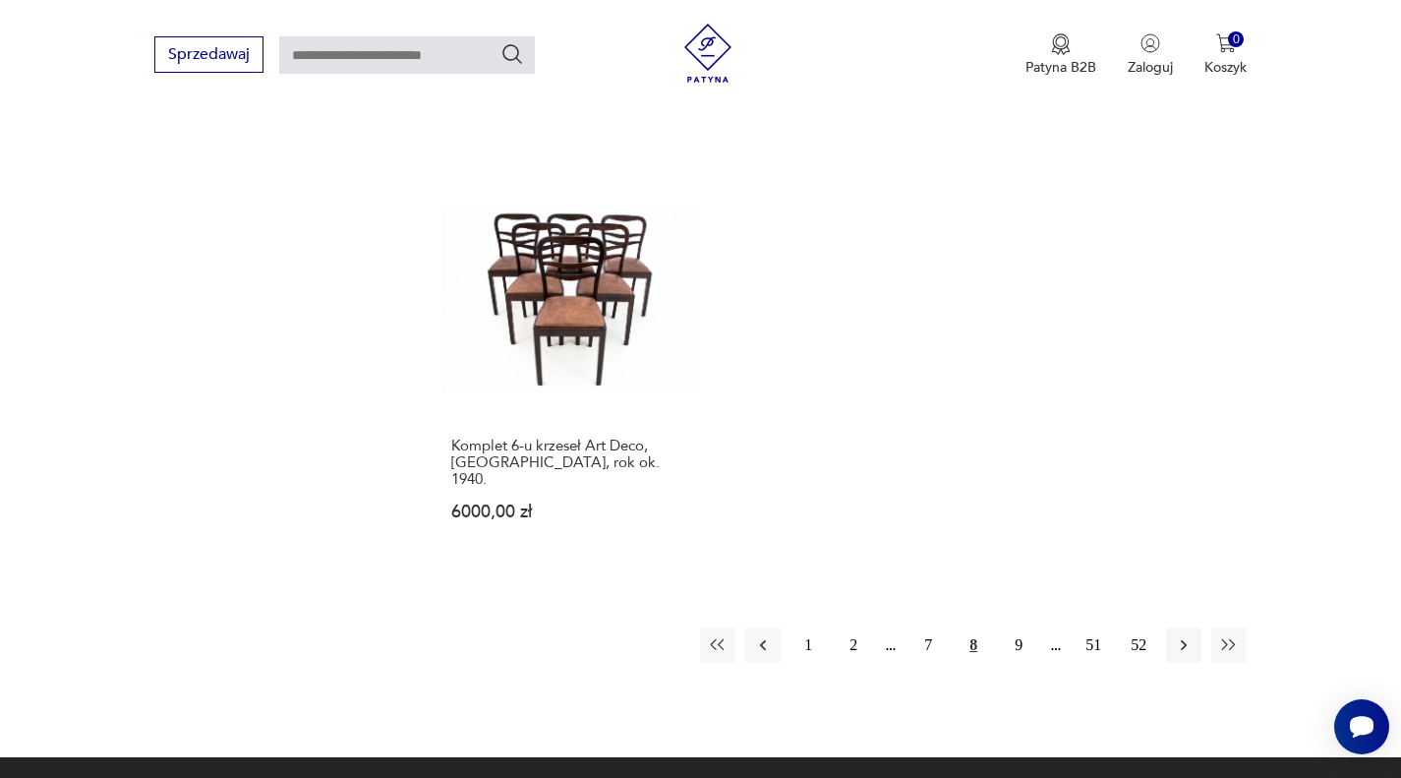
click at [1060, 627] on div "1 2 7 8 9 51 52" at bounding box center [973, 644] width 547 height 35
click at [1022, 627] on button "9" at bounding box center [1018, 644] width 35 height 35
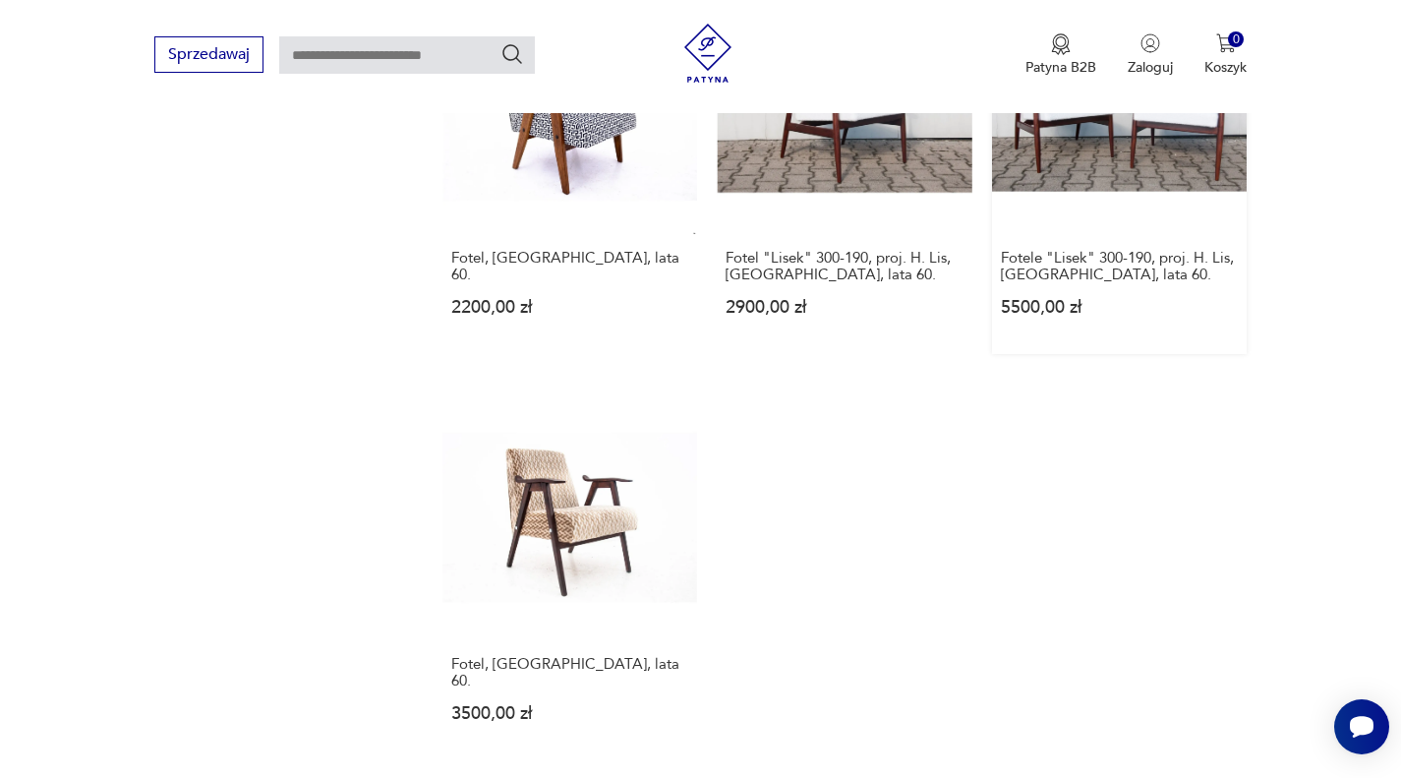
scroll to position [2686, 0]
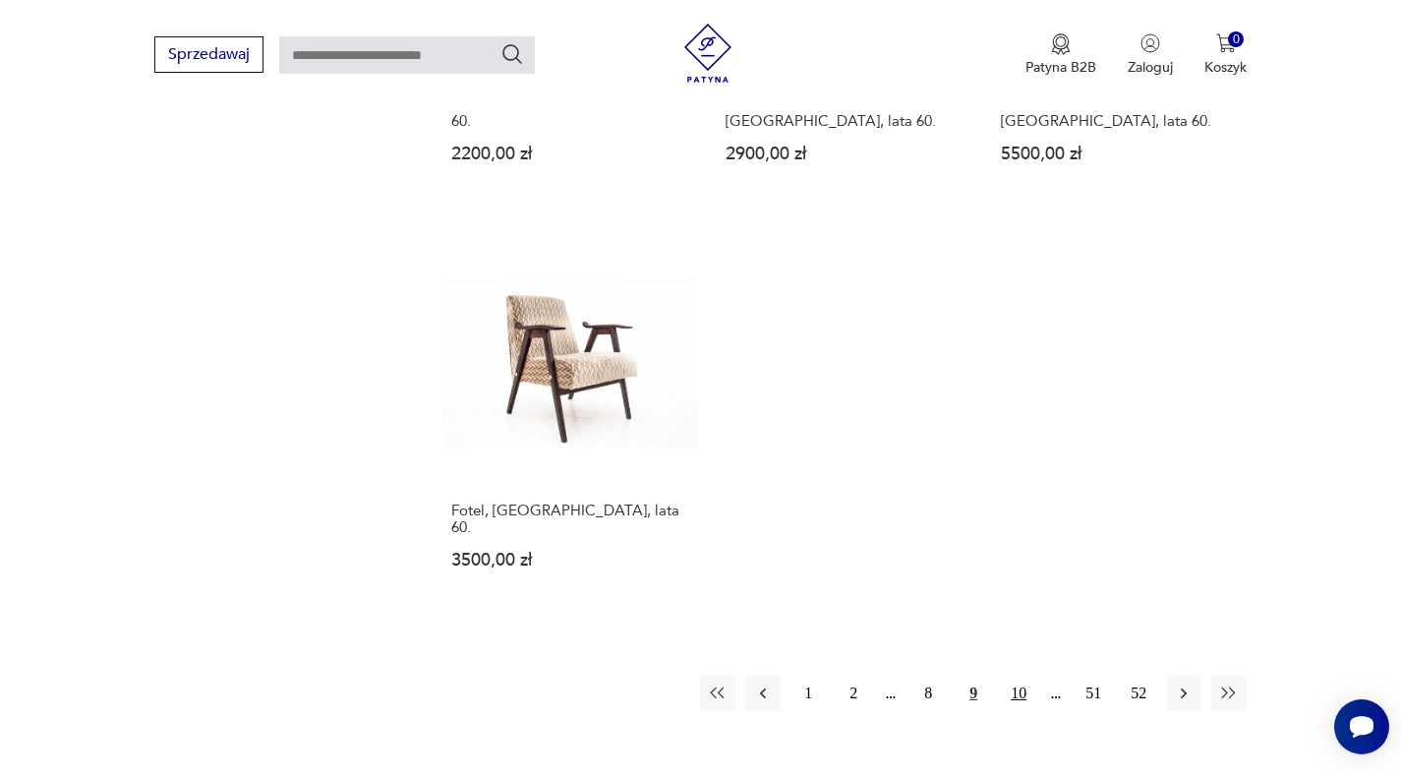
click at [1018, 675] on button "10" at bounding box center [1018, 692] width 35 height 35
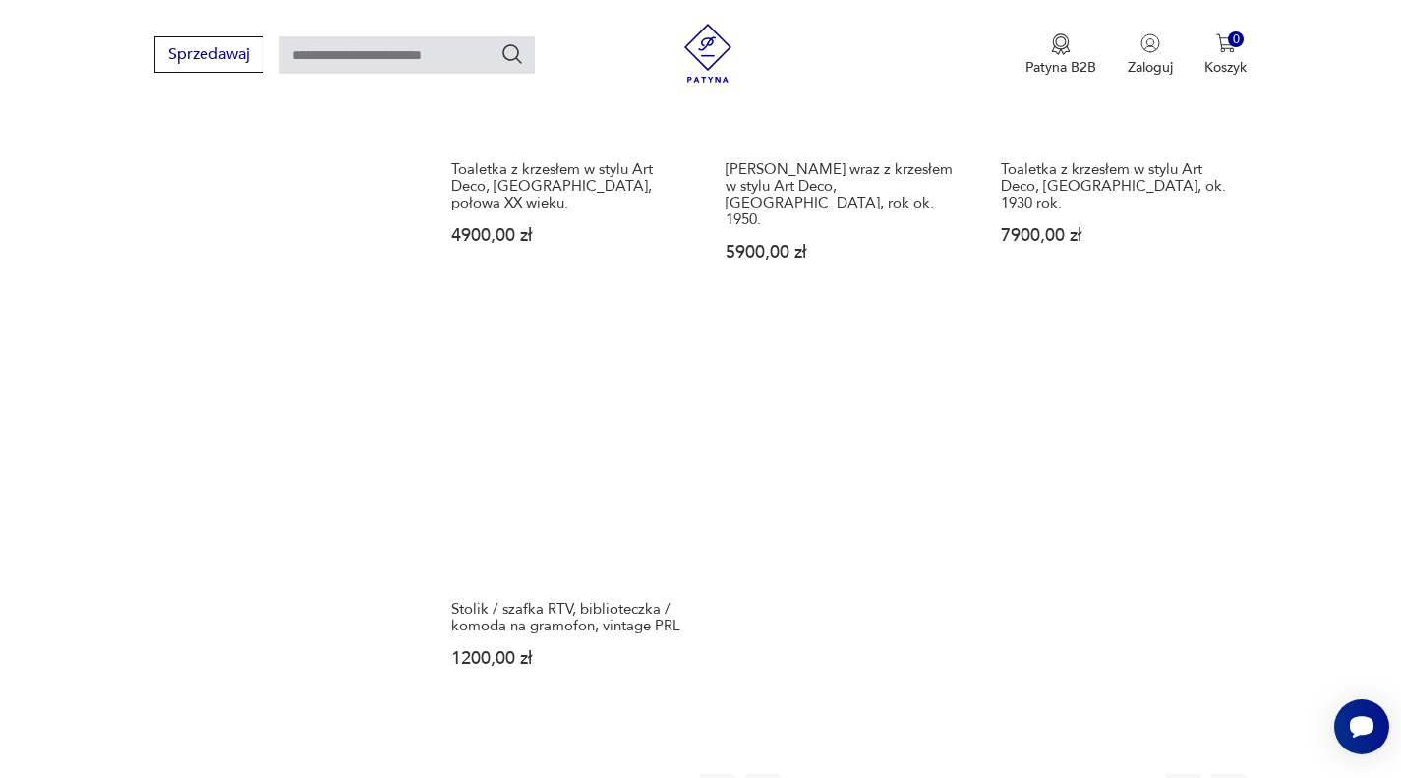
scroll to position [2784, 0]
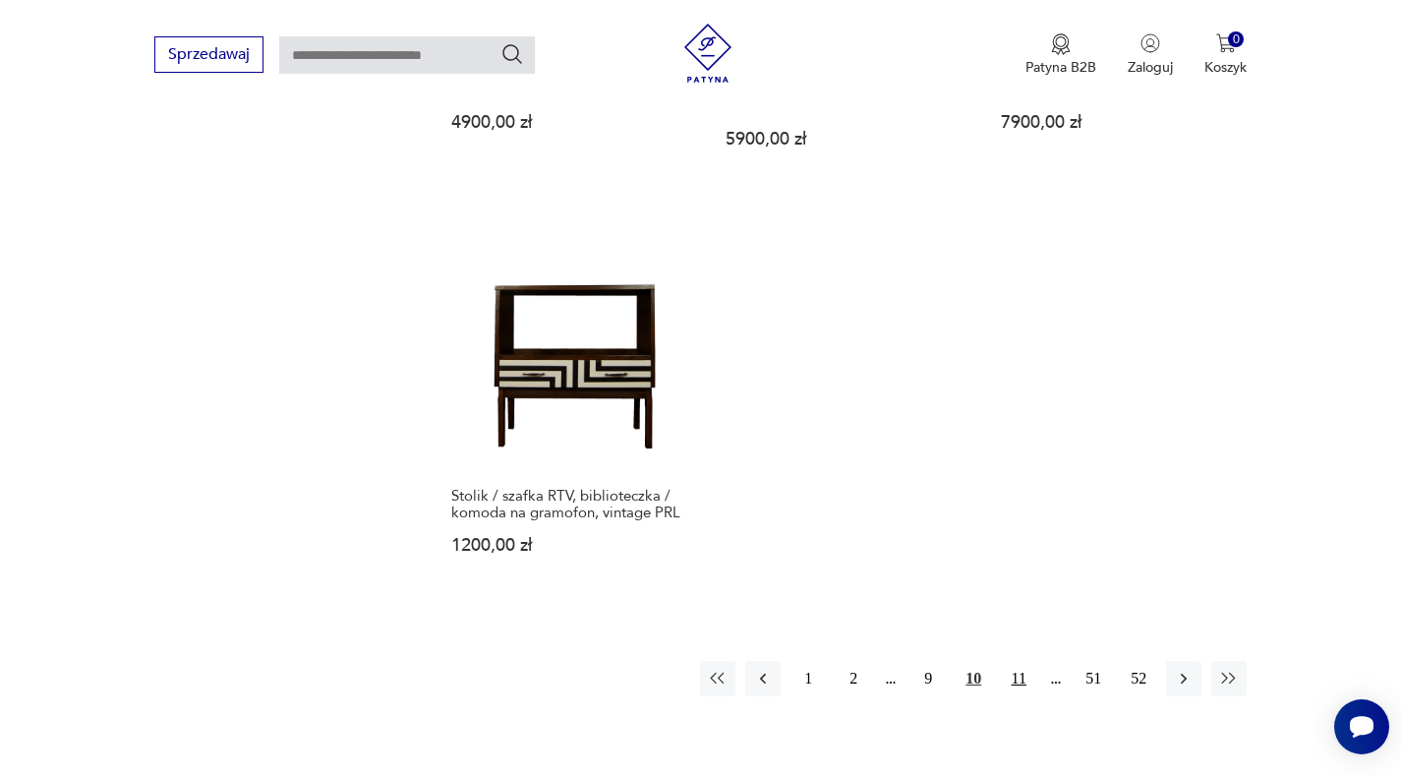
click at [1019, 661] on button "11" at bounding box center [1018, 678] width 35 height 35
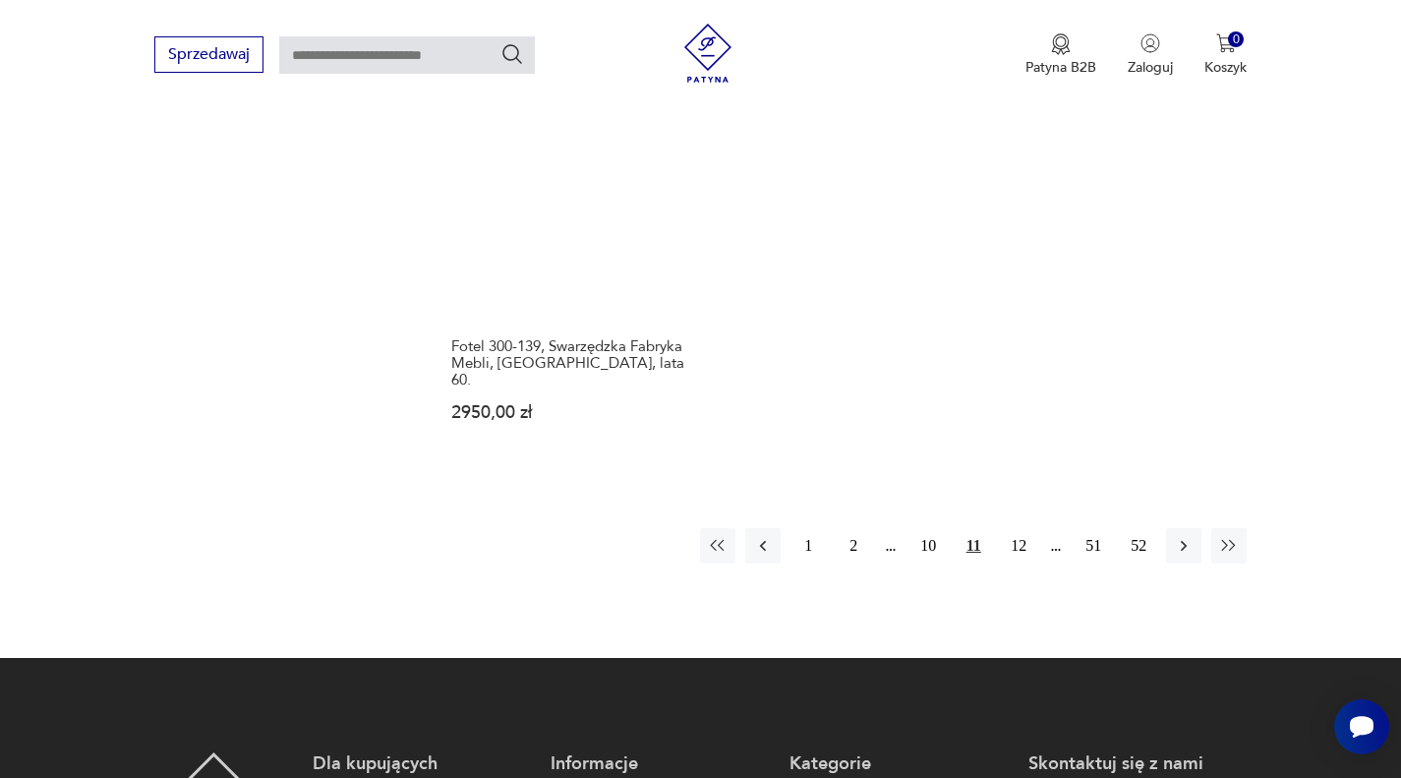
scroll to position [3079, 0]
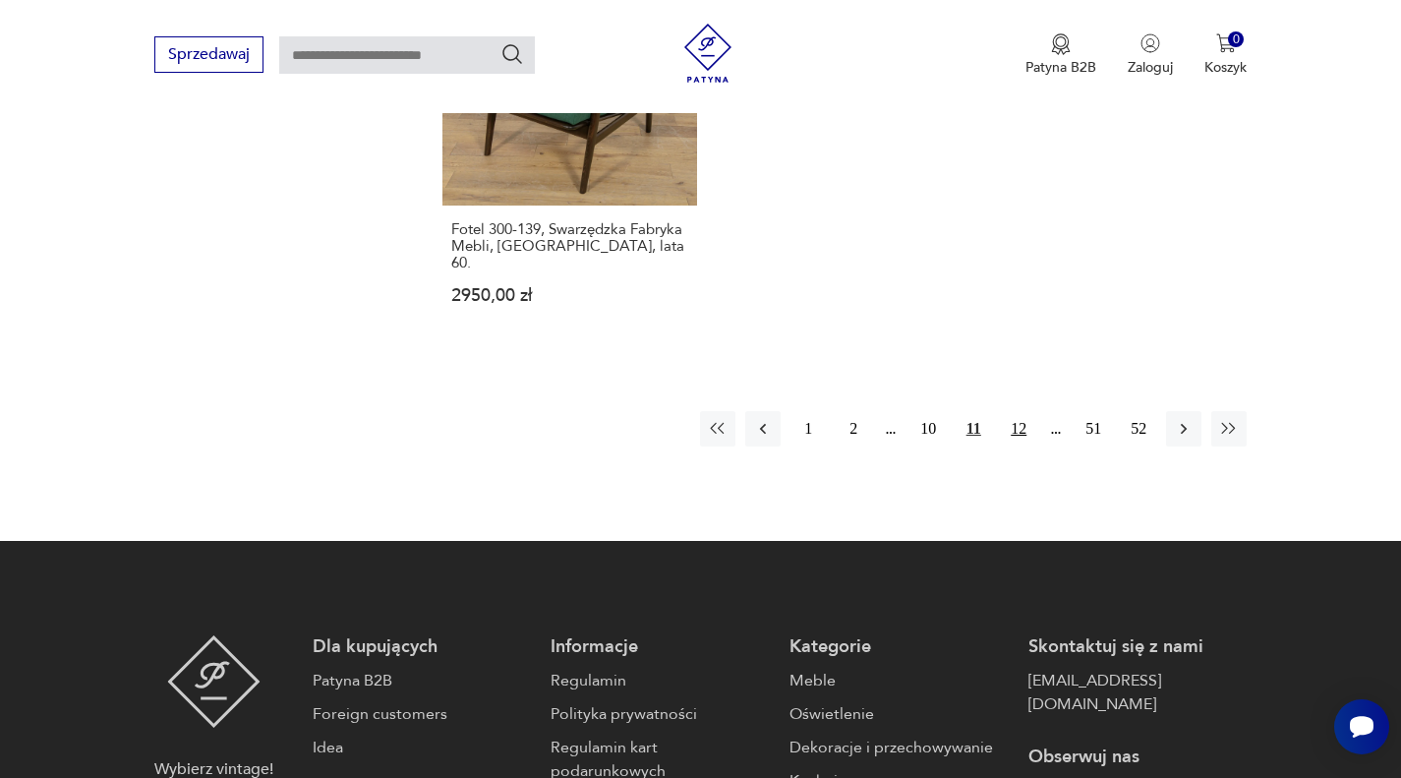
click at [1027, 411] on button "12" at bounding box center [1018, 428] width 35 height 35
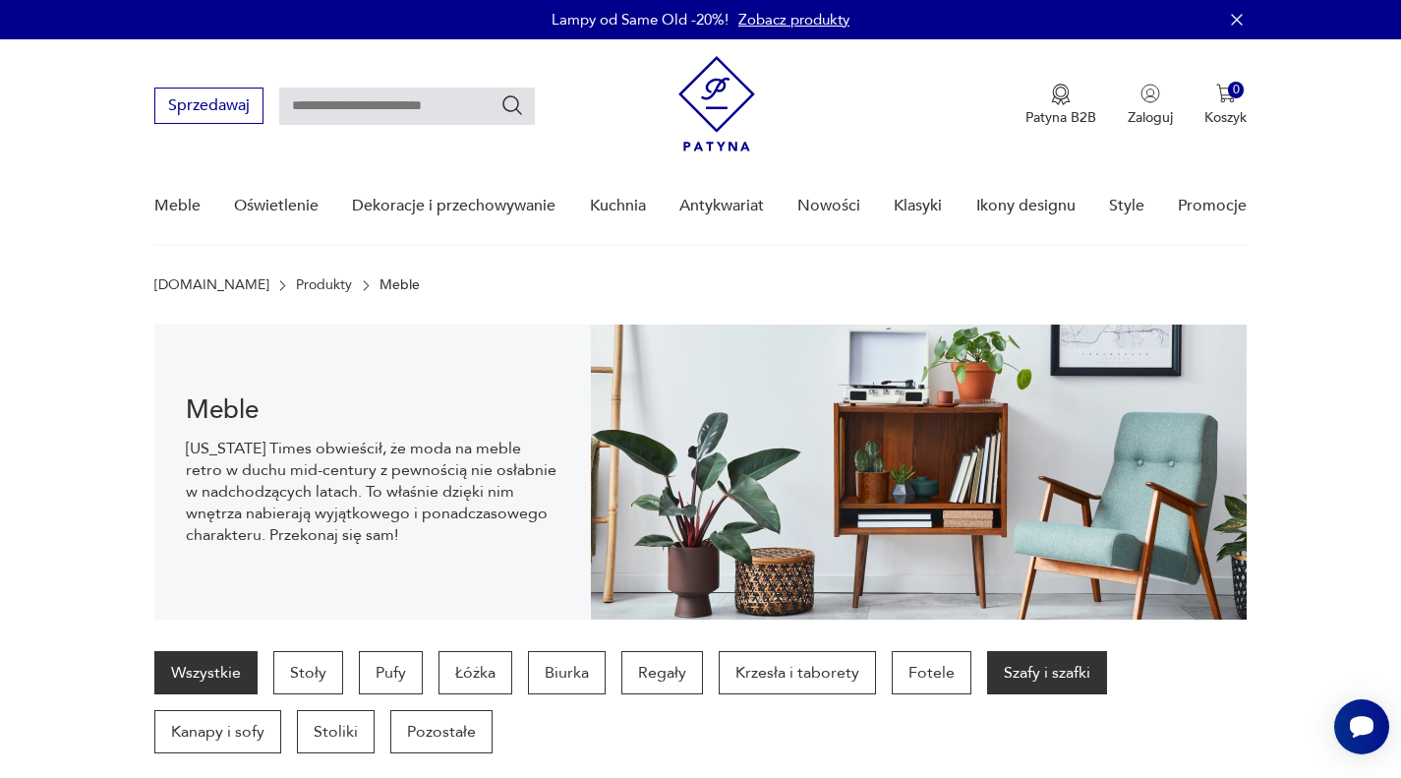
click at [1017, 679] on p "Szafy i szafki" at bounding box center [1047, 672] width 120 height 43
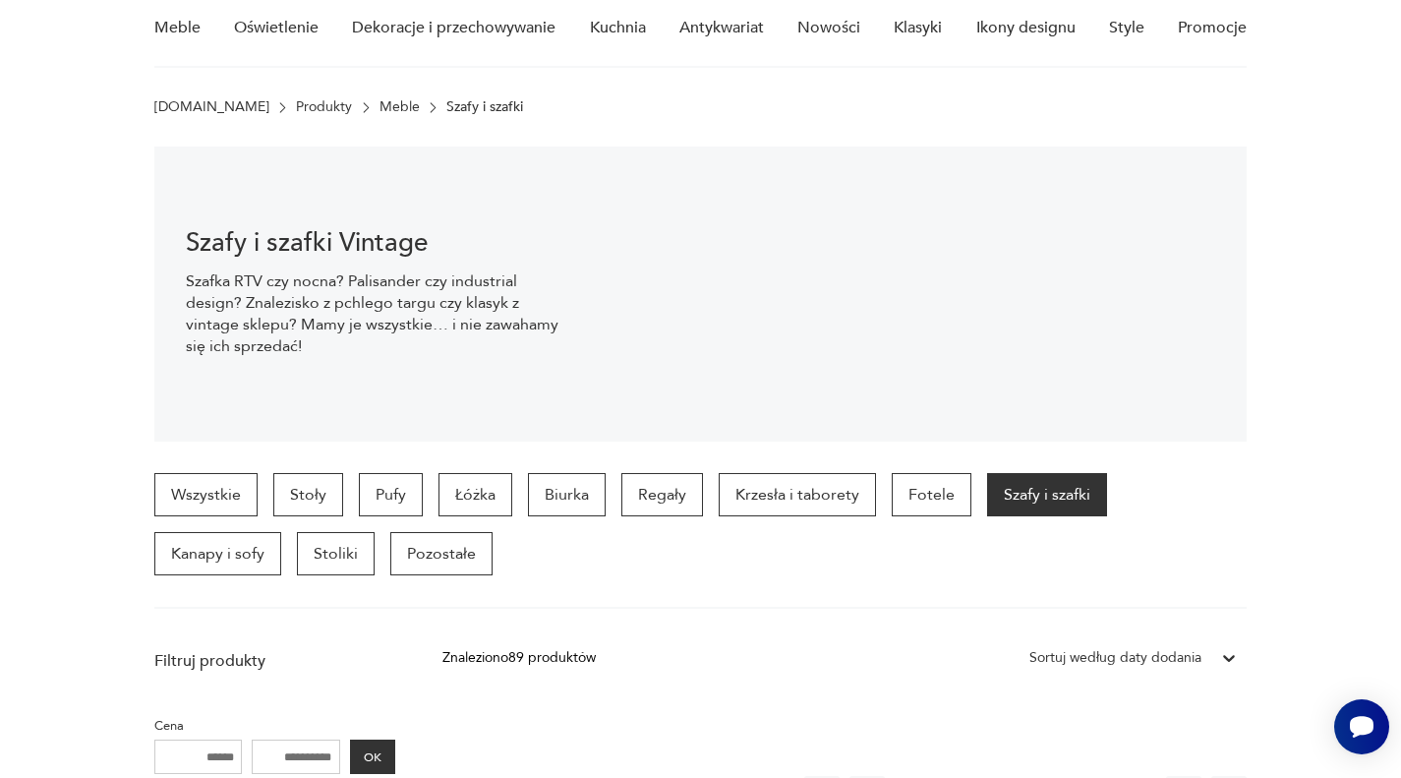
scroll to position [31, 0]
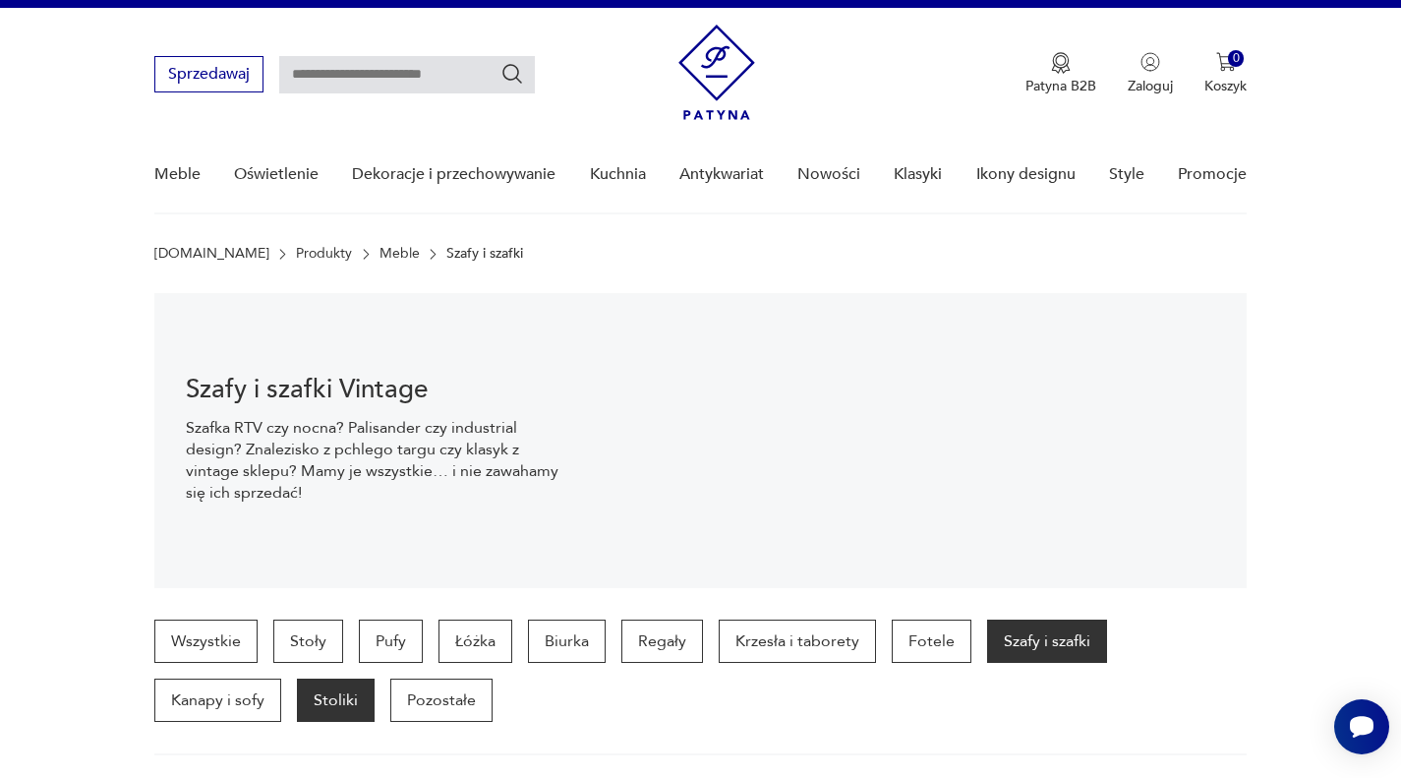
click at [297, 701] on p "Stoliki" at bounding box center [336, 699] width 78 height 43
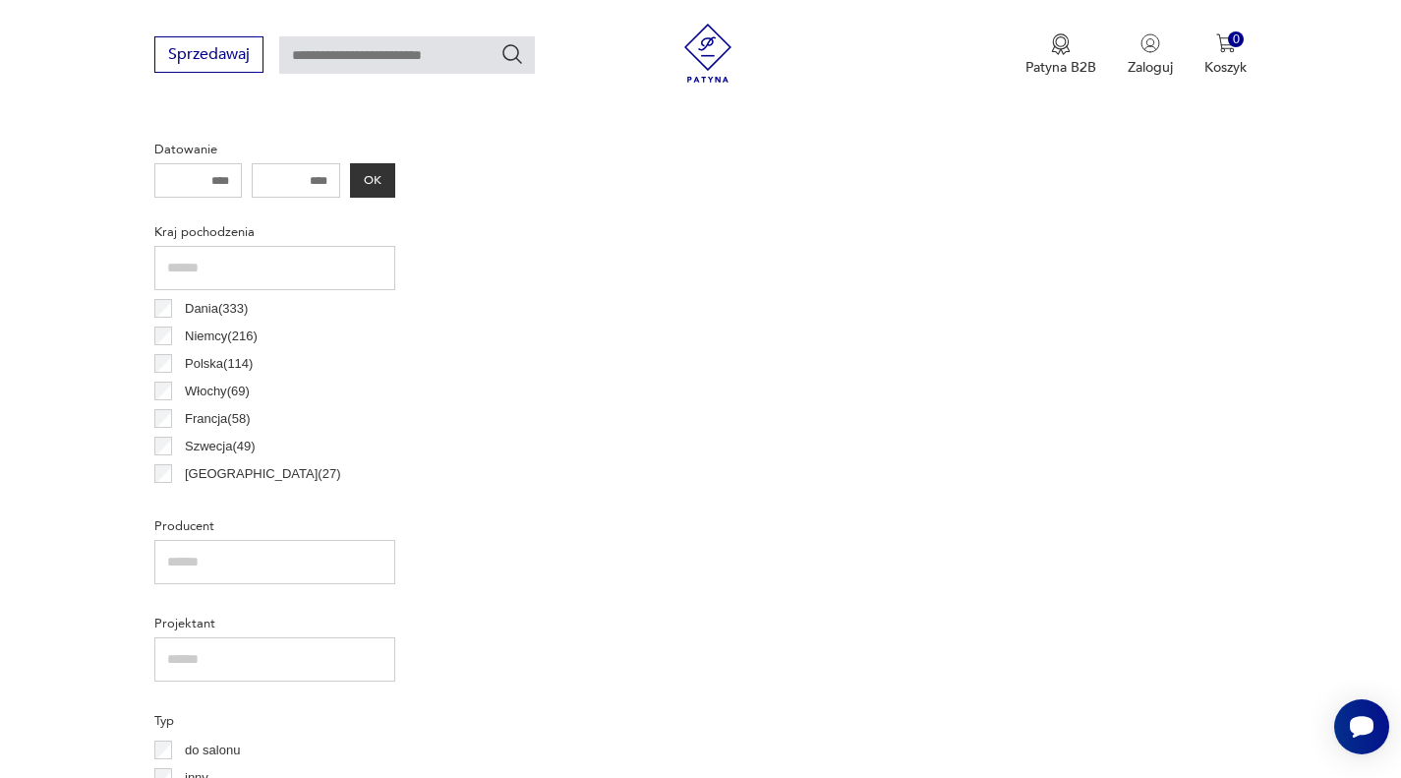
scroll to position [621, 0]
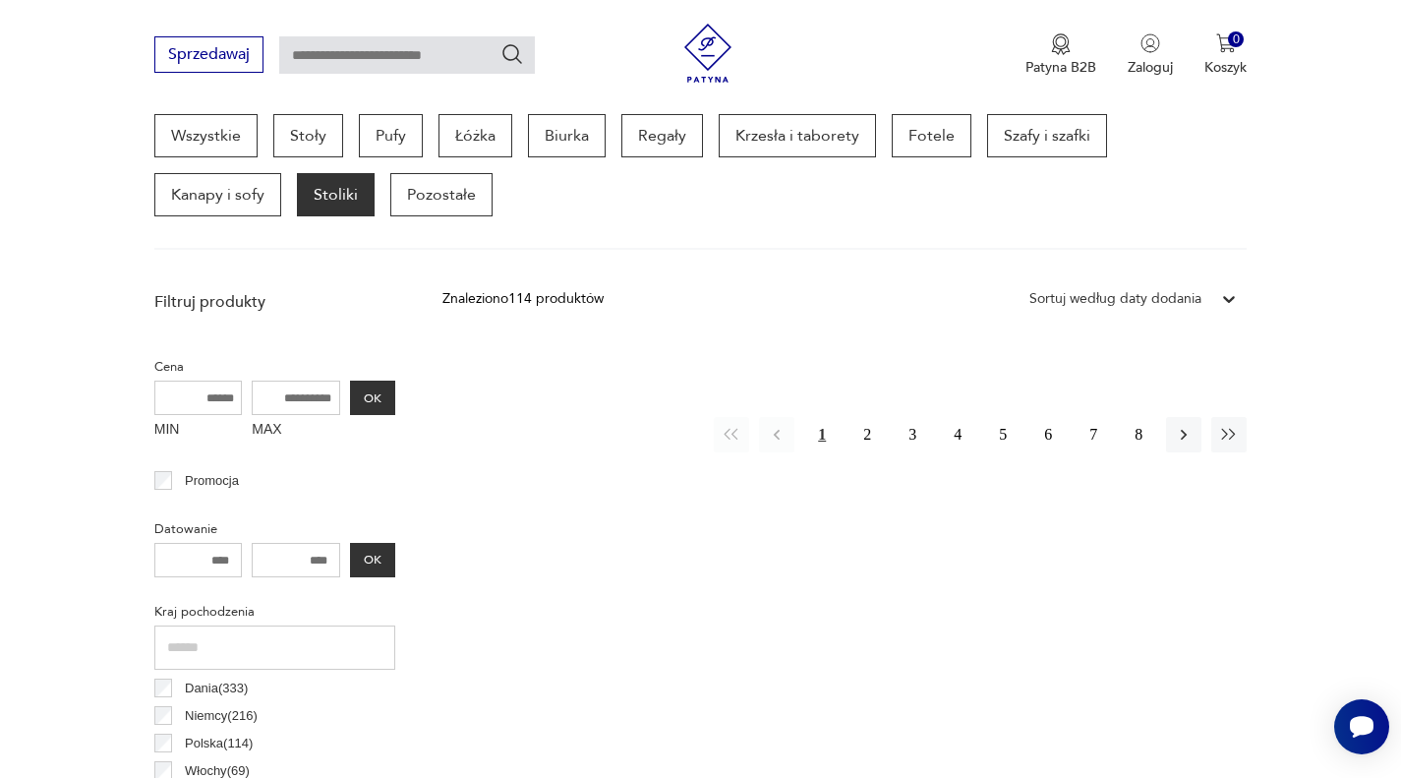
scroll to position [523, 0]
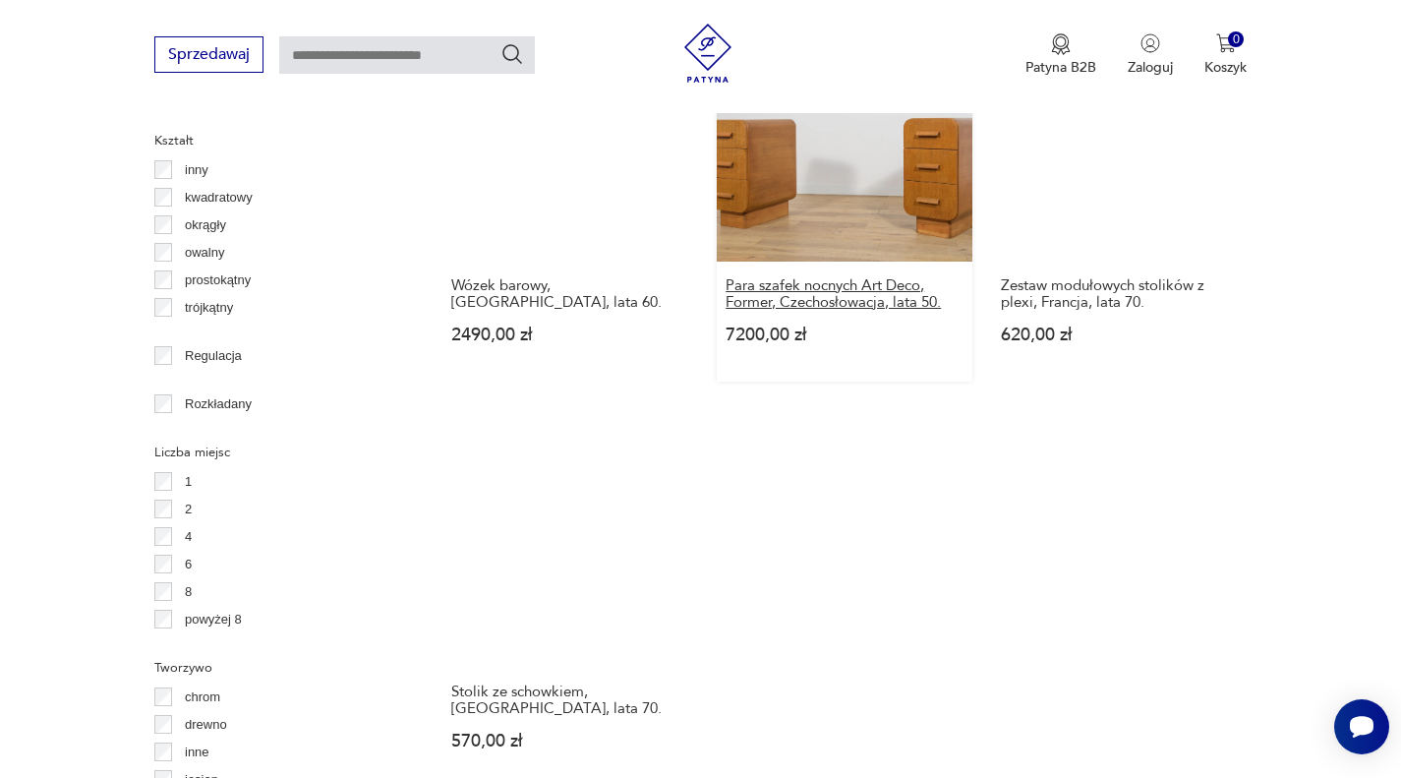
scroll to position [2784, 0]
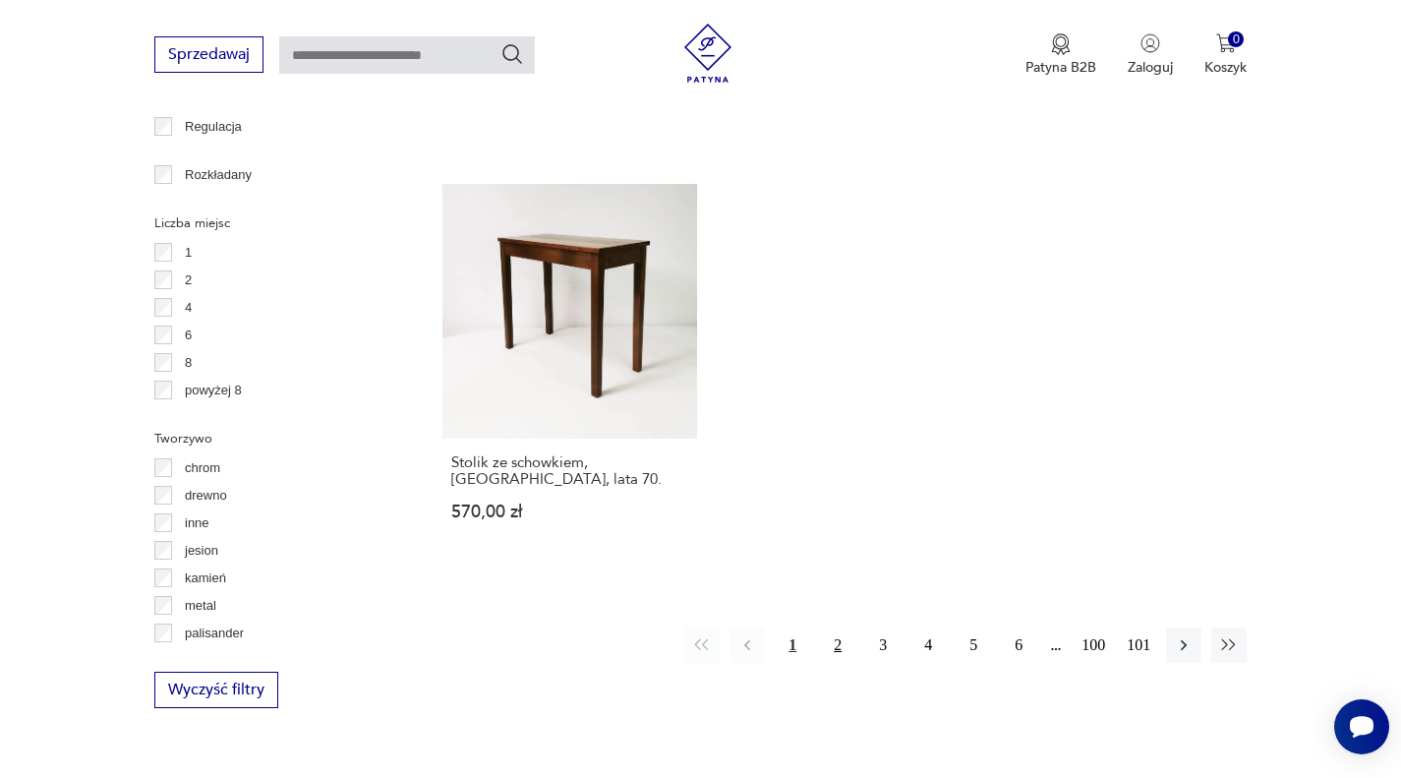
click at [840, 627] on button "2" at bounding box center [837, 644] width 35 height 35
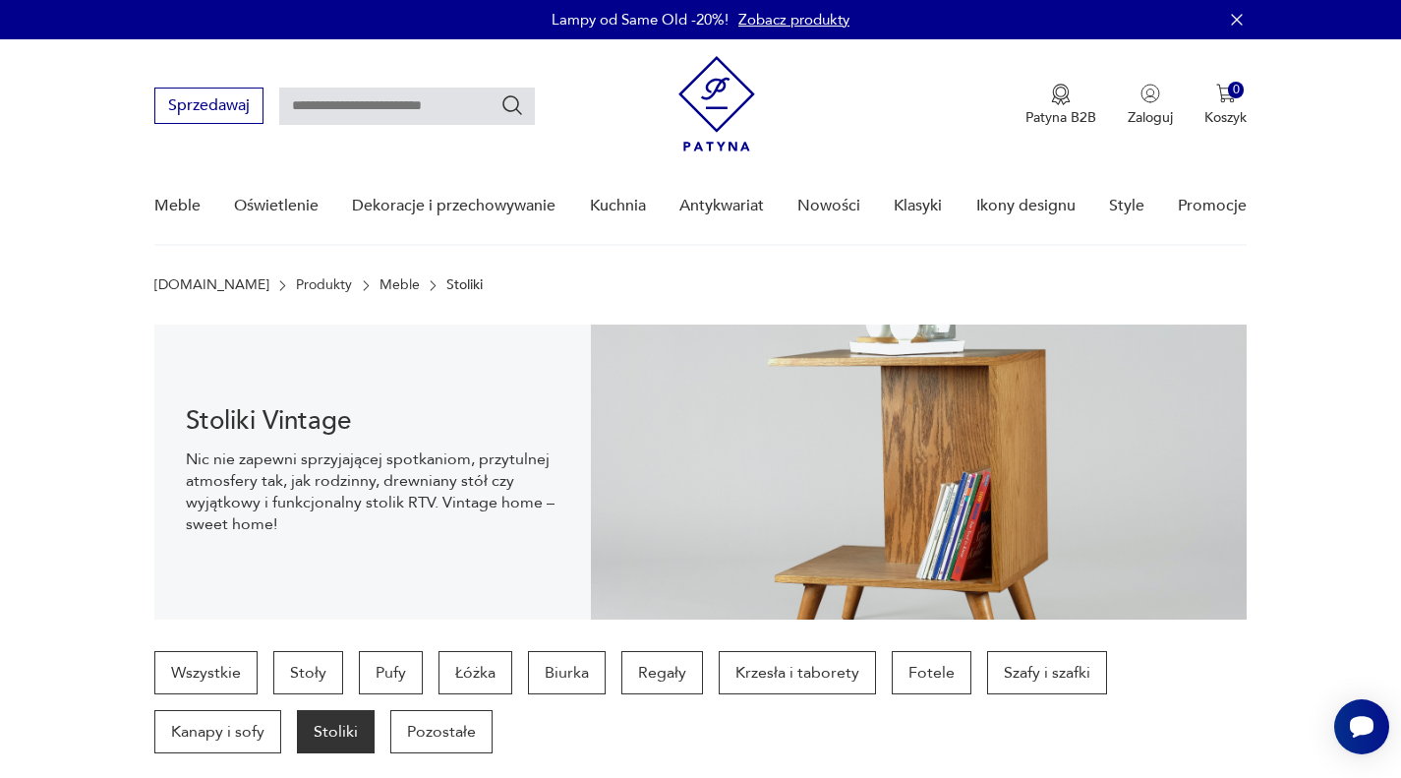
click at [324, 106] on input "text" at bounding box center [407, 105] width 256 height 37
type input "*********"
click at [518, 104] on icon "Szukaj" at bounding box center [512, 105] width 24 height 24
type input "*********"
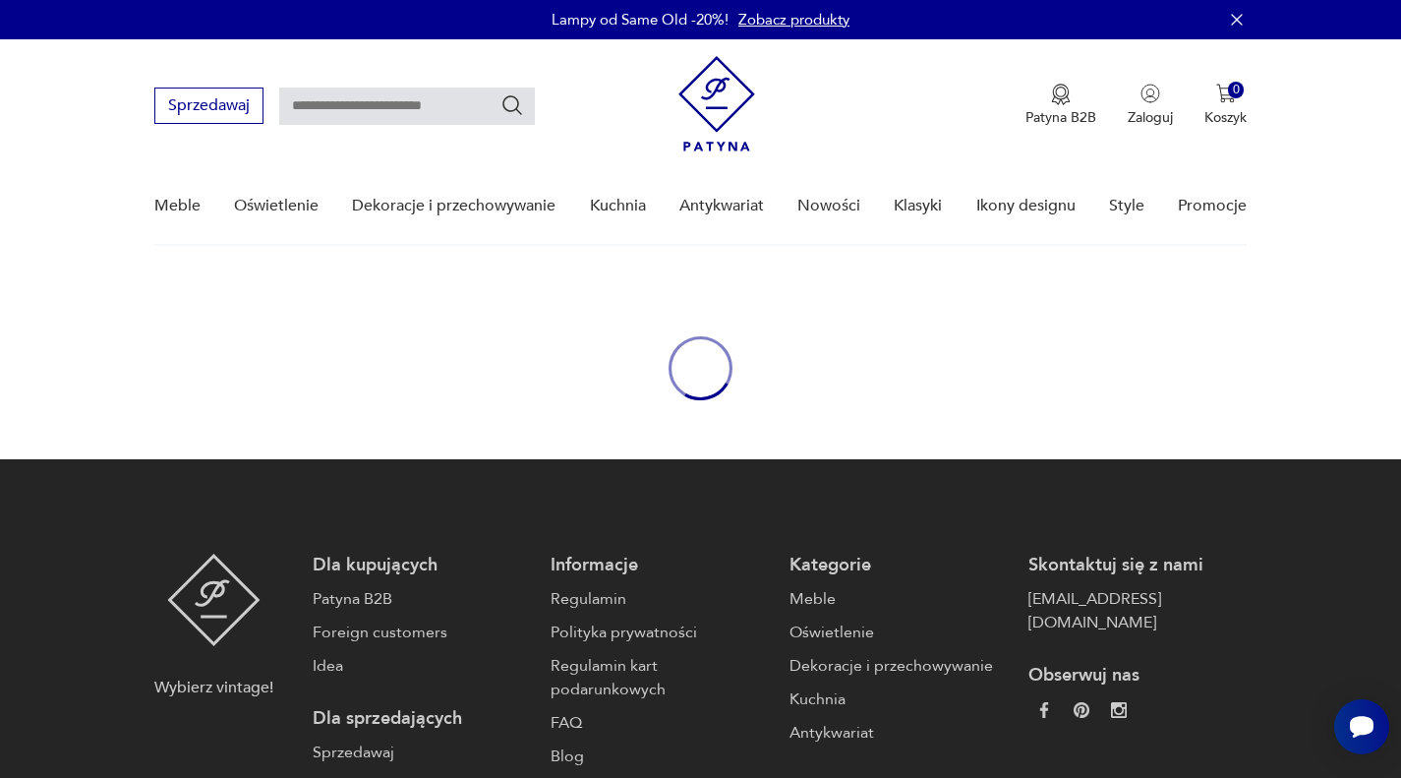
type input "*********"
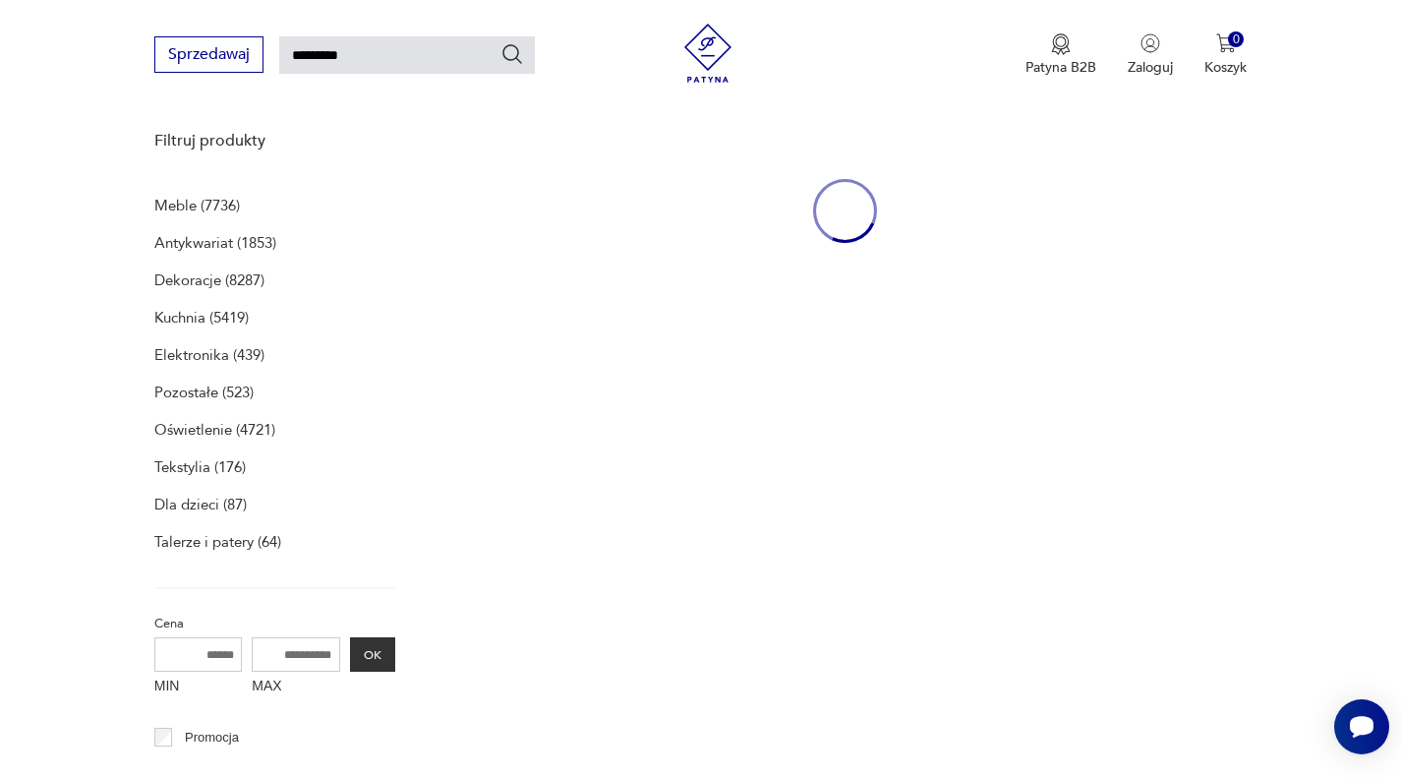
scroll to position [256, 0]
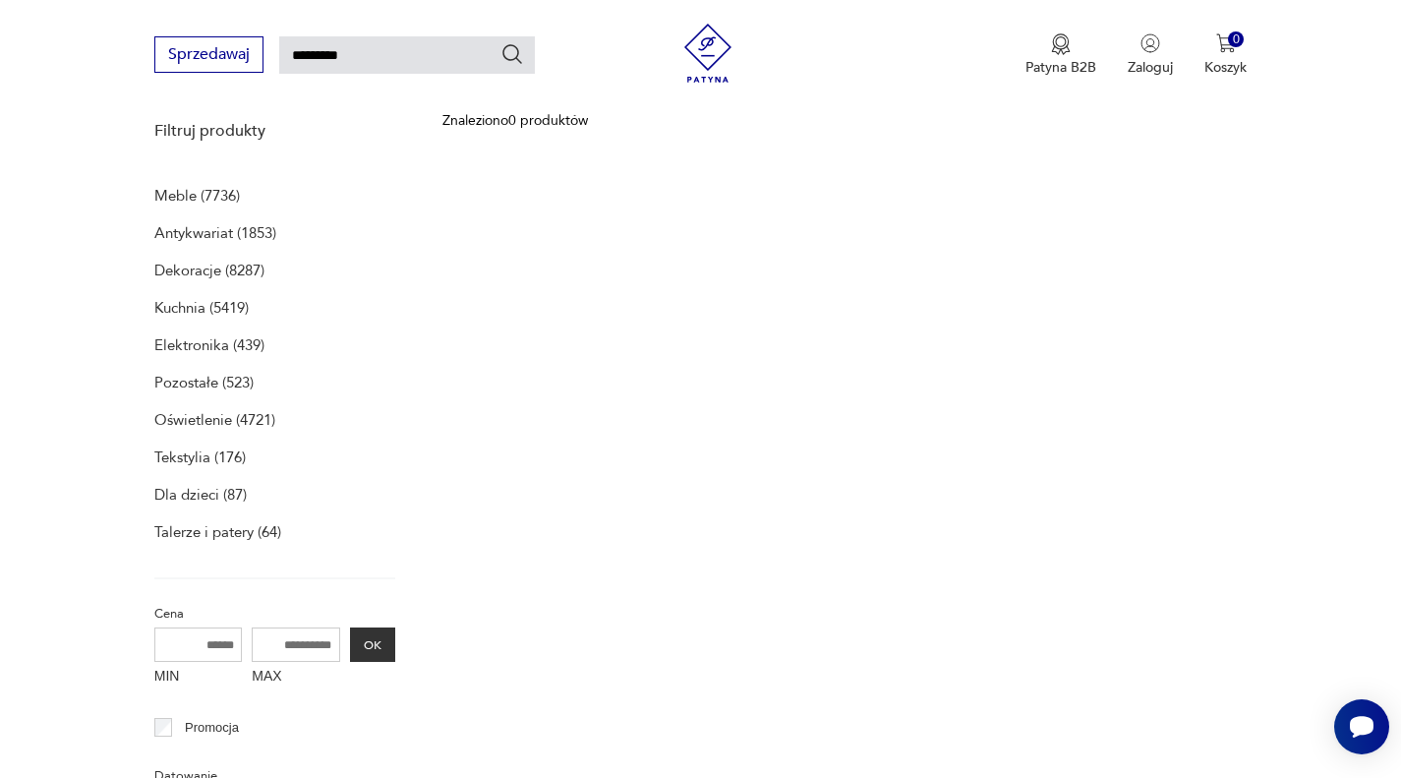
click at [203, 127] on p "Filtruj produkty" at bounding box center [274, 131] width 241 height 22
click at [211, 190] on p "Meble (7736)" at bounding box center [197, 196] width 86 height 28
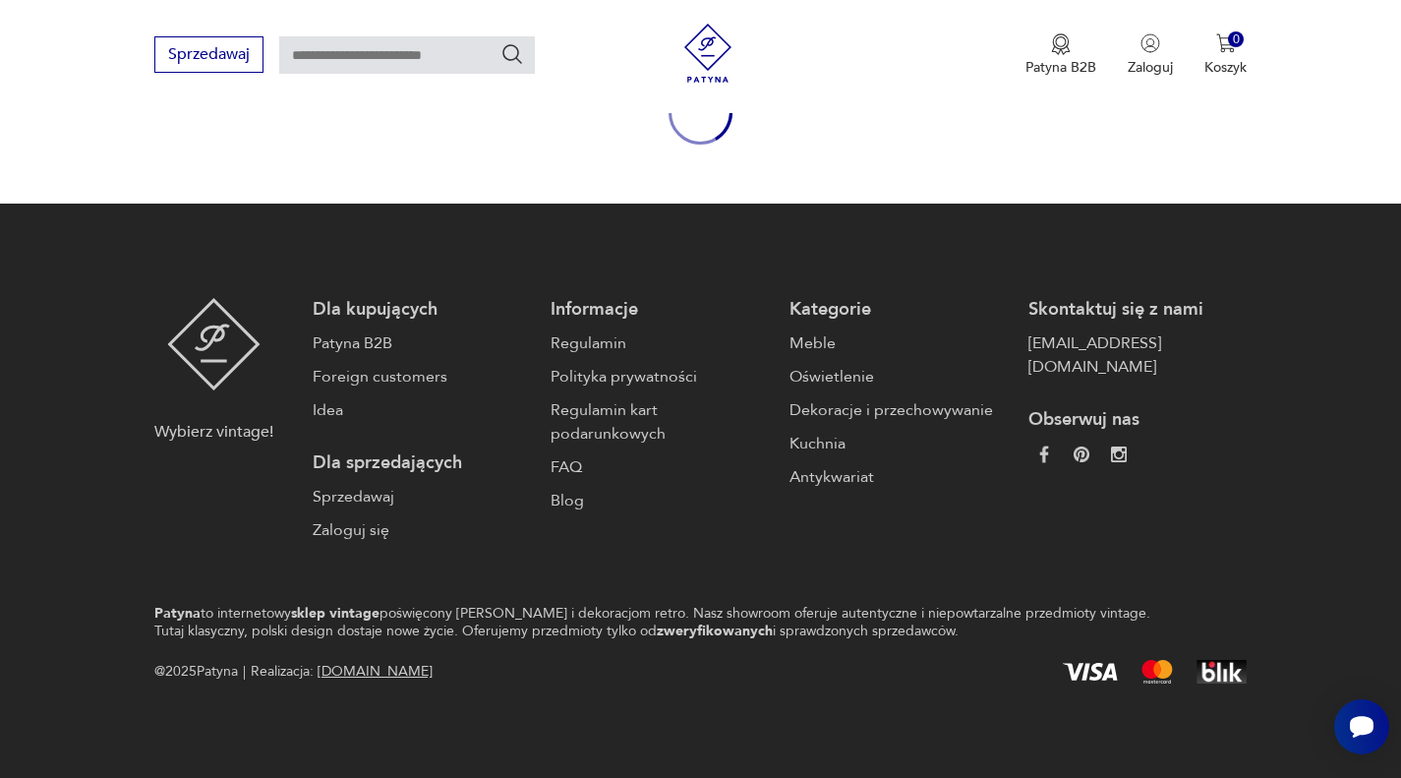
type input "*********"
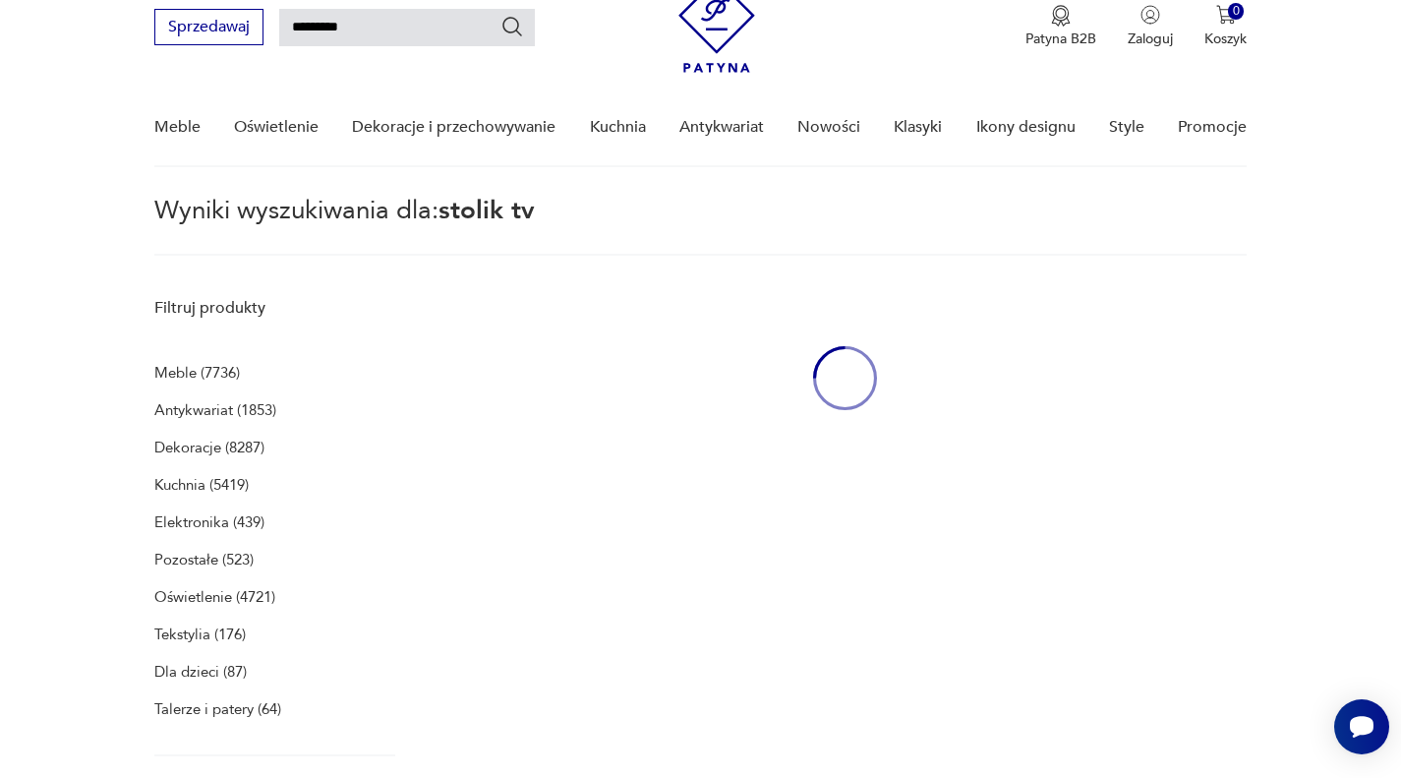
scroll to position [71, 0]
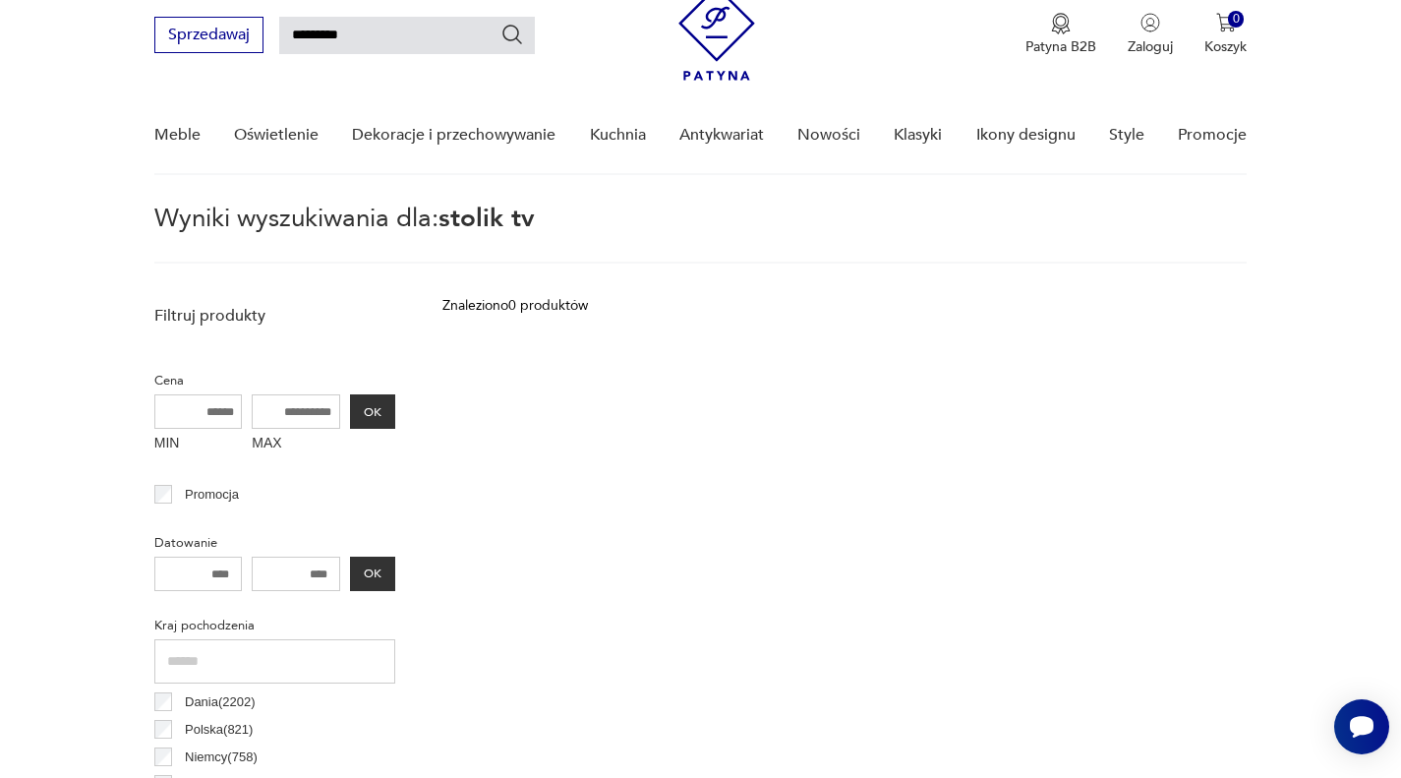
click at [401, 44] on input "*********" at bounding box center [407, 35] width 256 height 37
click at [502, 38] on icon "Szukaj" at bounding box center [512, 35] width 24 height 24
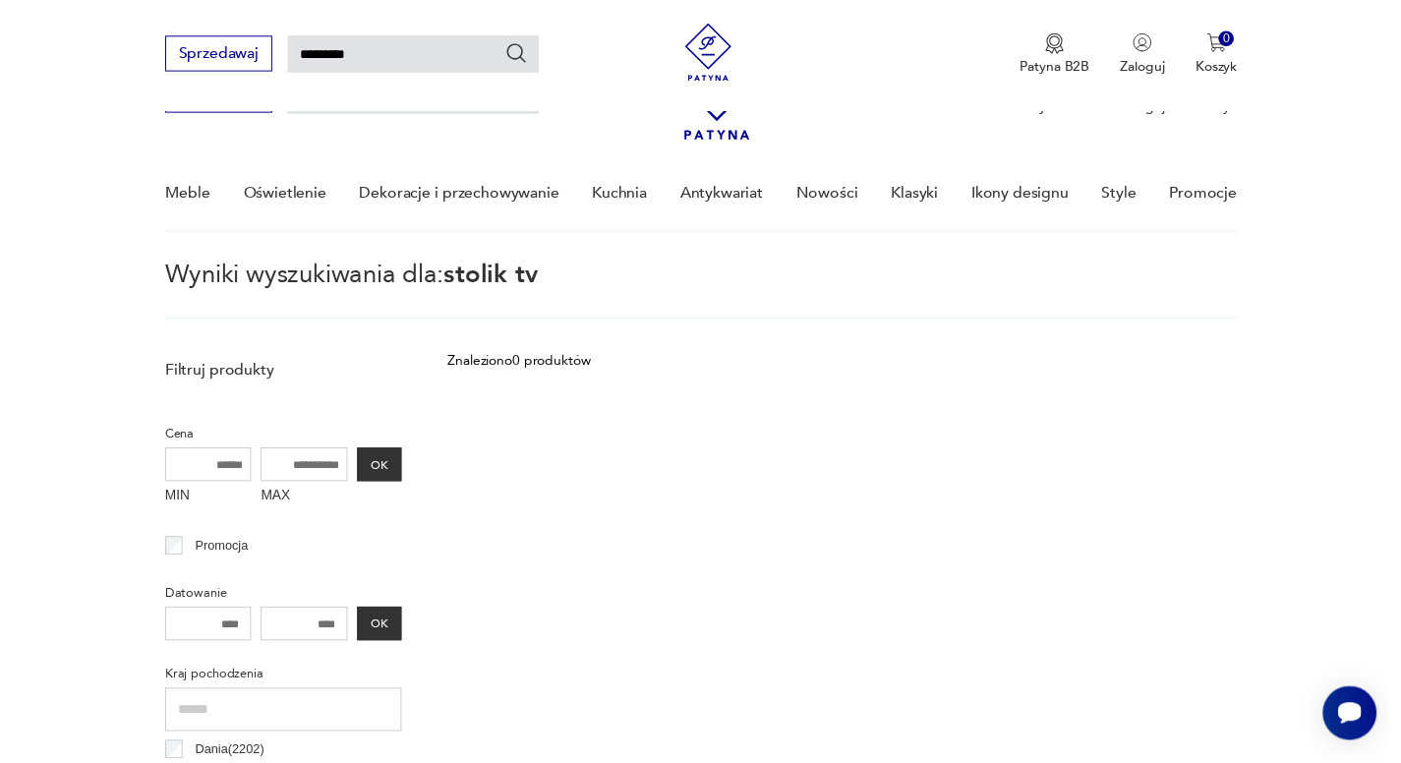
scroll to position [0, 0]
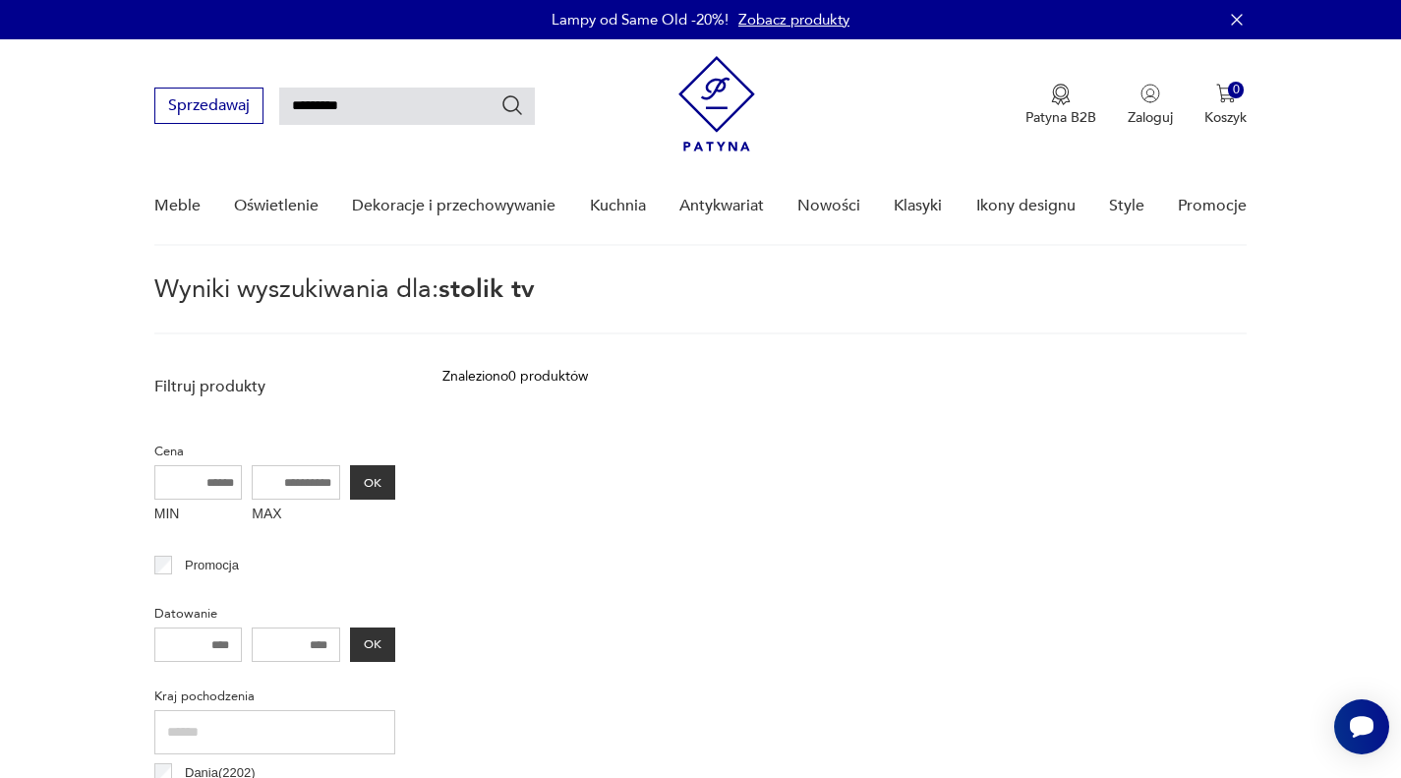
click at [729, 108] on img at bounding box center [716, 103] width 77 height 95
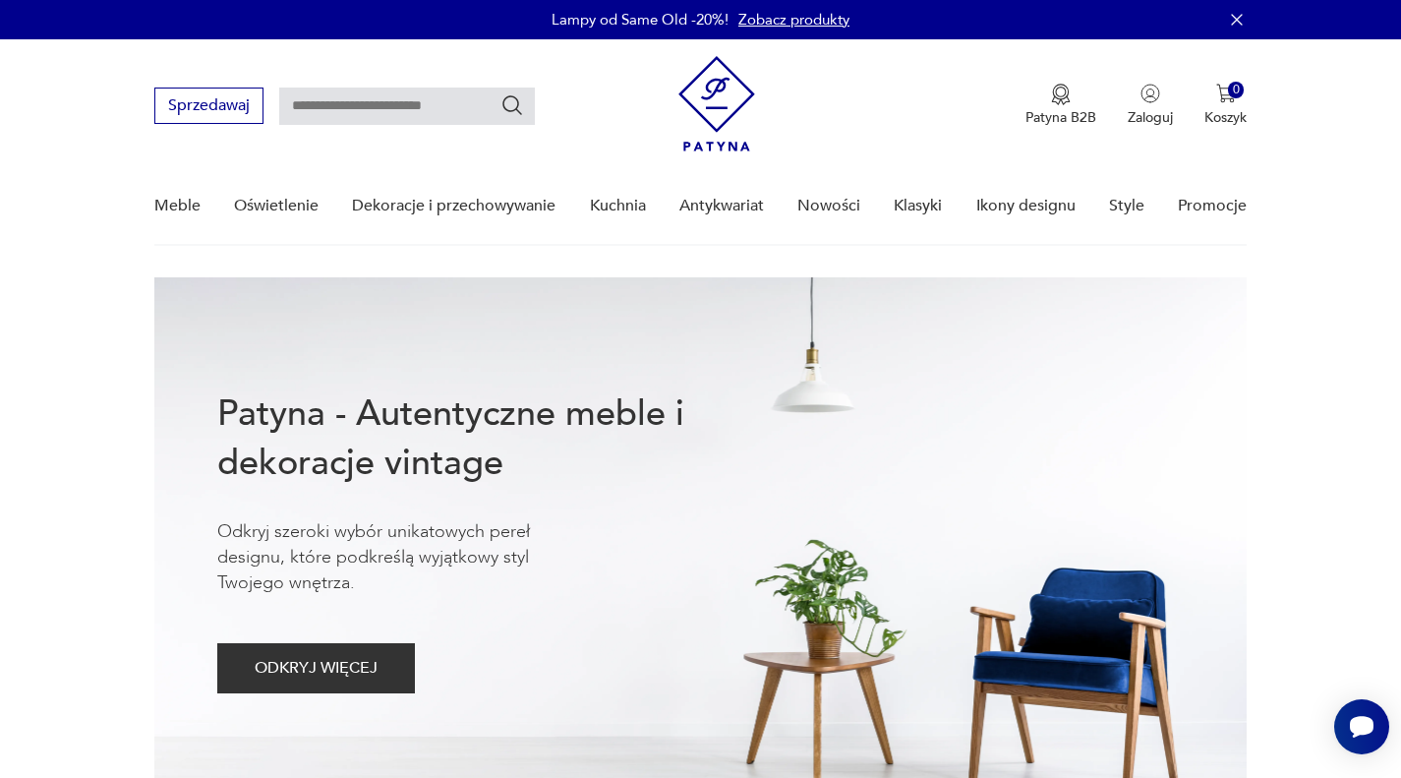
click at [423, 91] on input "text" at bounding box center [407, 105] width 256 height 37
click at [402, 115] on input "text" at bounding box center [407, 105] width 256 height 37
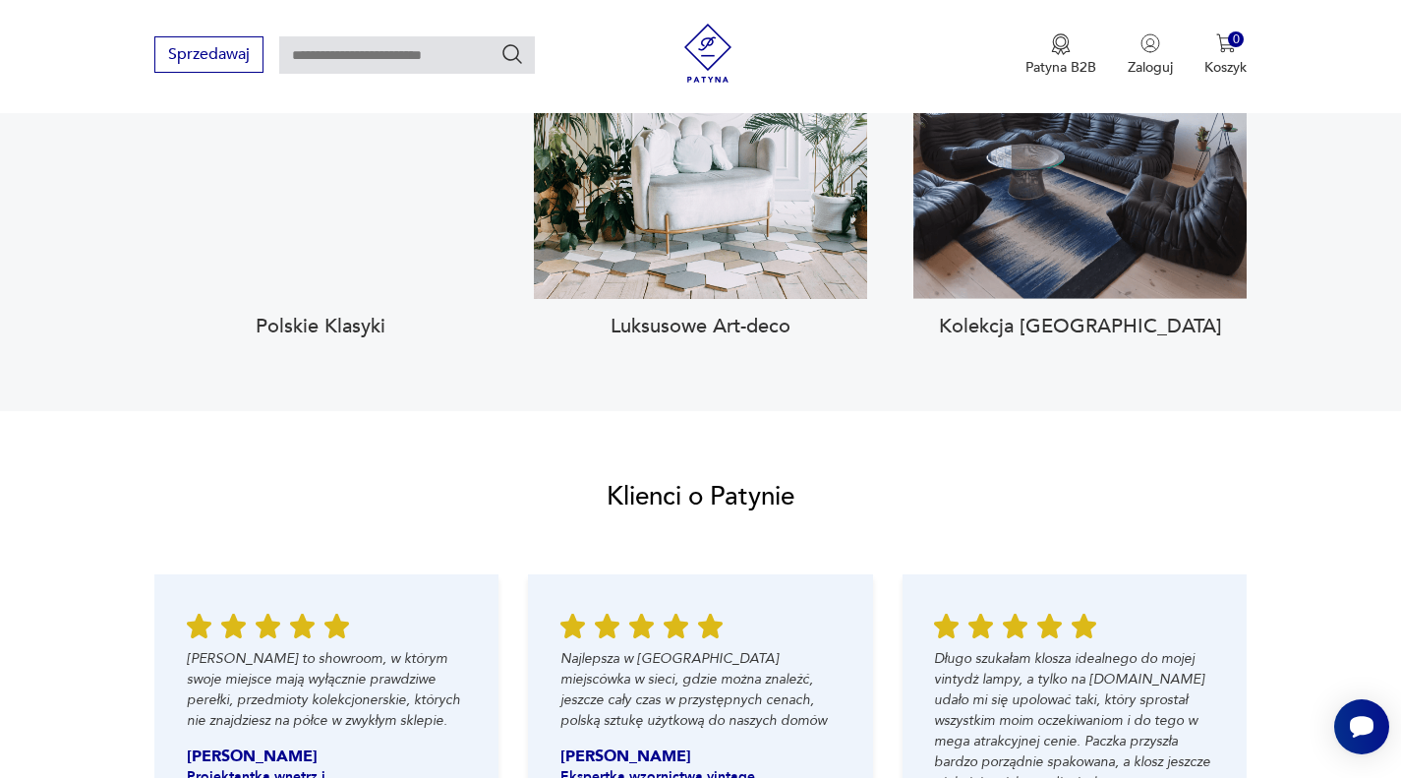
scroll to position [1966, 0]
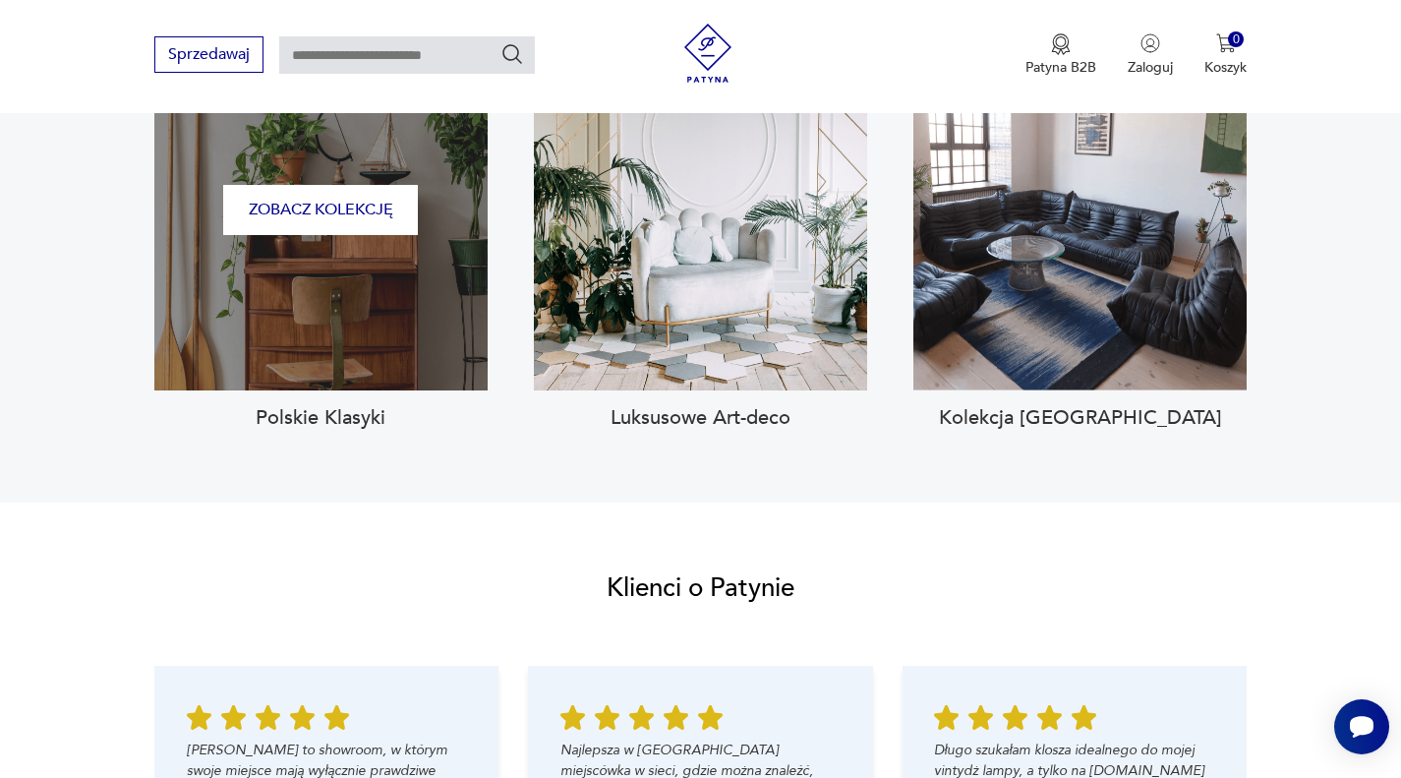
click at [394, 295] on div "Zobacz kolekcję" at bounding box center [320, 209] width 333 height 361
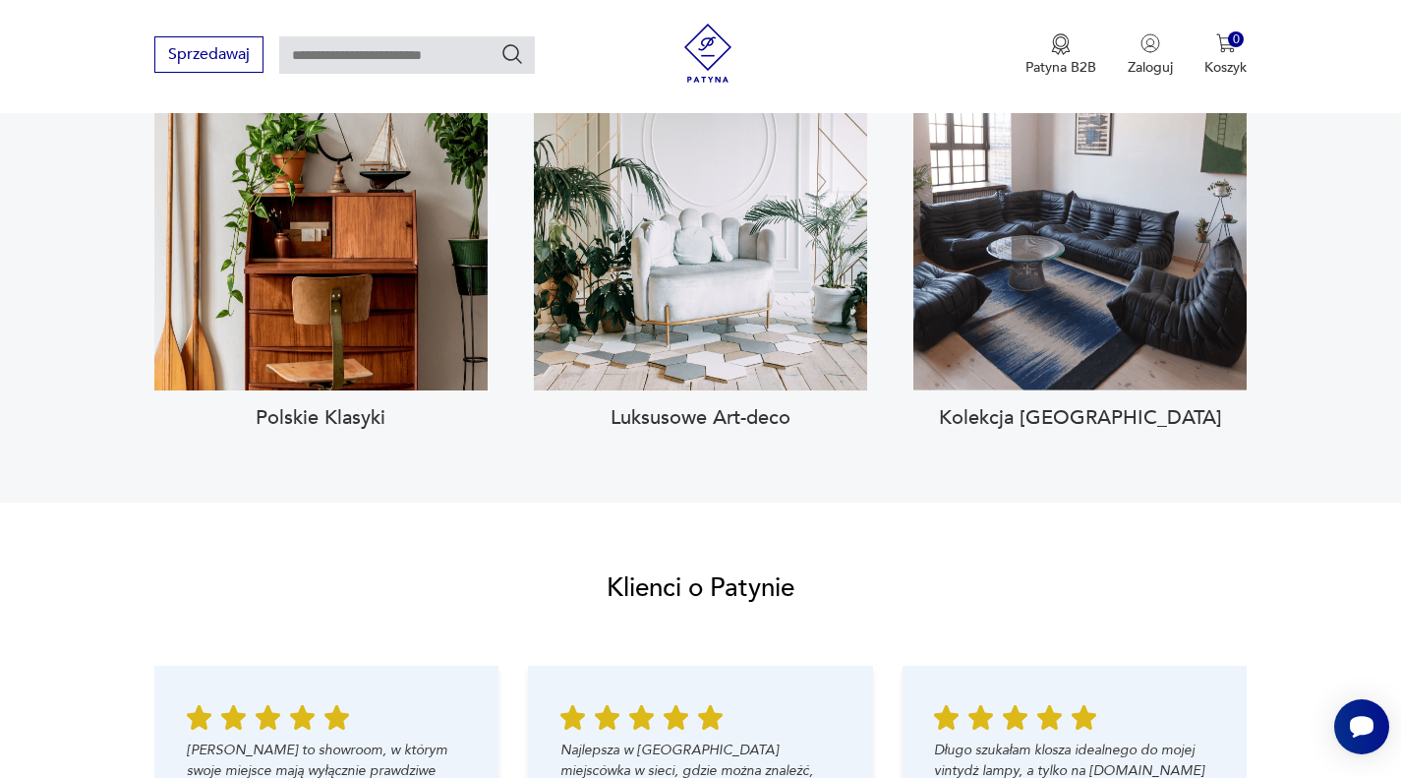
click at [364, 406] on h3 "Polskie Klasyki" at bounding box center [320, 418] width 333 height 24
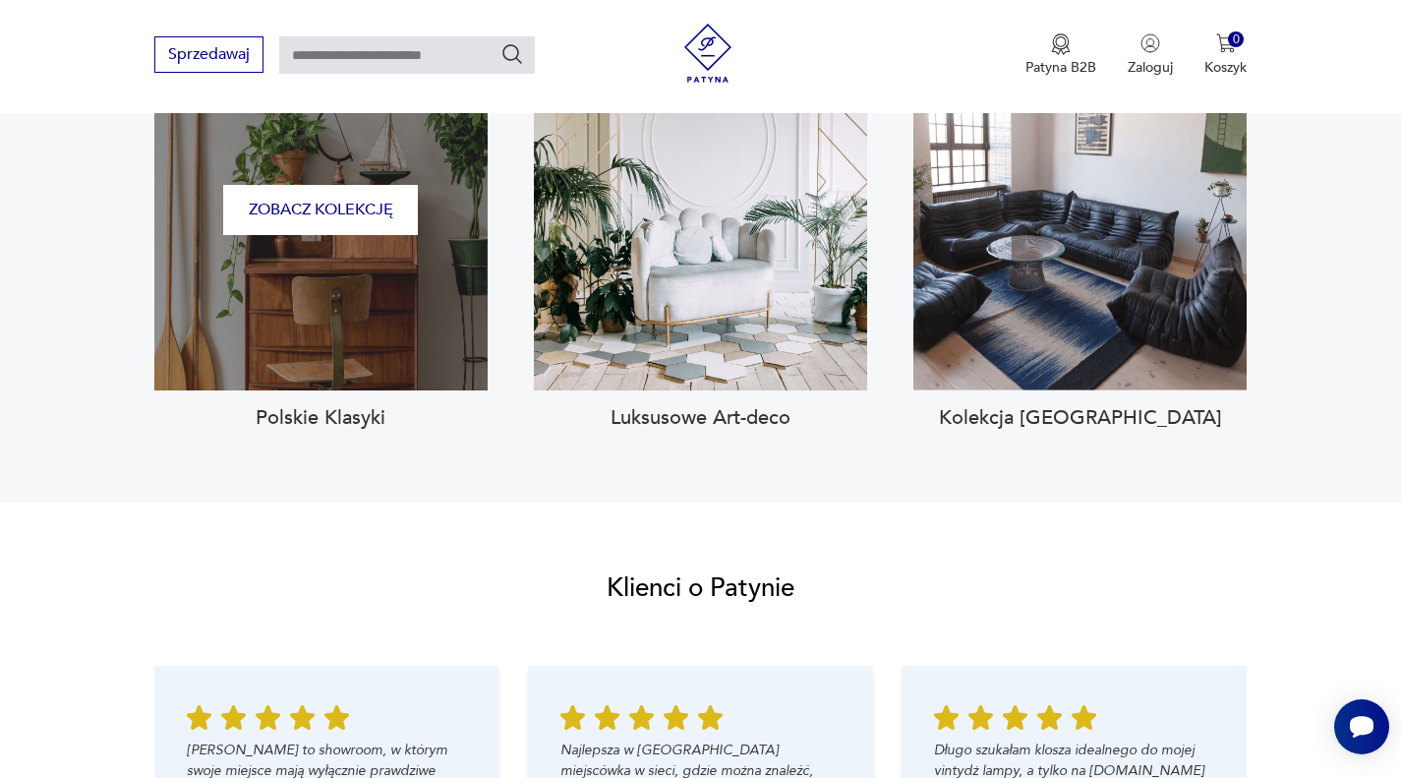
click at [398, 240] on div "Zobacz kolekcję" at bounding box center [320, 209] width 333 height 361
click at [376, 187] on button "Zobacz kolekcję" at bounding box center [320, 210] width 195 height 50
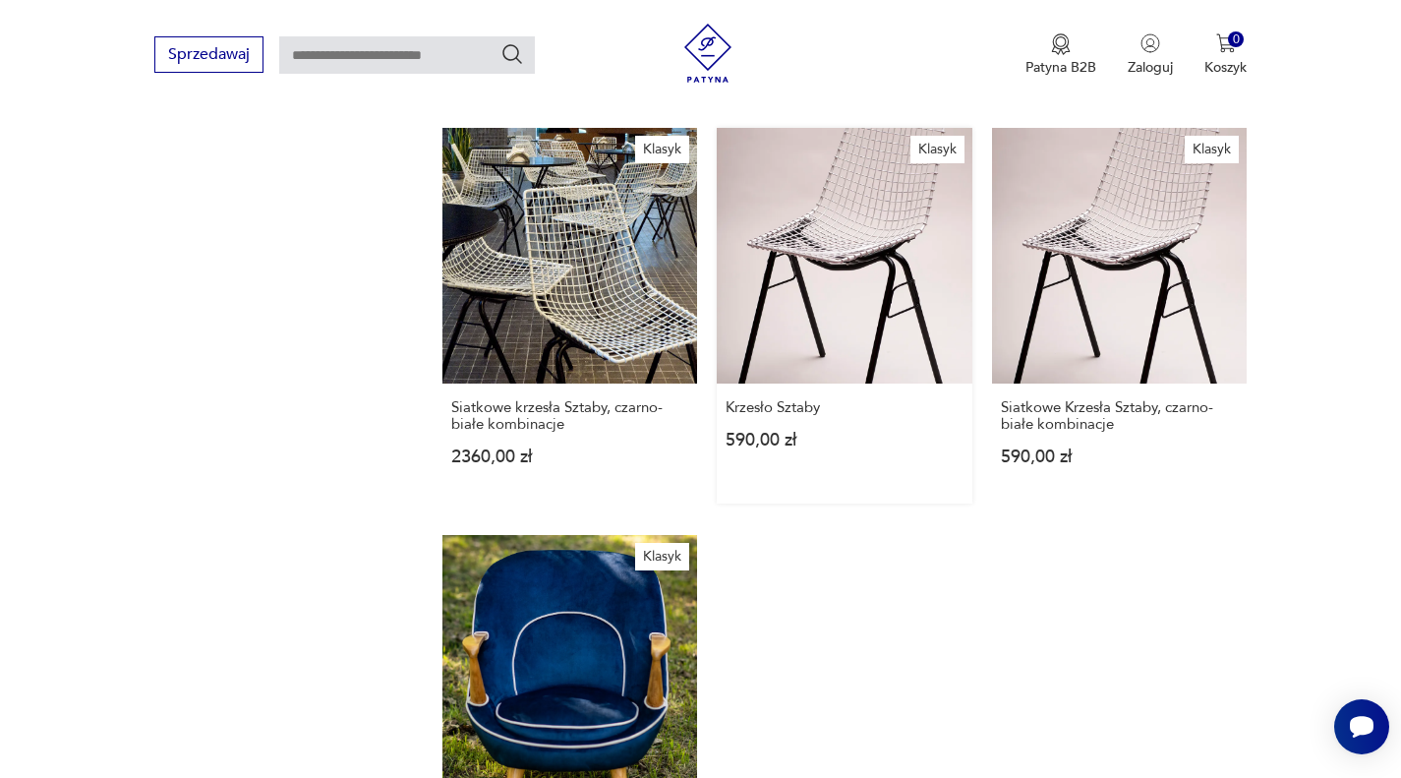
scroll to position [2532, 0]
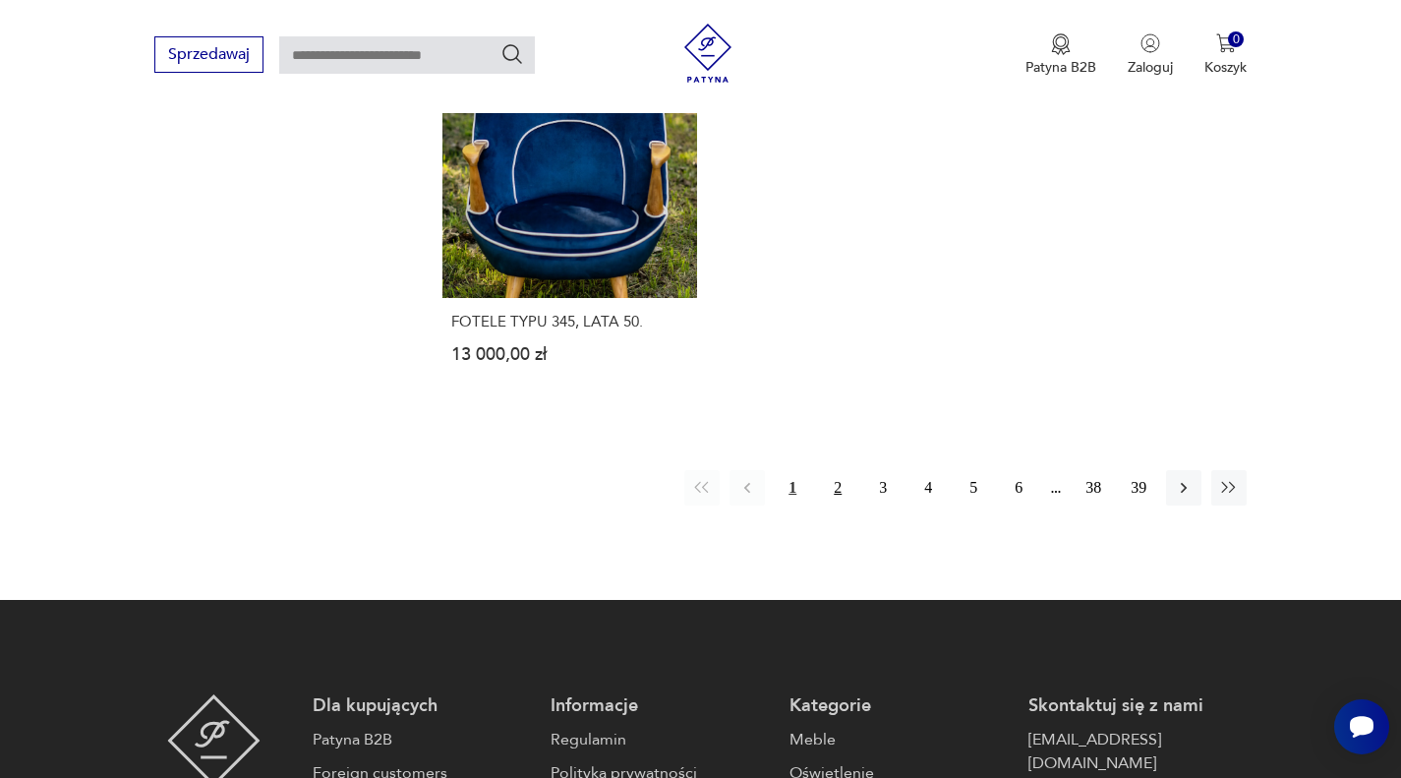
click at [850, 470] on button "2" at bounding box center [837, 487] width 35 height 35
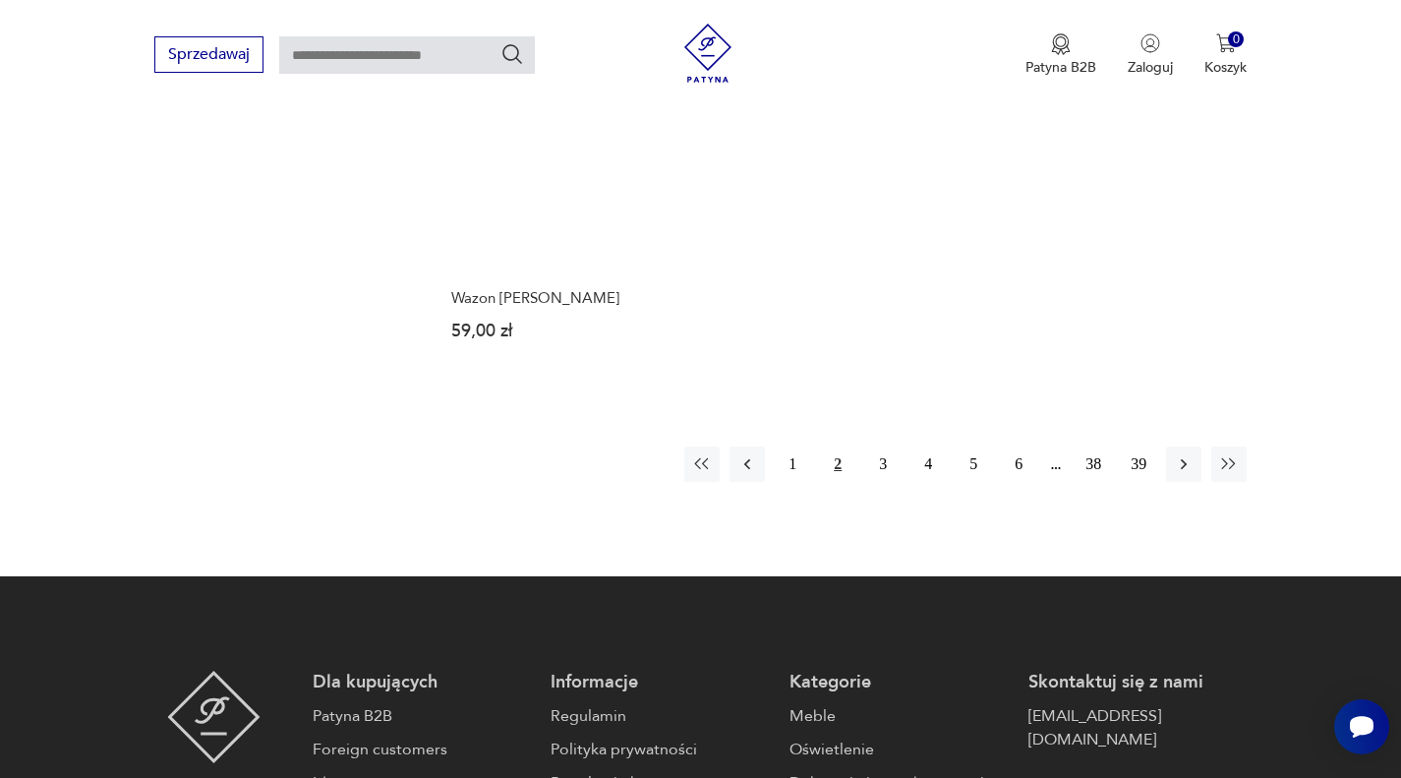
scroll to position [2729, 0]
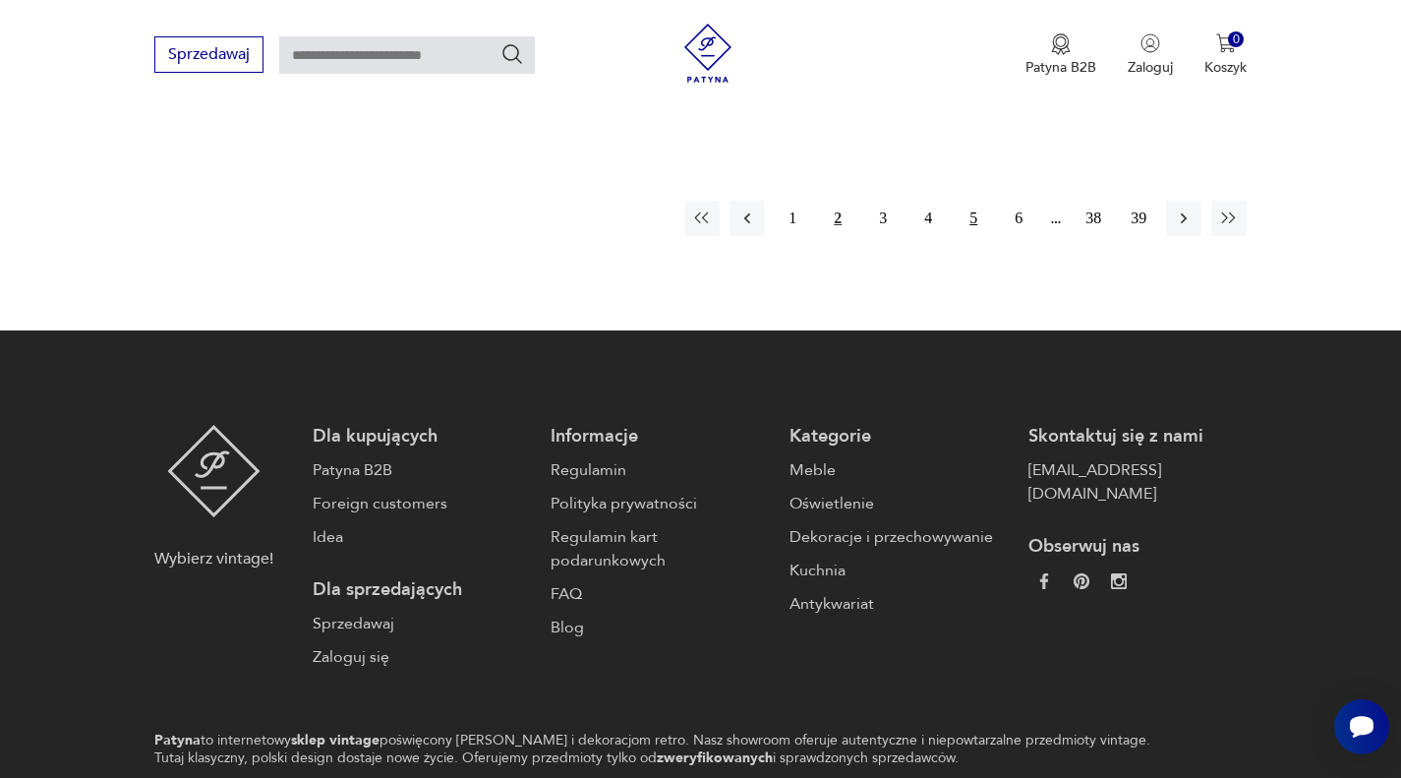
click at [961, 201] on button "5" at bounding box center [973, 218] width 35 height 35
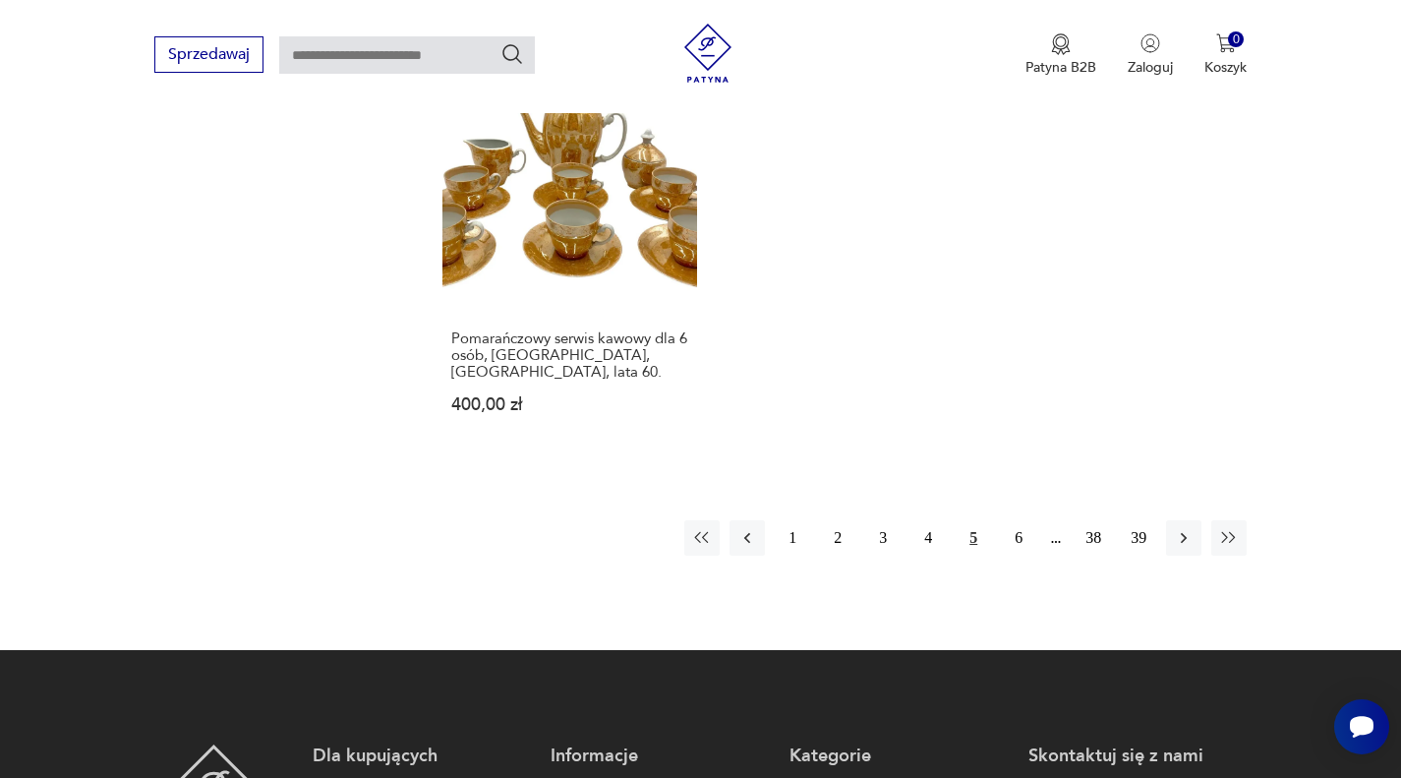
scroll to position [2631, 0]
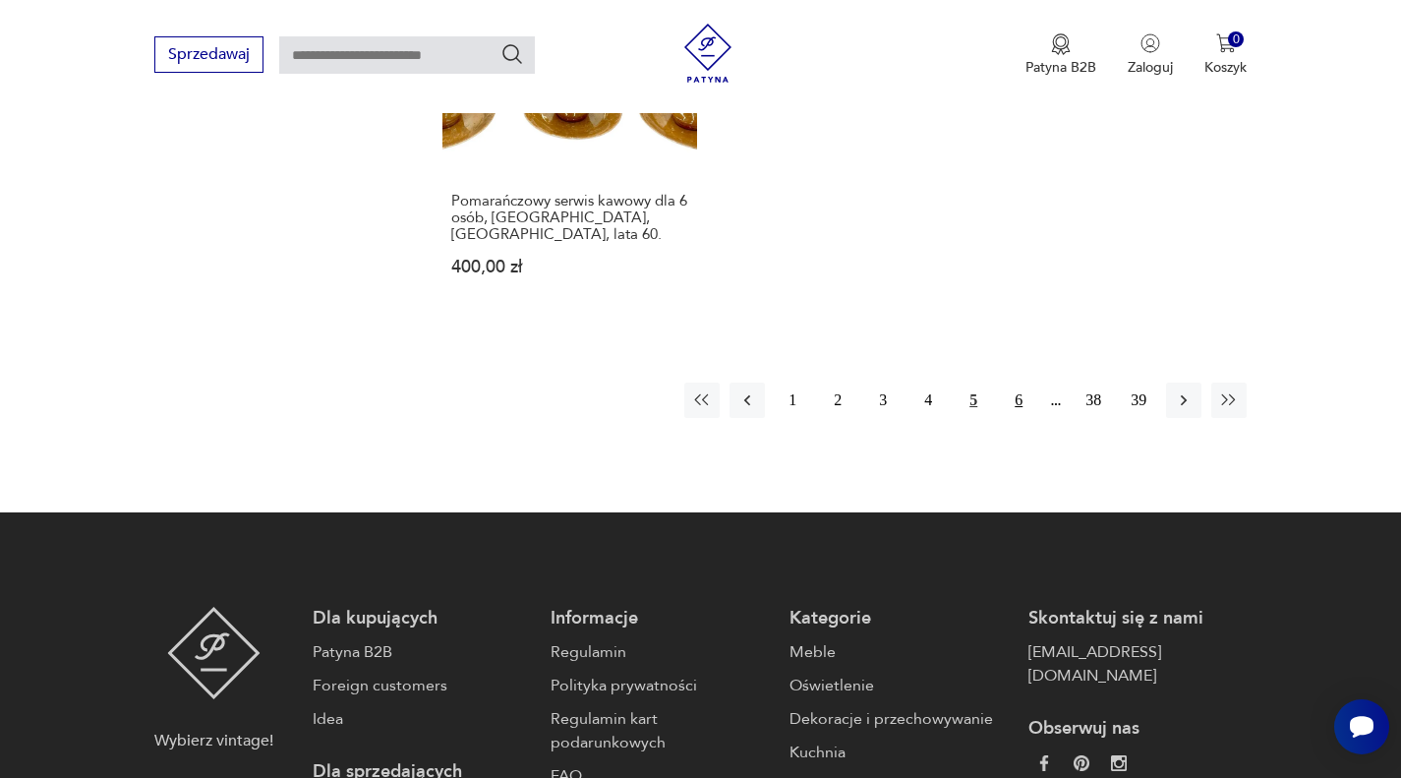
click at [1019, 382] on button "6" at bounding box center [1018, 399] width 35 height 35
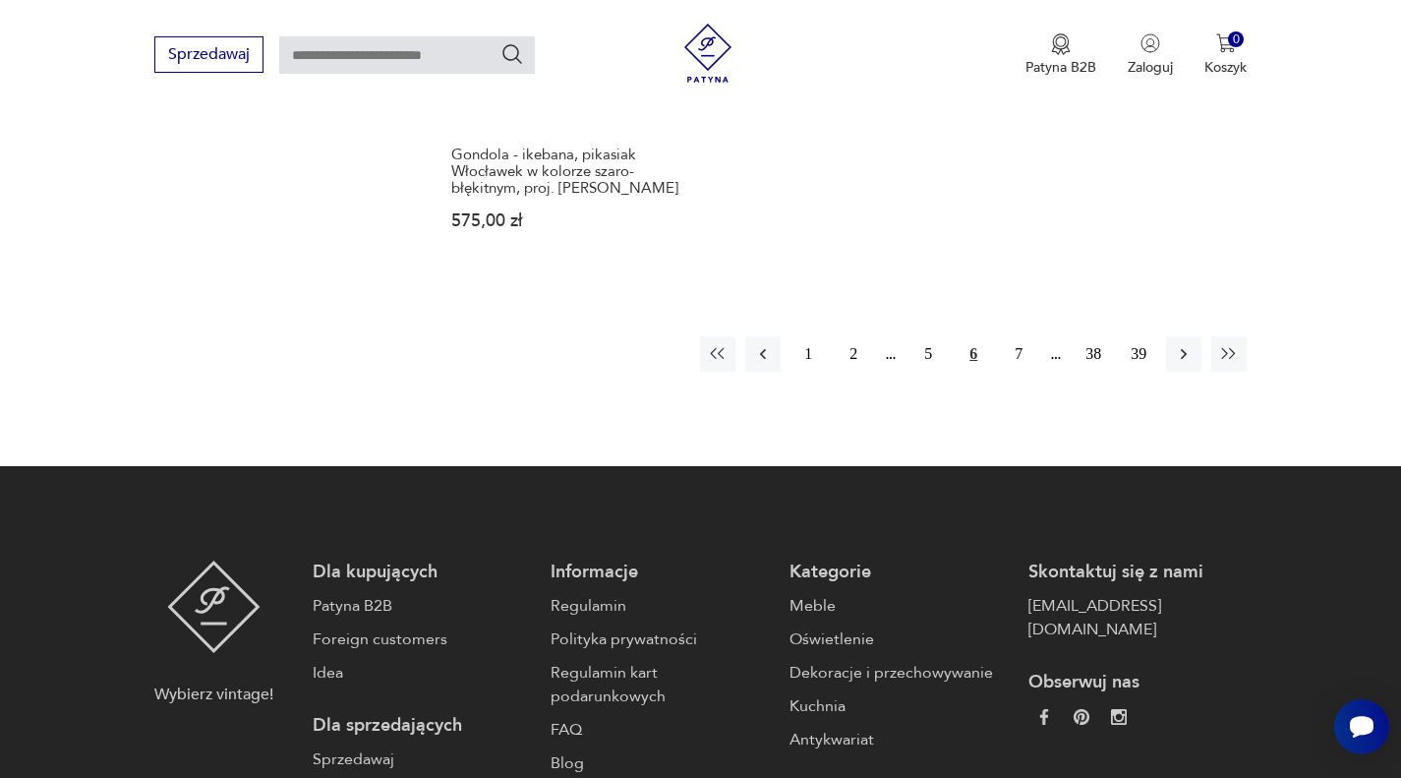
scroll to position [2827, 0]
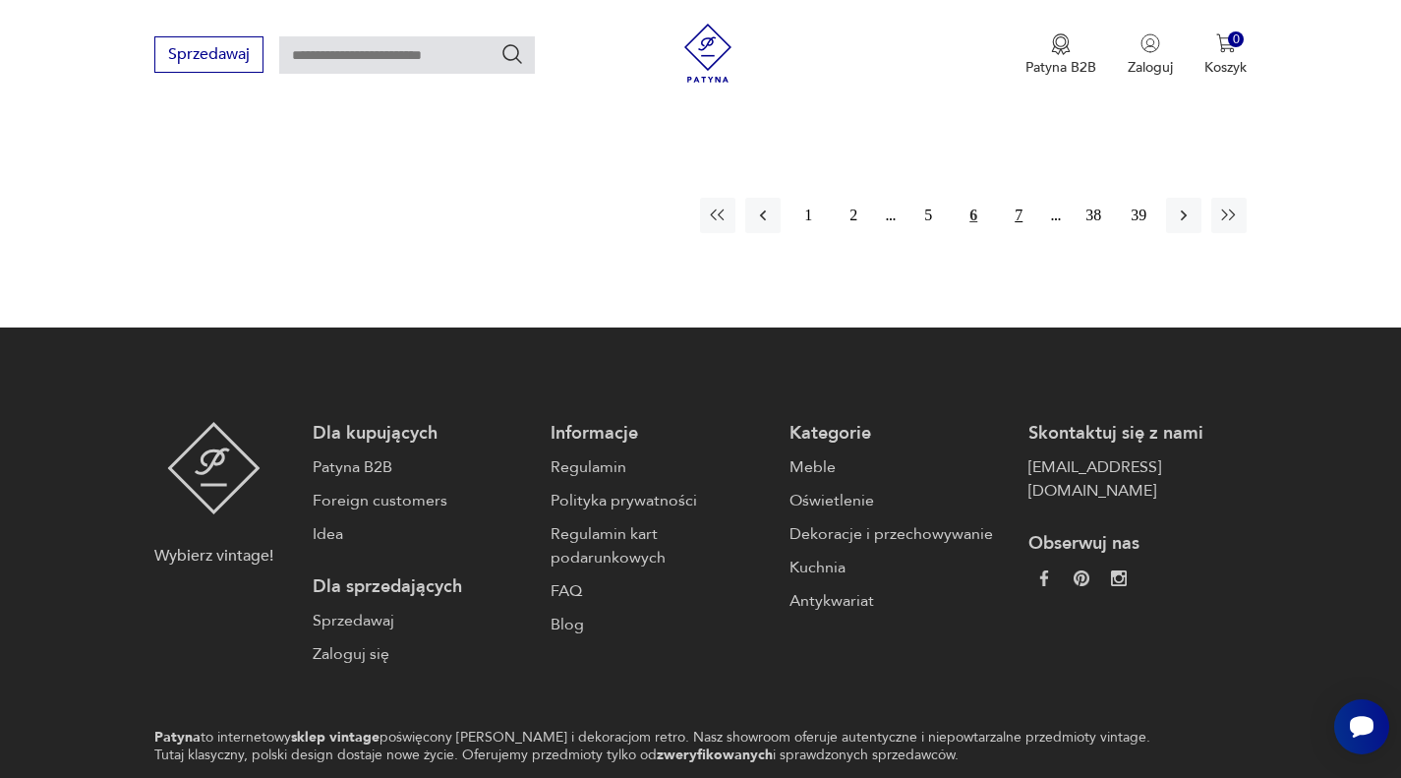
click at [1029, 198] on button "7" at bounding box center [1018, 215] width 35 height 35
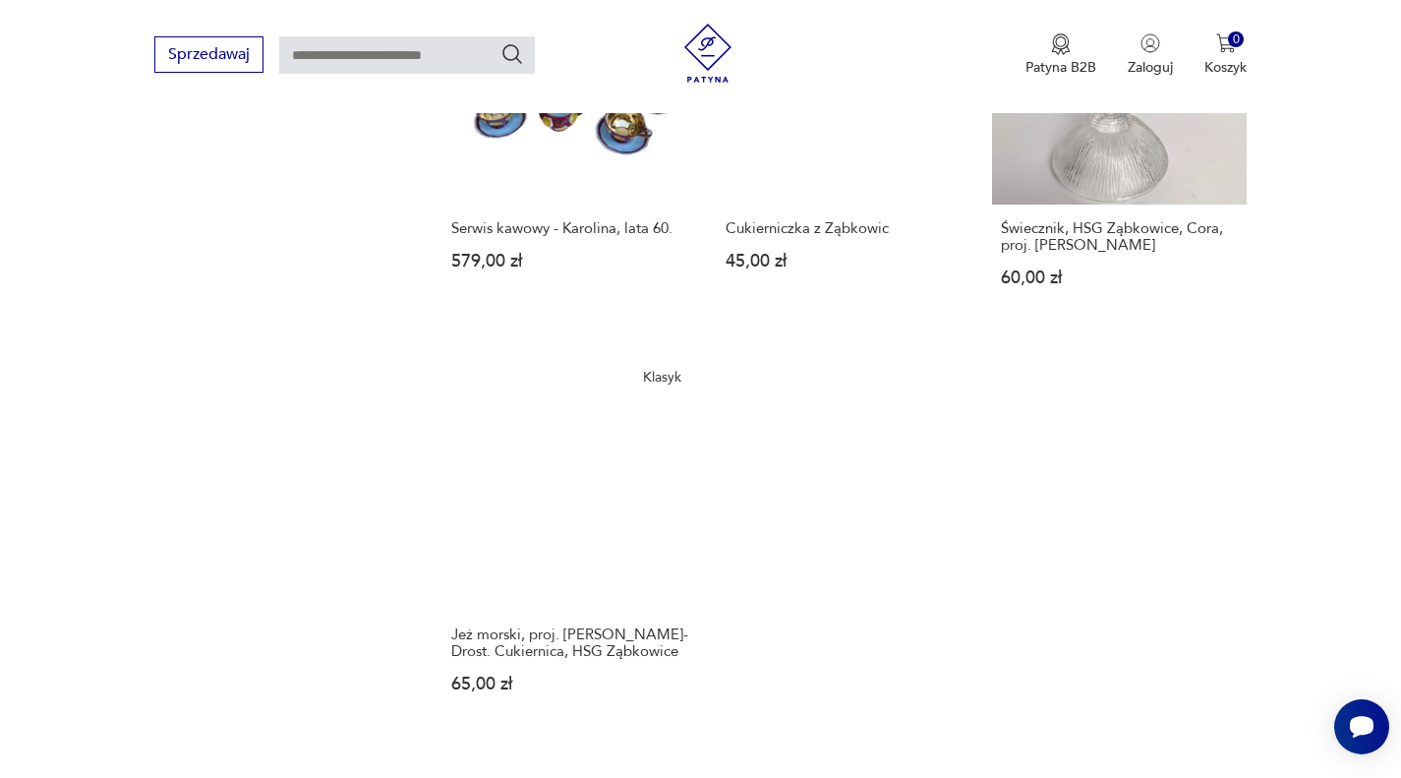
scroll to position [2631, 0]
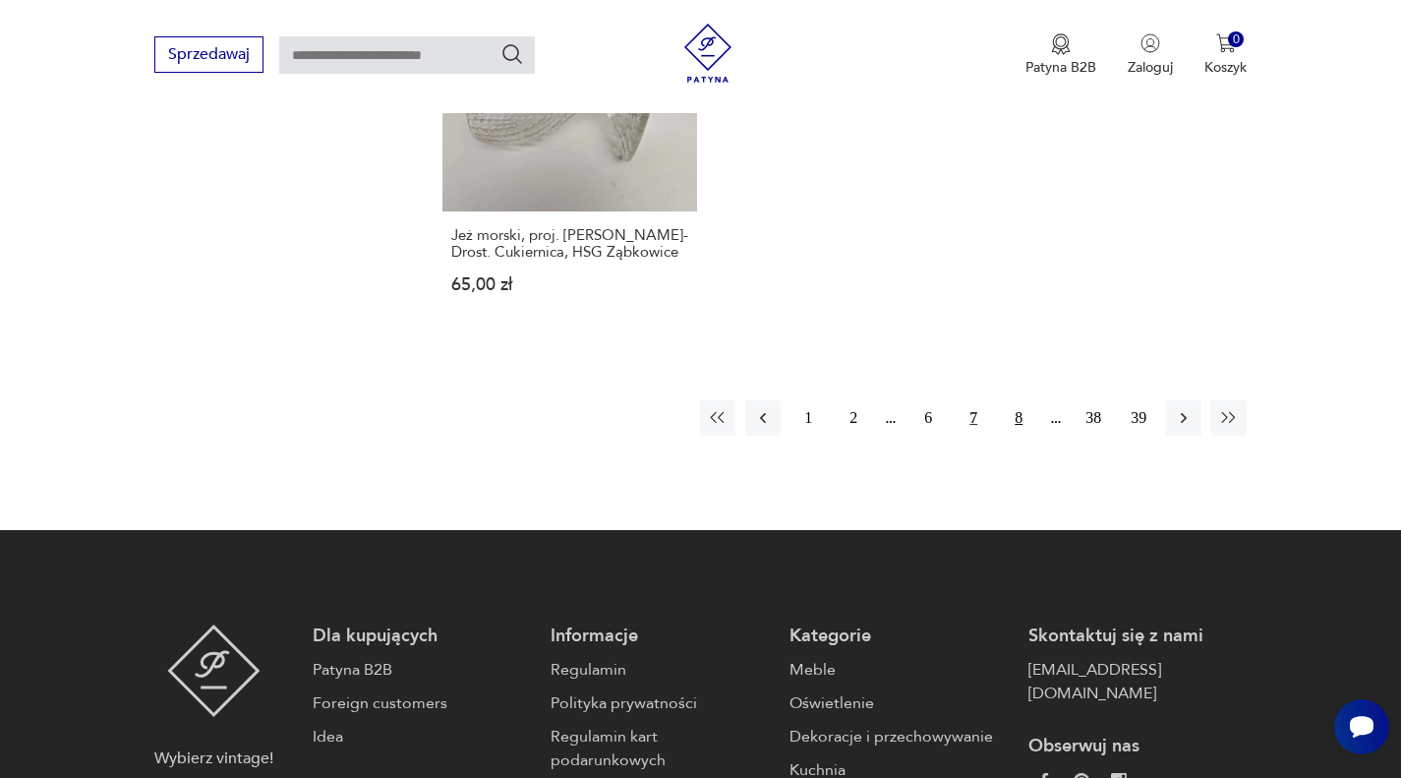
click at [1022, 400] on button "8" at bounding box center [1018, 417] width 35 height 35
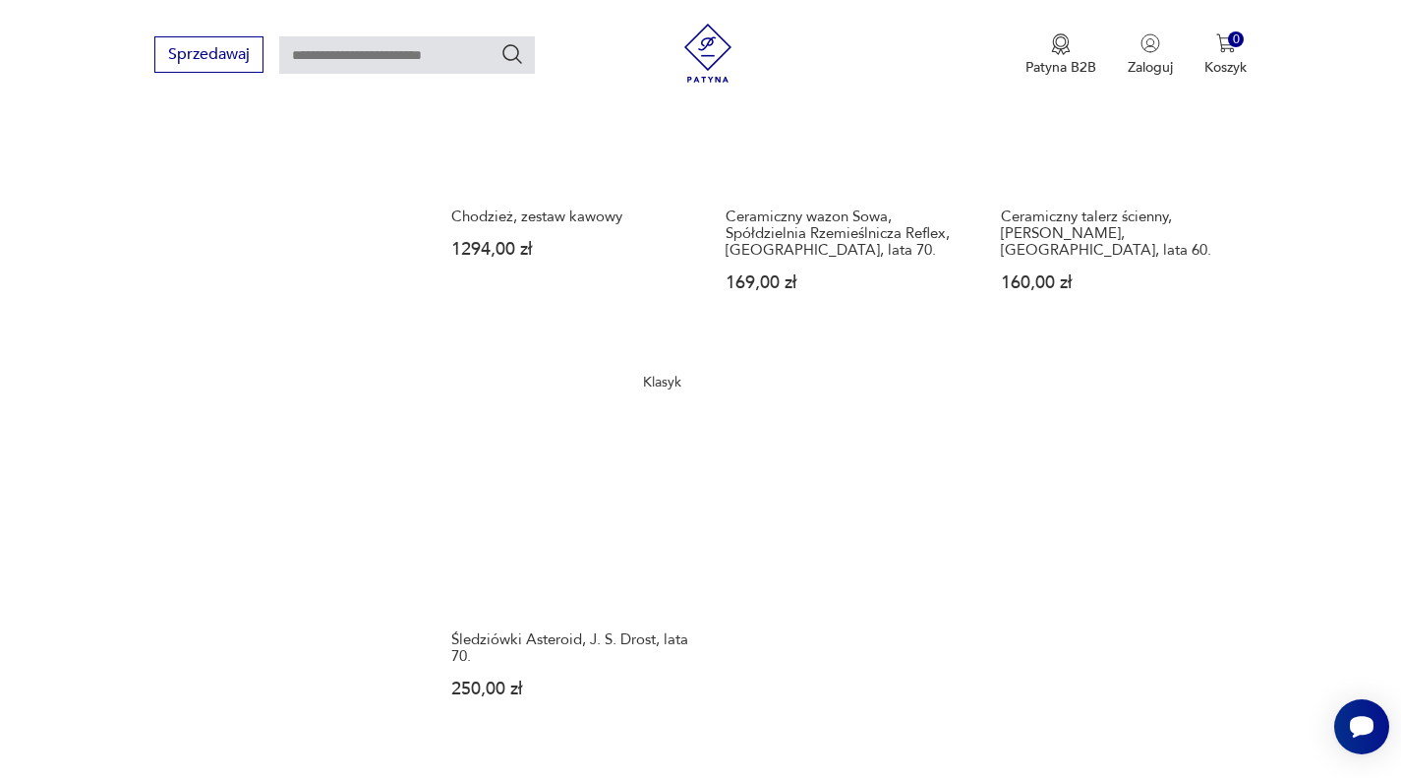
scroll to position [2336, 0]
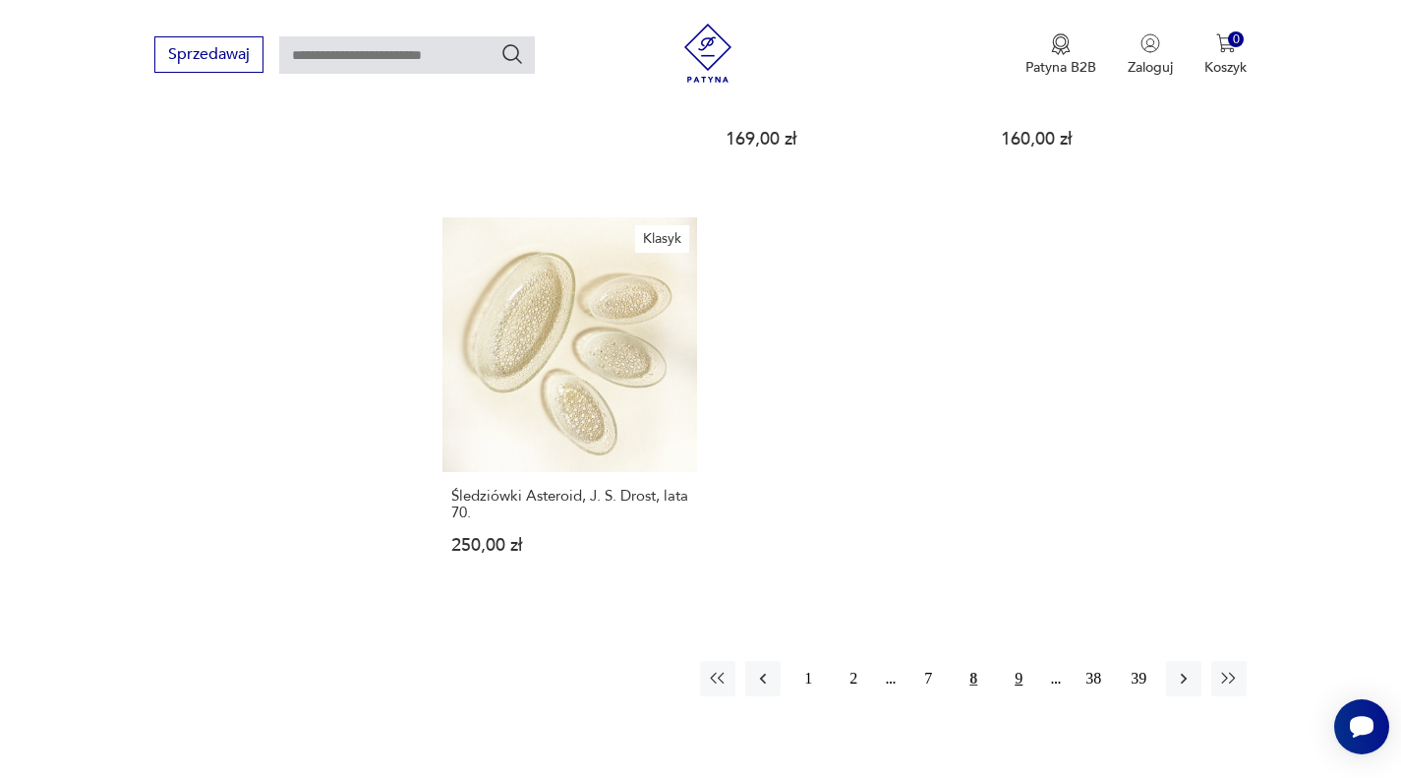
click at [1017, 661] on button "9" at bounding box center [1018, 678] width 35 height 35
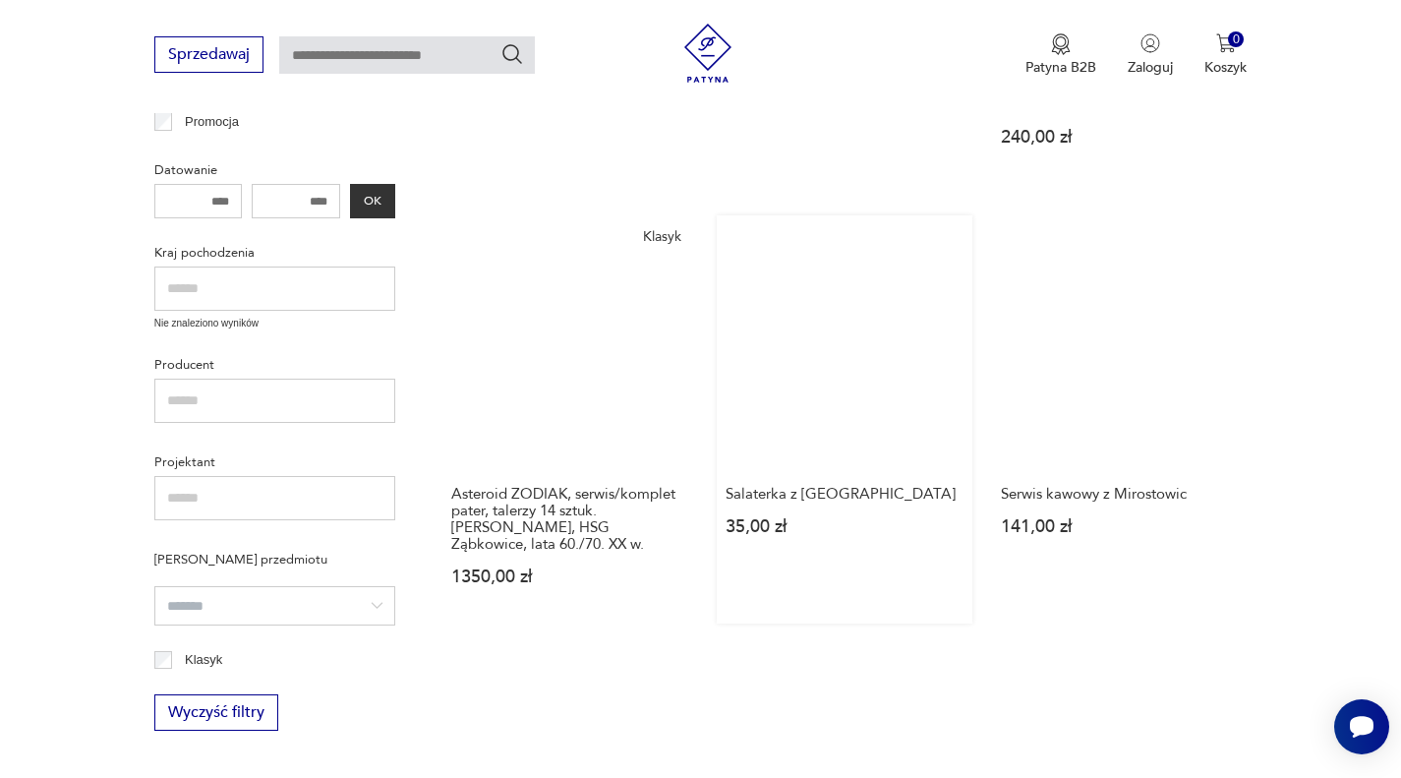
scroll to position [665, 0]
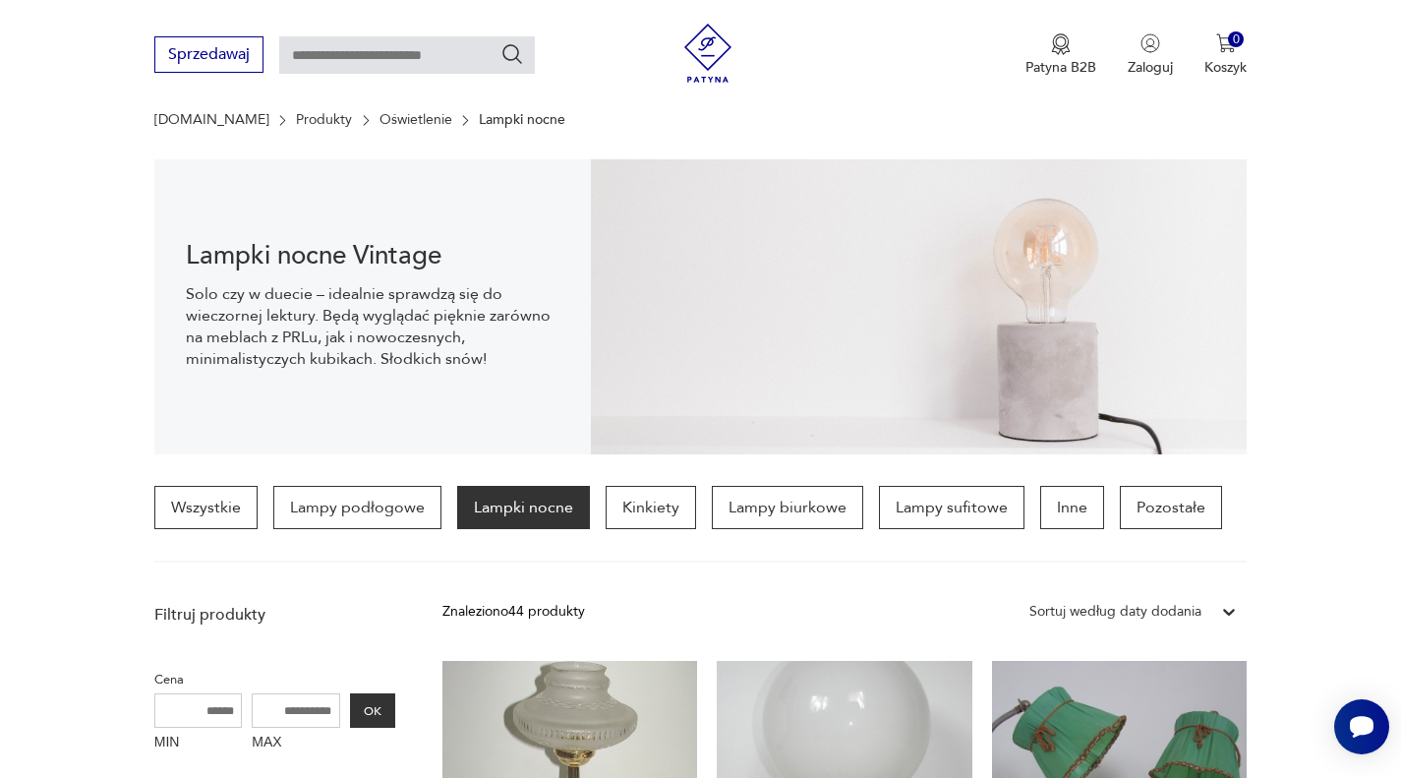
scroll to position [39, 0]
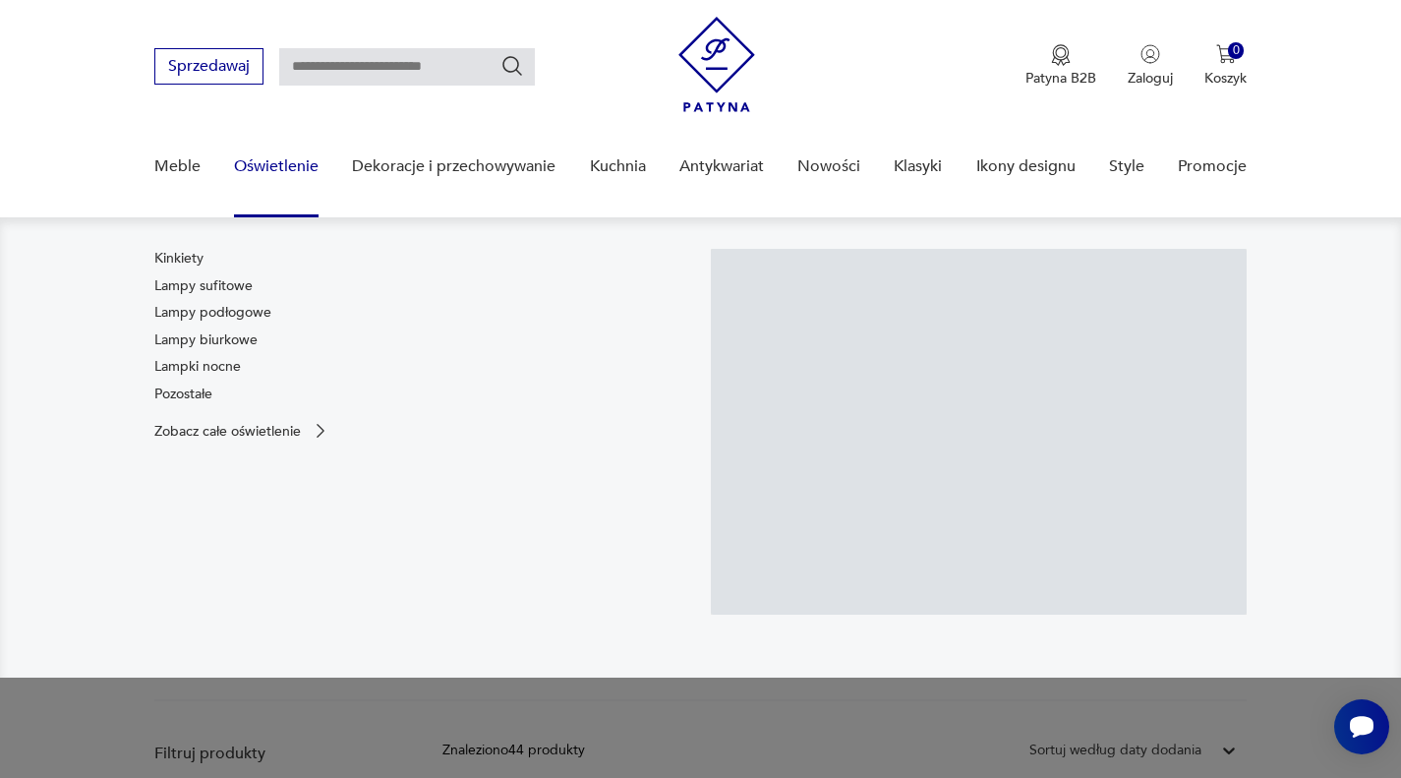
click at [272, 159] on link "Oświetlenie" at bounding box center [276, 167] width 85 height 76
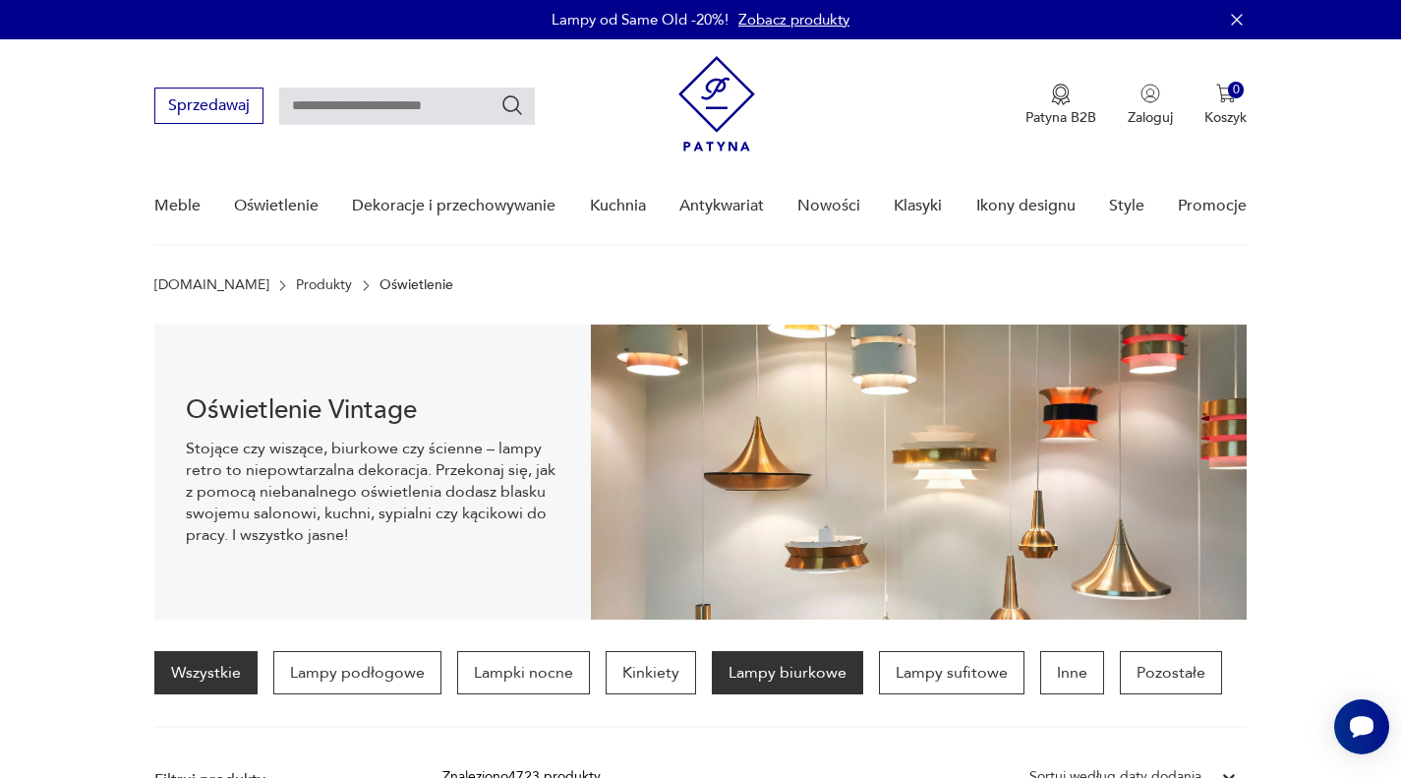
click at [748, 677] on p "Lampy biurkowe" at bounding box center [787, 672] width 151 height 43
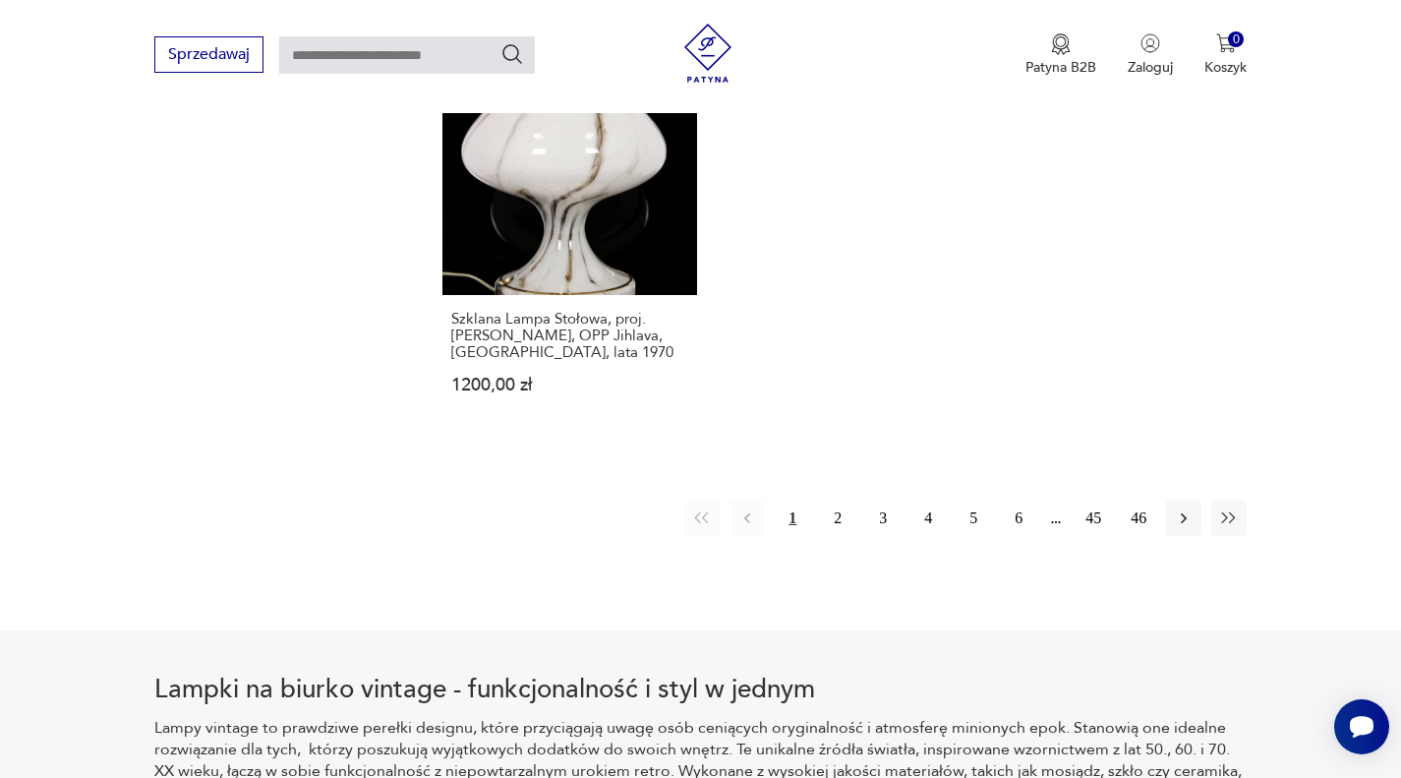
scroll to position [3118, 0]
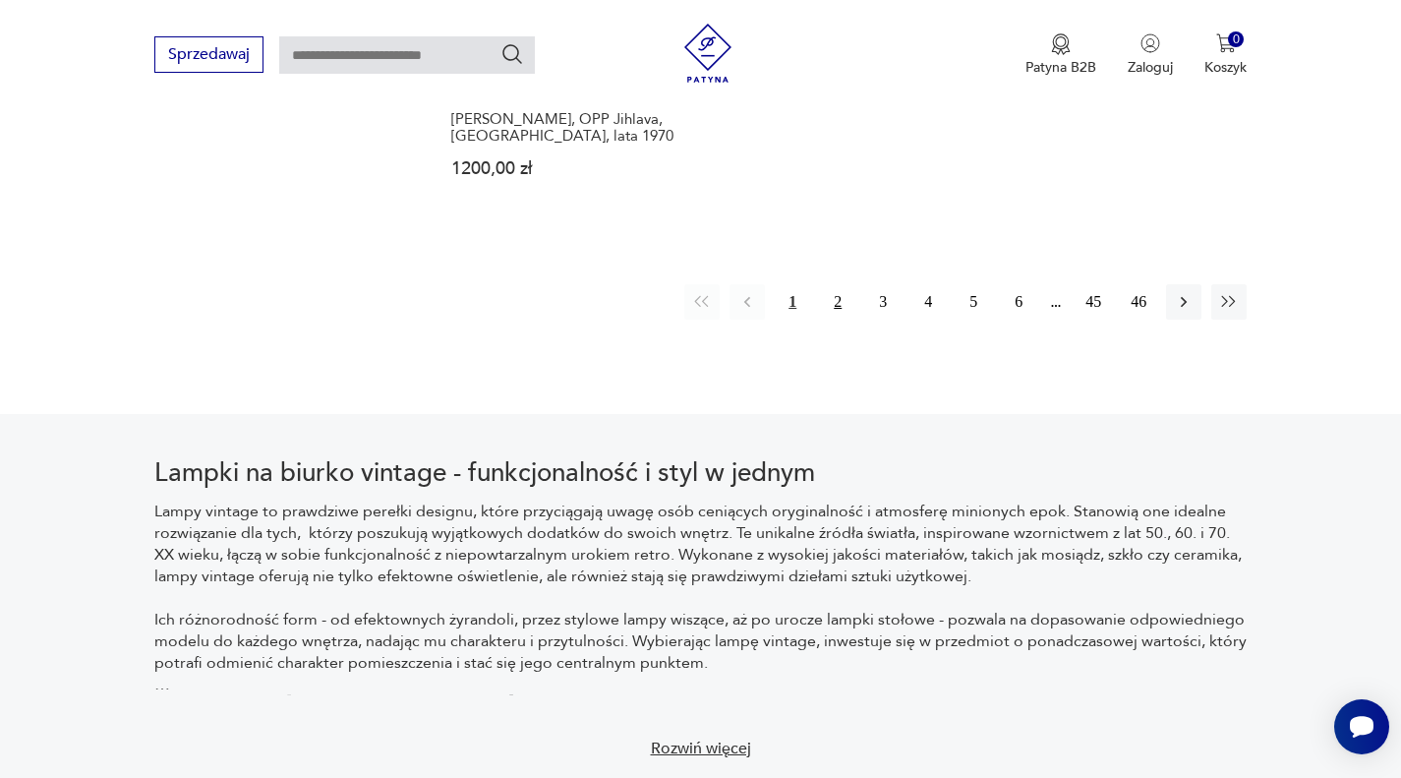
click at [841, 284] on button "2" at bounding box center [837, 301] width 35 height 35
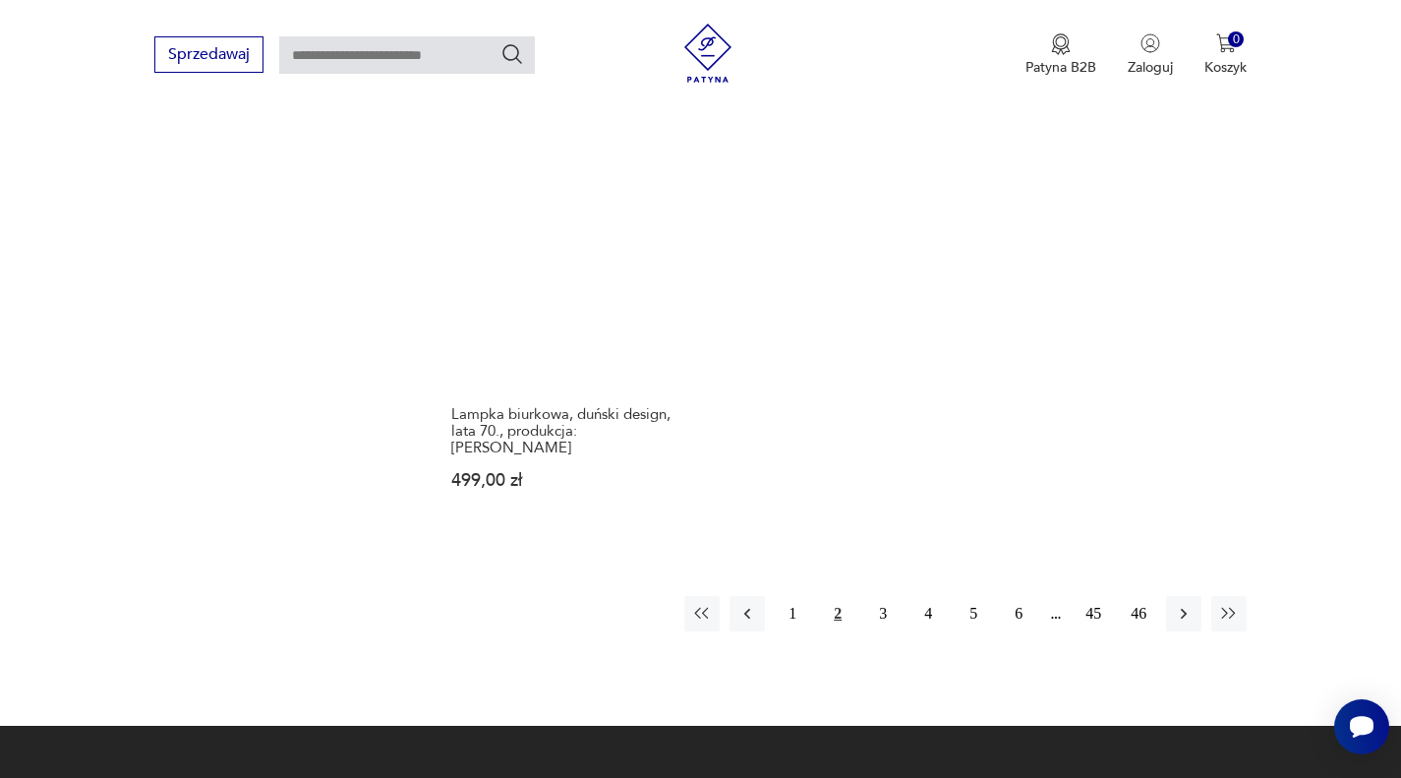
scroll to position [3020, 0]
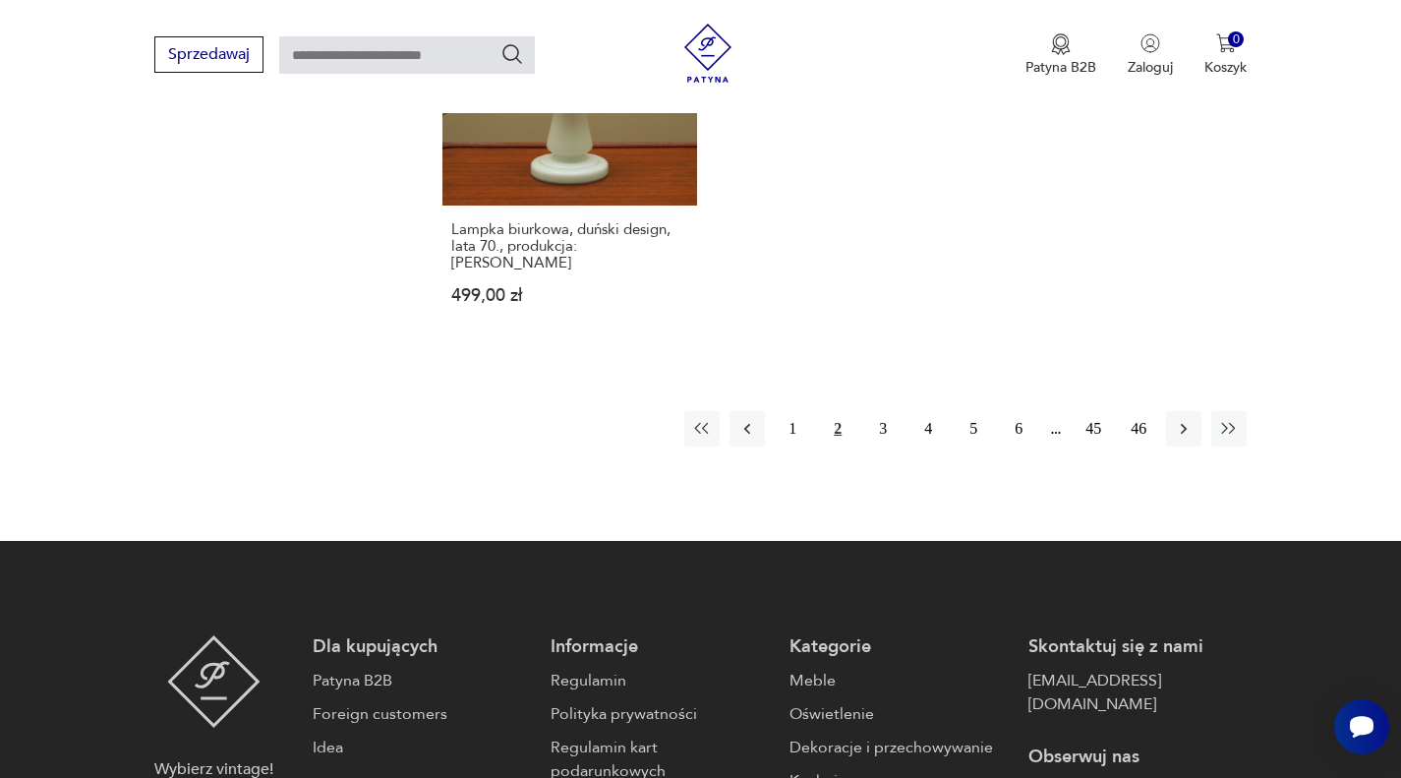
click at [947, 411] on div "1 2 3 4 5 6 45 46" at bounding box center [965, 428] width 562 height 35
click at [944, 411] on button "4" at bounding box center [927, 428] width 35 height 35
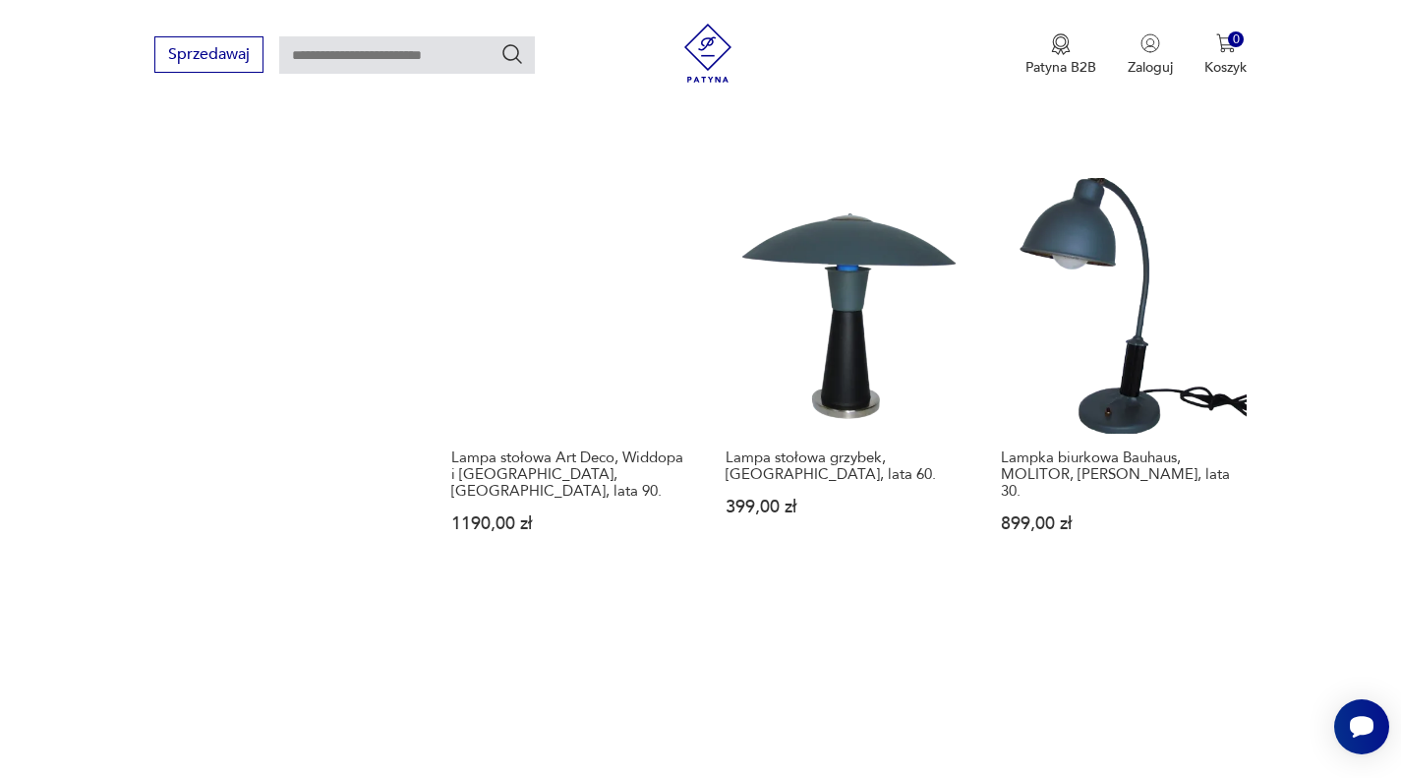
scroll to position [3020, 0]
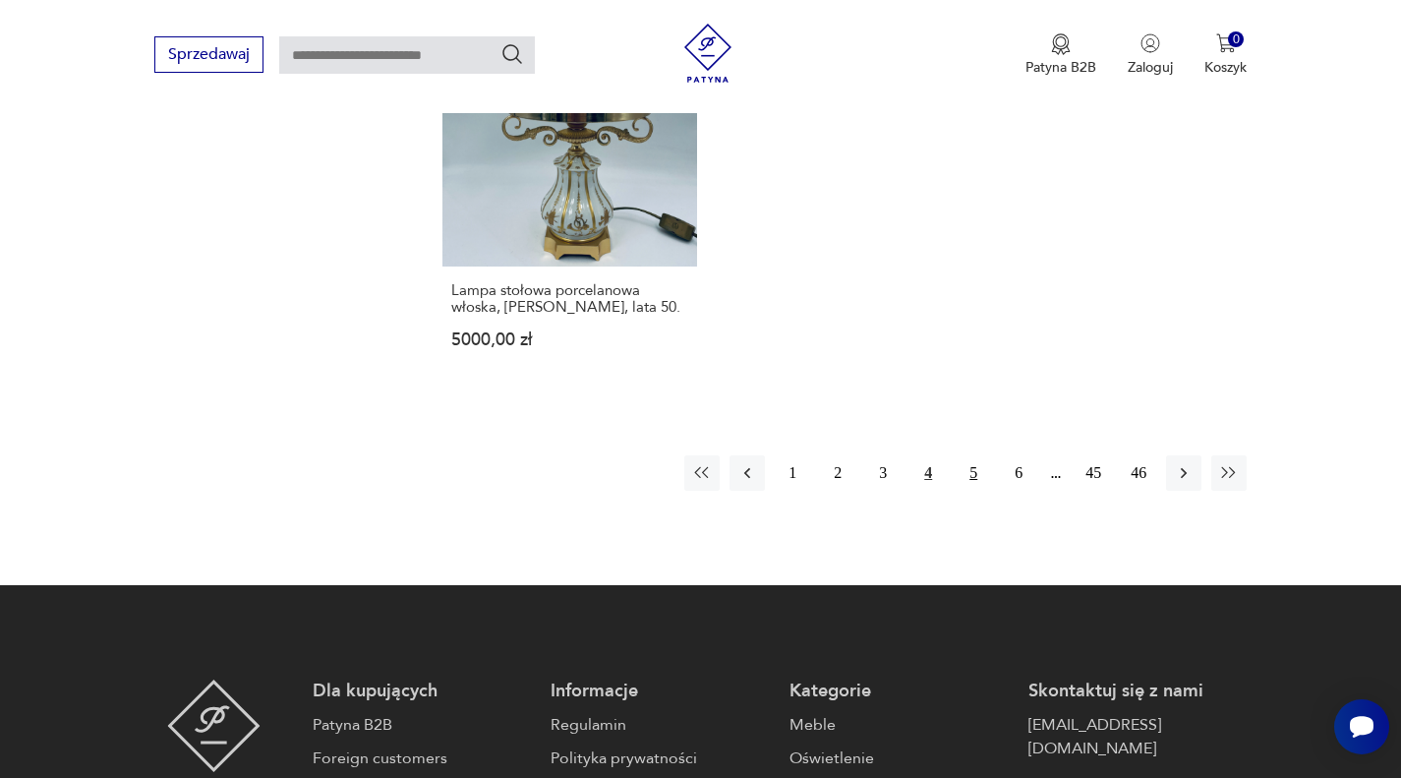
click at [973, 455] on button "5" at bounding box center [973, 472] width 35 height 35
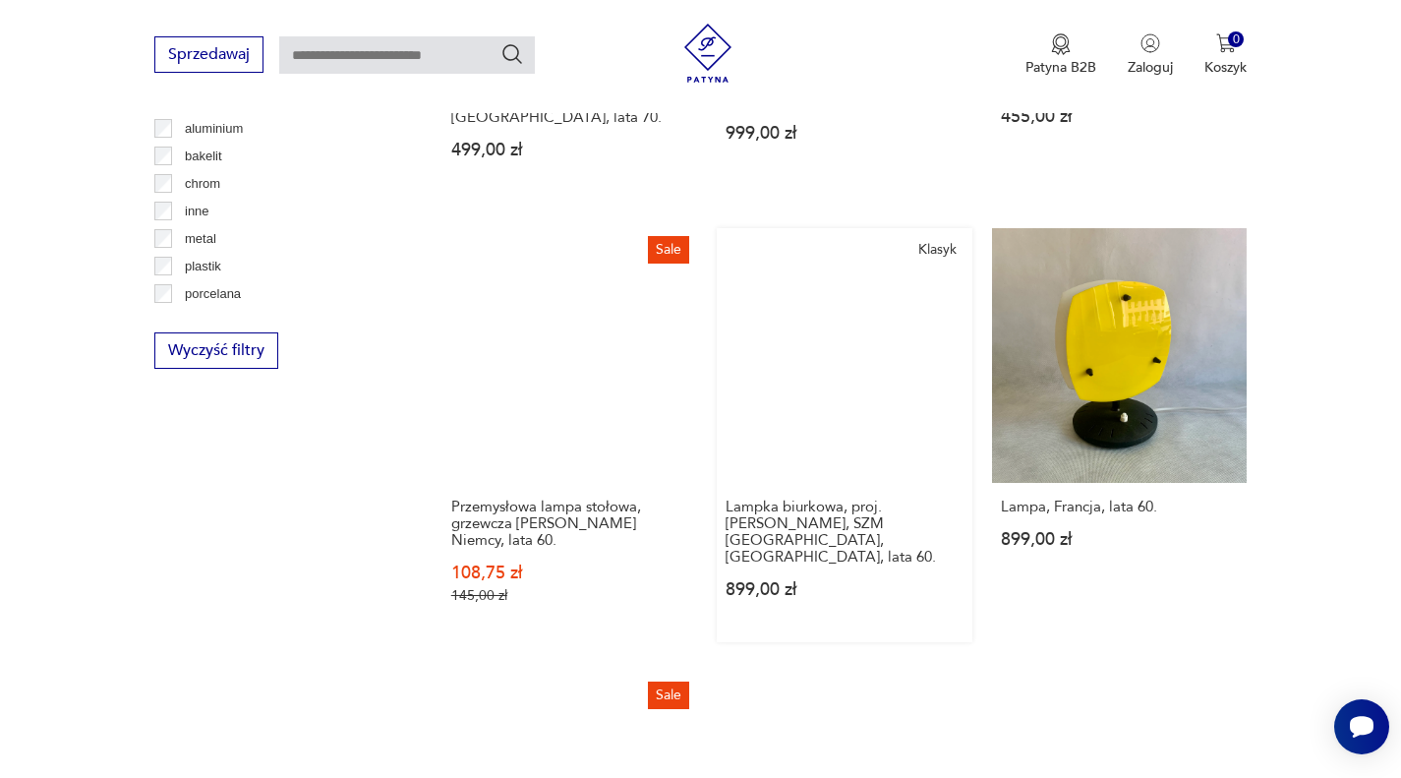
scroll to position [1840, 0]
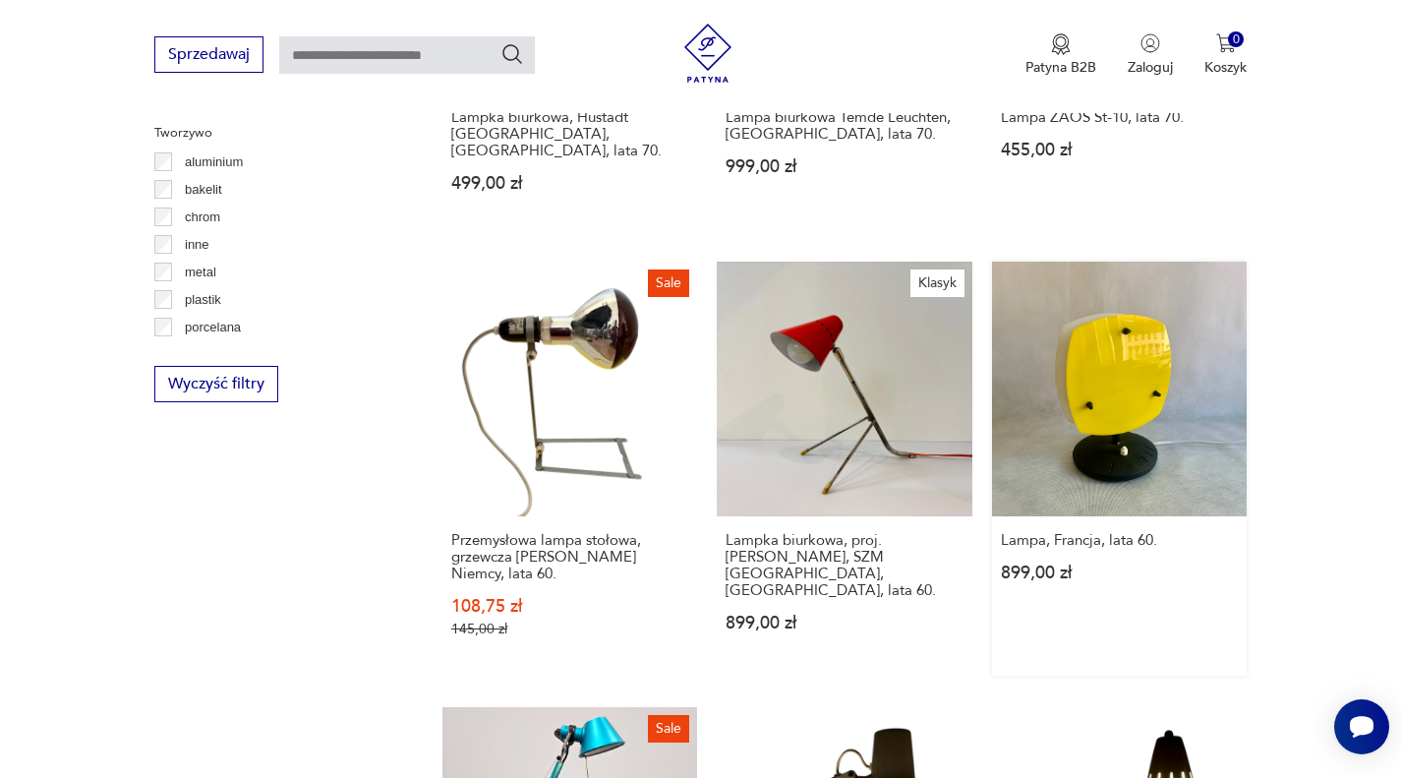
click at [1152, 371] on link "Lampa, Francja, lata 60. 899,00 zł" at bounding box center [1120, 469] width 256 height 415
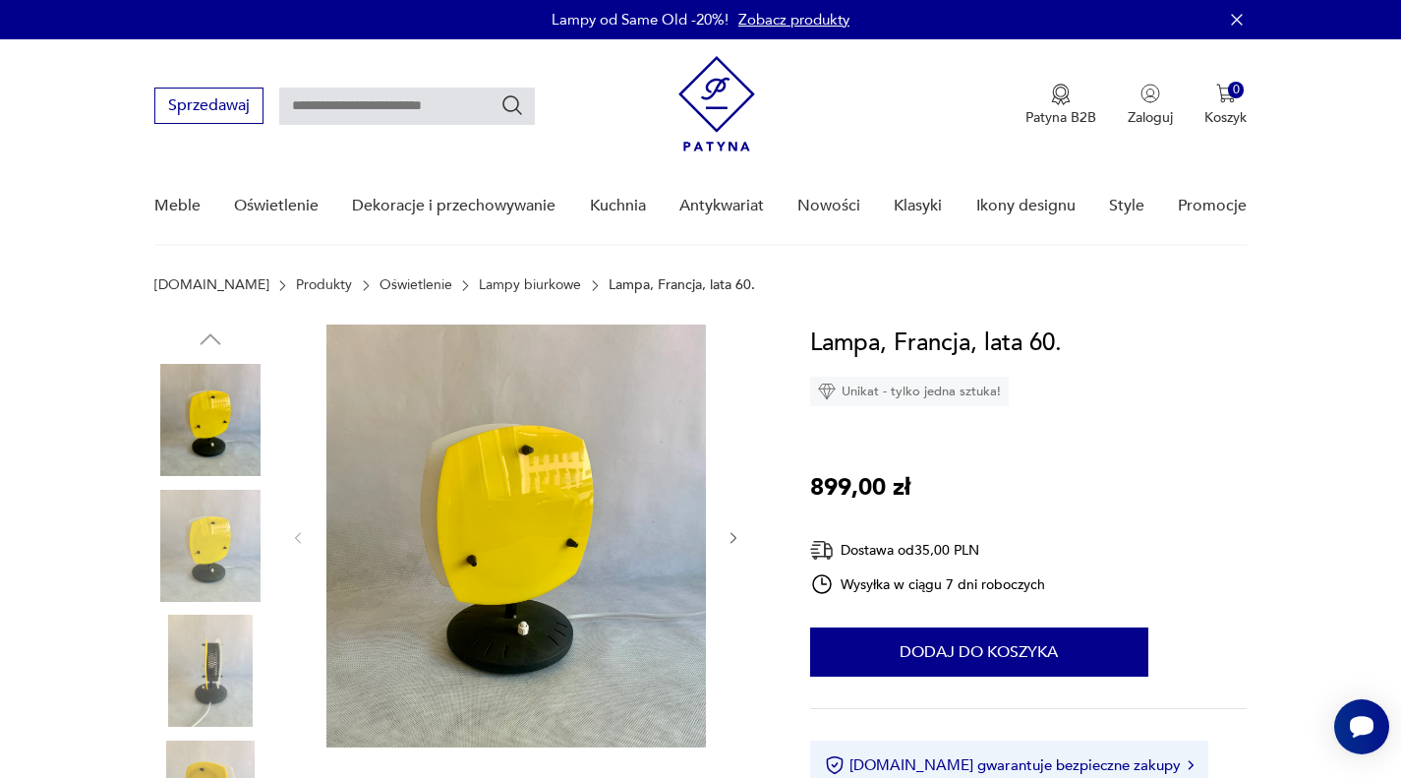
click at [726, 535] on icon "button" at bounding box center [734, 538] width 17 height 17
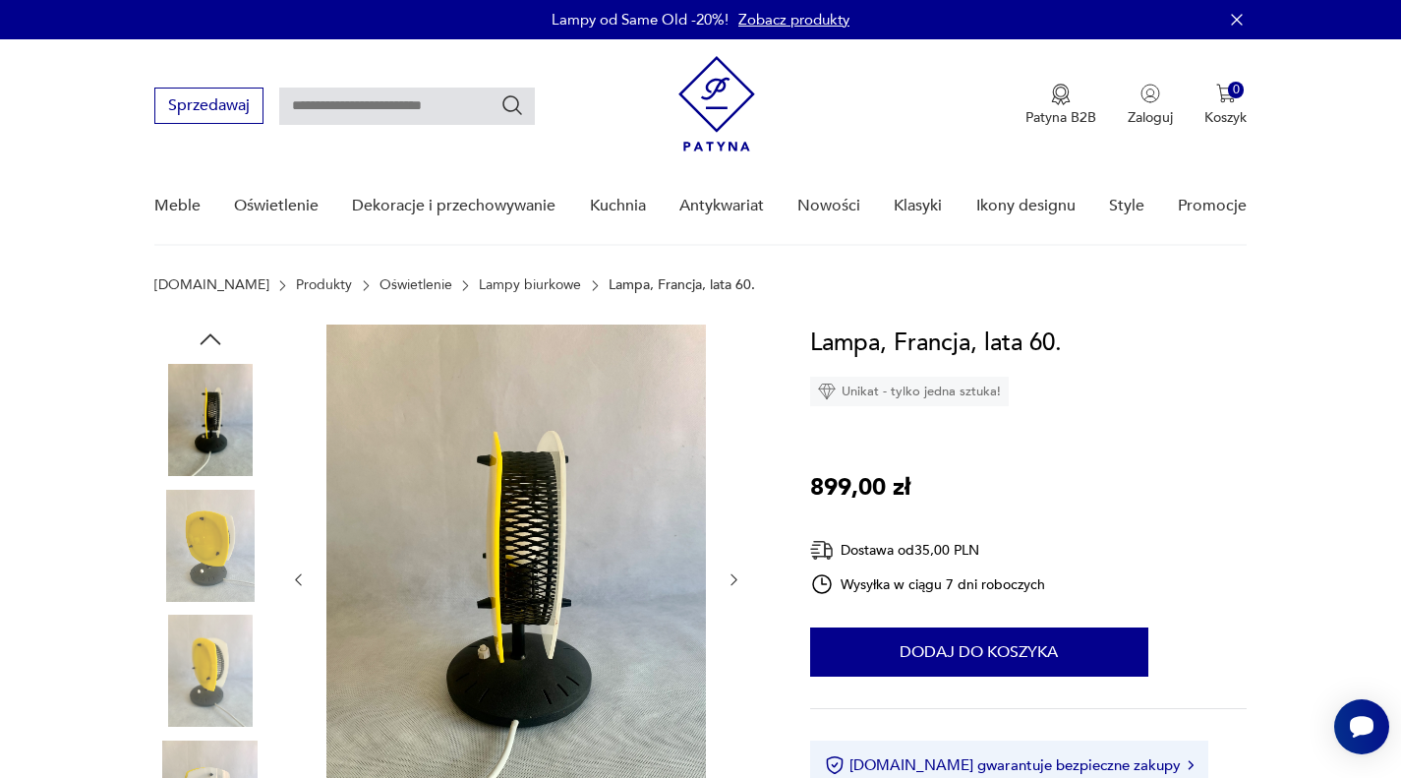
click at [726, 535] on div at bounding box center [516, 579] width 452 height 510
click at [731, 575] on icon "button" at bounding box center [733, 580] width 6 height 12
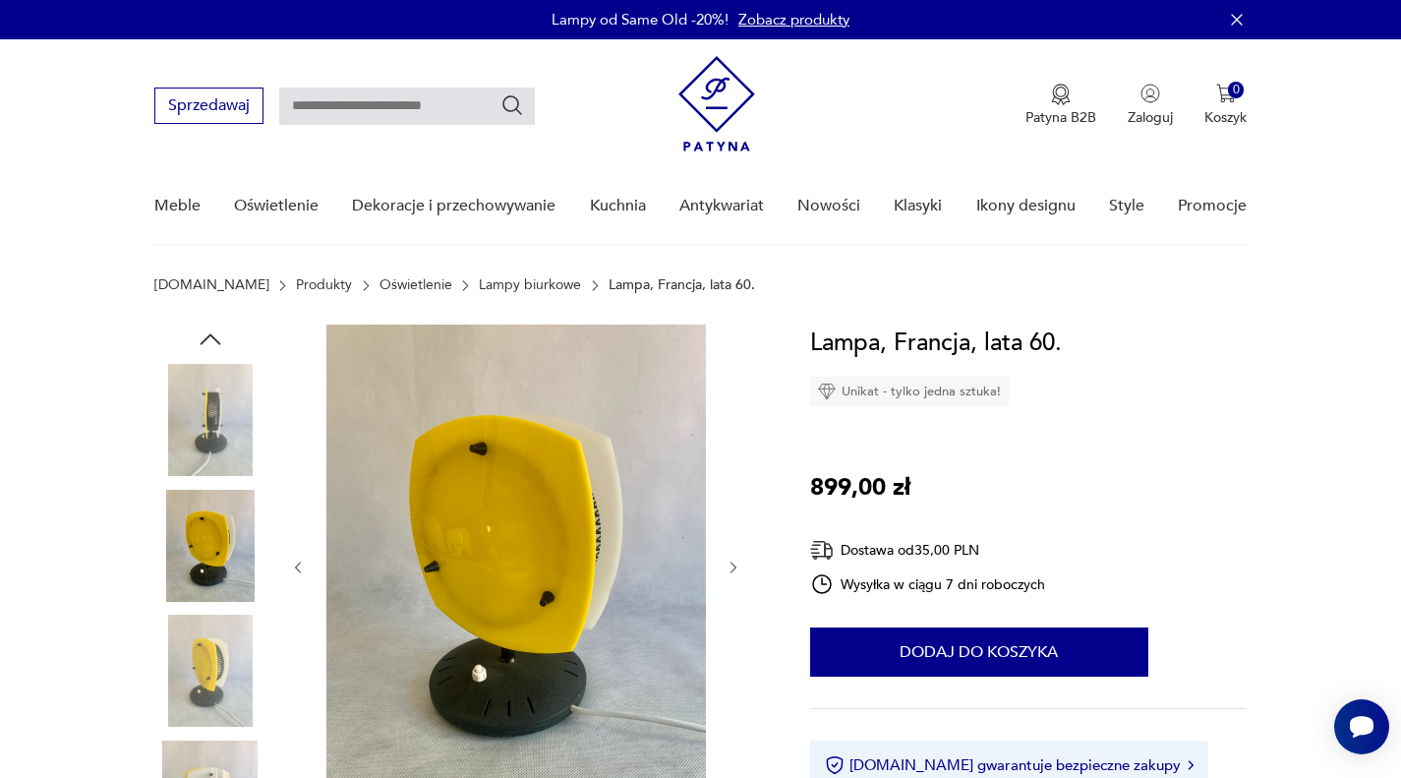
click at [731, 575] on button "button" at bounding box center [734, 567] width 17 height 20
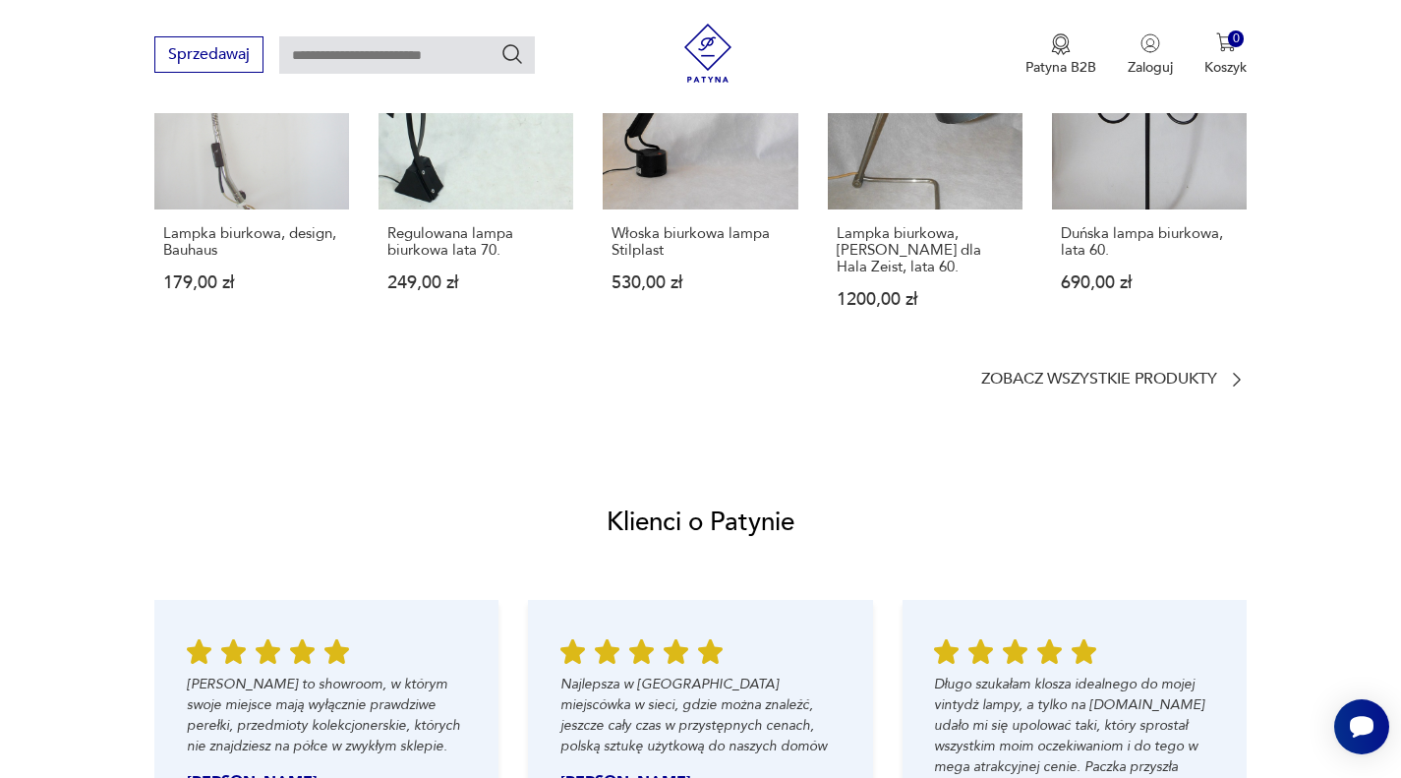
scroll to position [1573, 0]
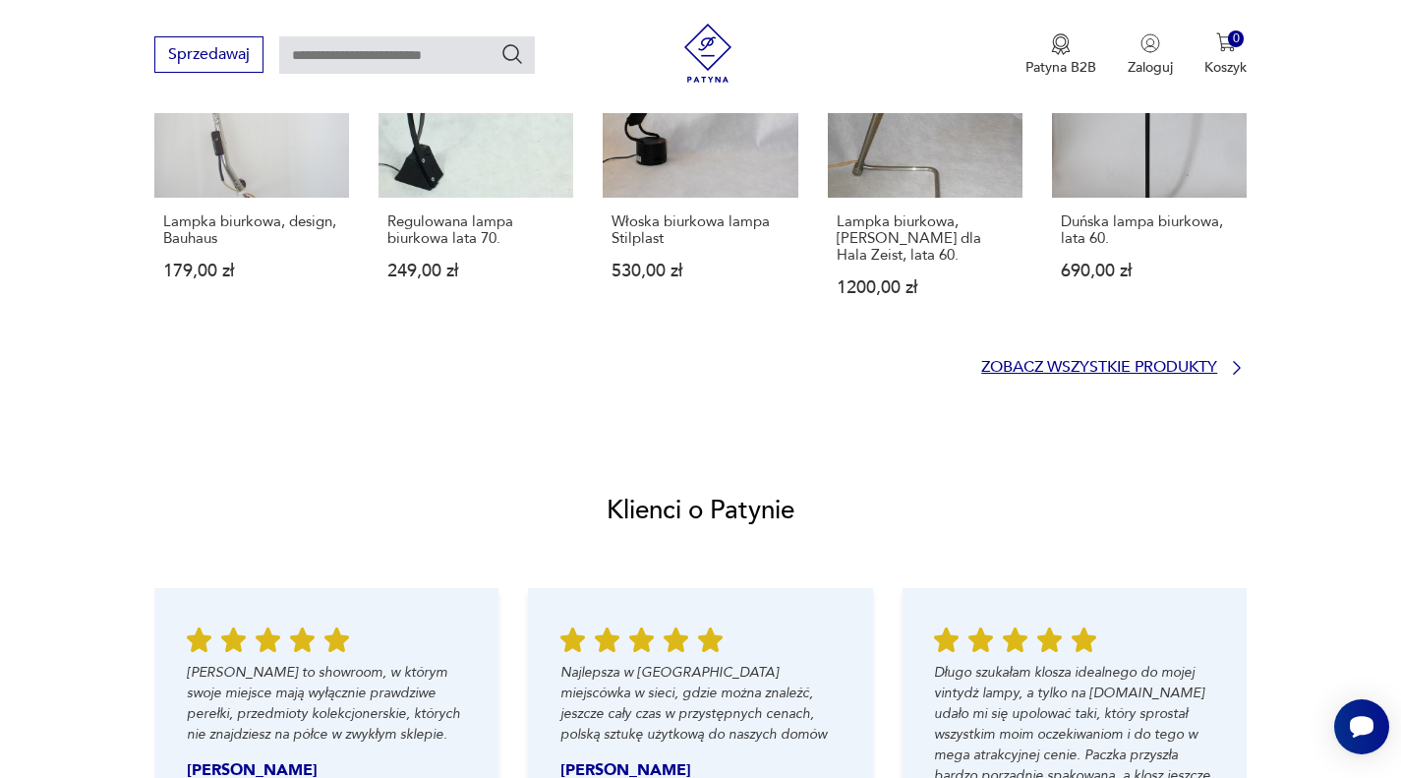
click at [1221, 365] on link "Zobacz wszystkie produkty" at bounding box center [1113, 368] width 265 height 20
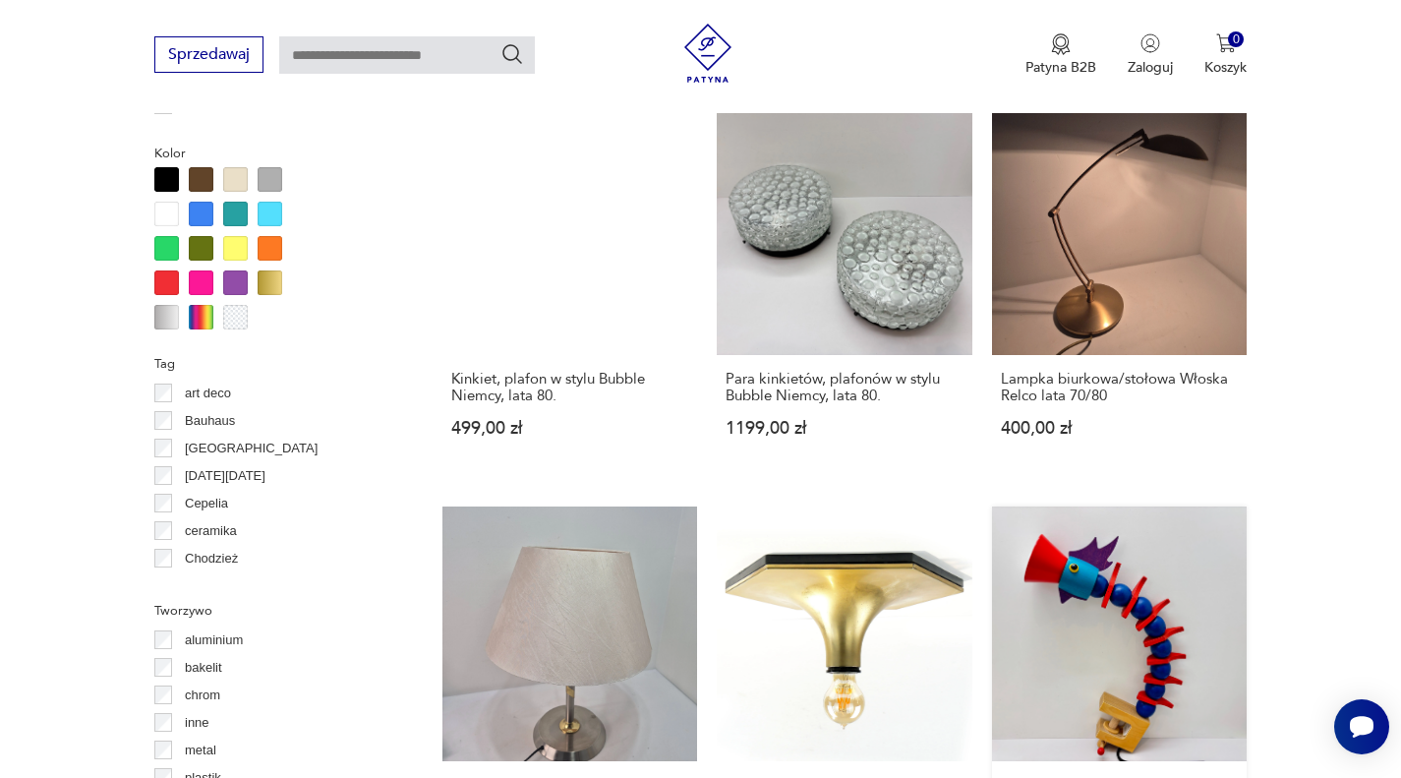
scroll to position [1868, 0]
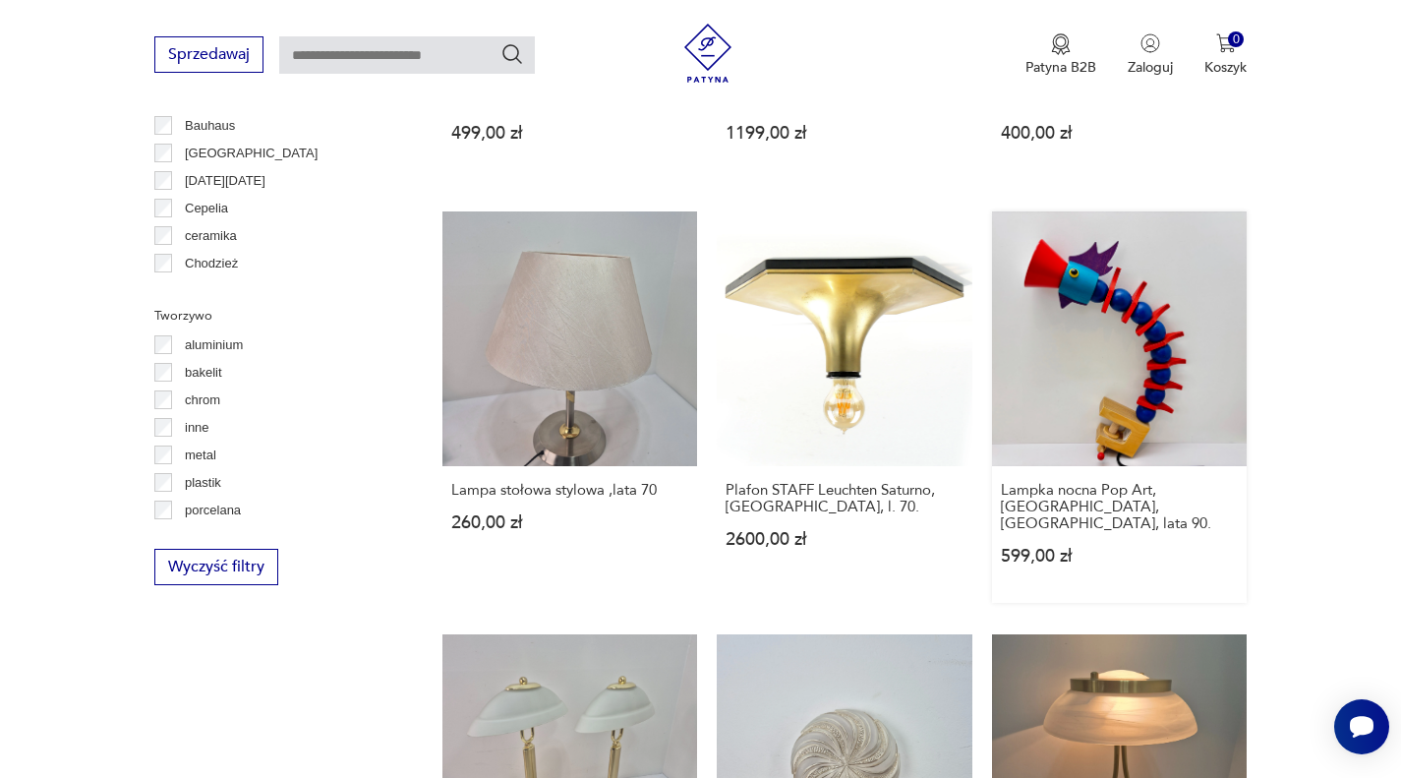
click at [1096, 384] on link "Lampka nocna Pop Art, Haba, Niemcy, lata 90. 599,00 zł" at bounding box center [1120, 407] width 256 height 392
